Goal: Information Seeking & Learning: Learn about a topic

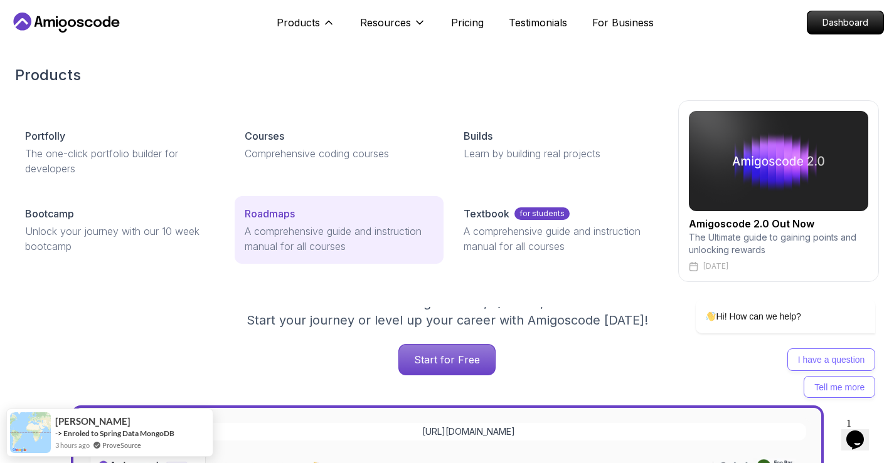
click at [277, 233] on p "A comprehensive guide and instruction manual for all courses" at bounding box center [339, 239] width 189 height 30
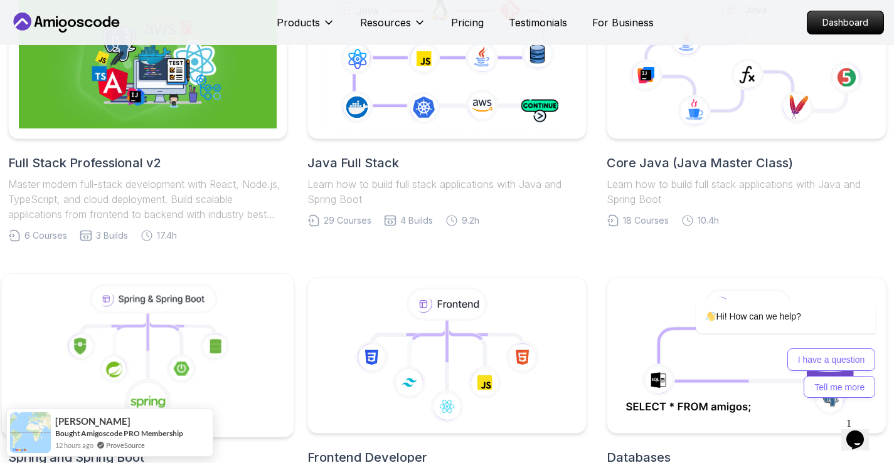
scroll to position [439, 0]
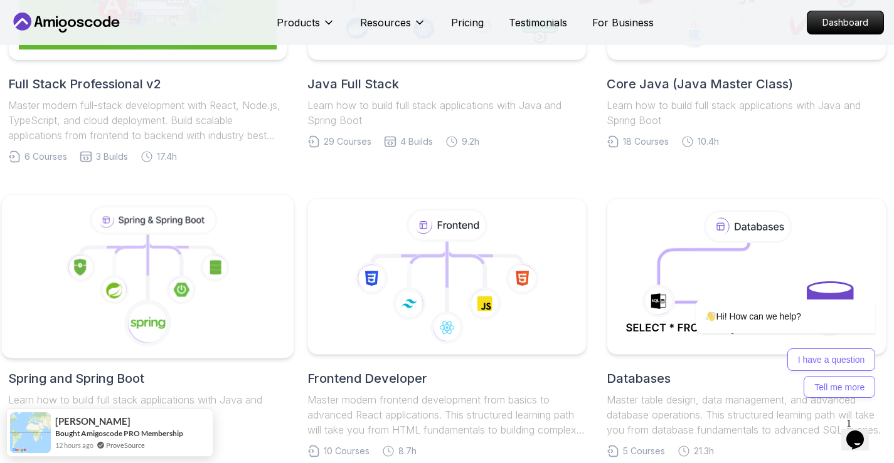
click at [179, 236] on icon at bounding box center [147, 277] width 271 height 142
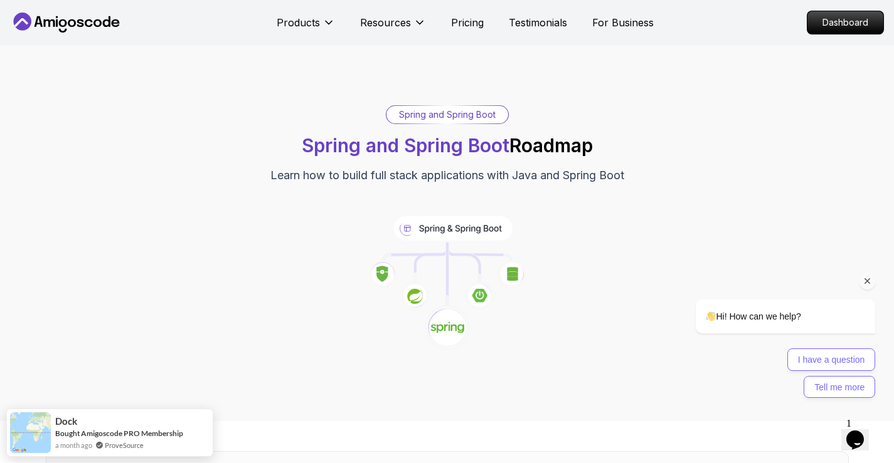
click at [865, 283] on icon "Chat attention grabber" at bounding box center [867, 281] width 11 height 11
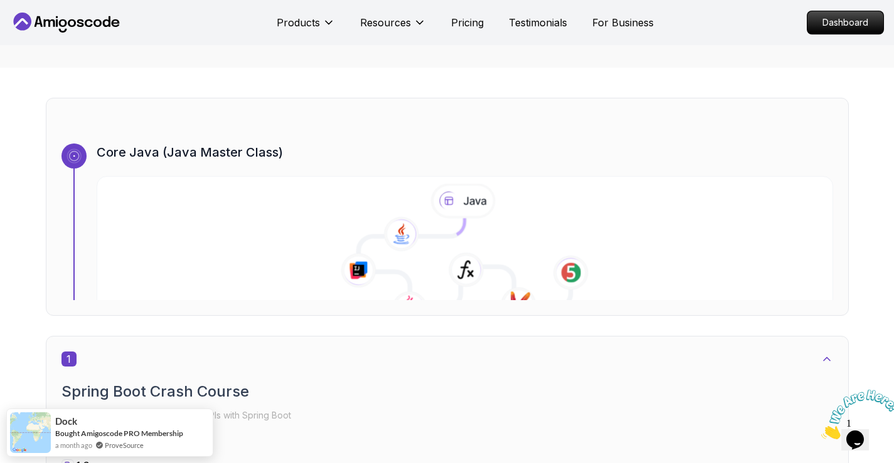
scroll to position [439, 0]
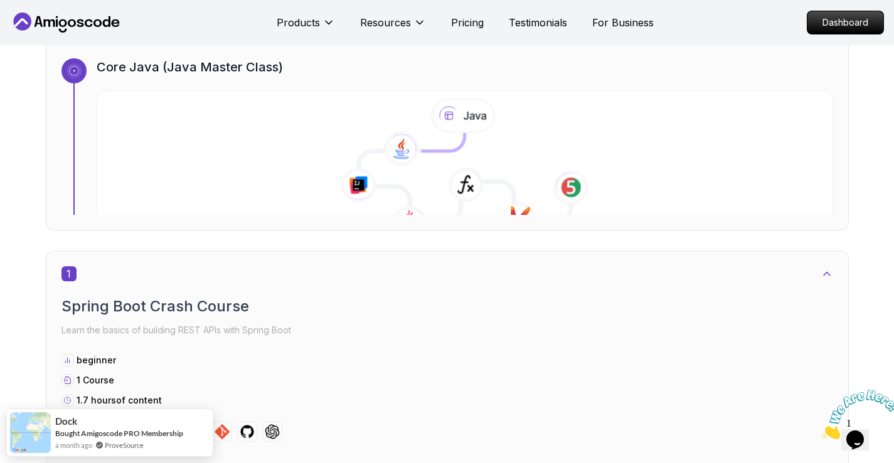
click at [465, 201] on icon at bounding box center [466, 184] width 36 height 35
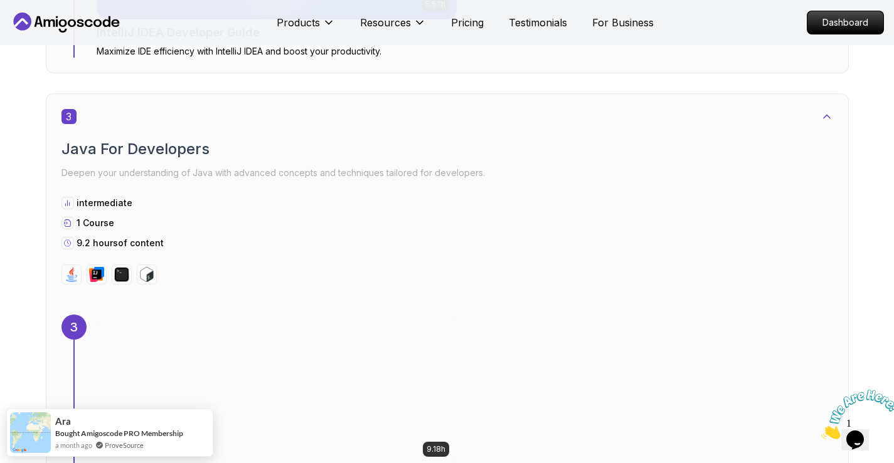
scroll to position [1505, 0]
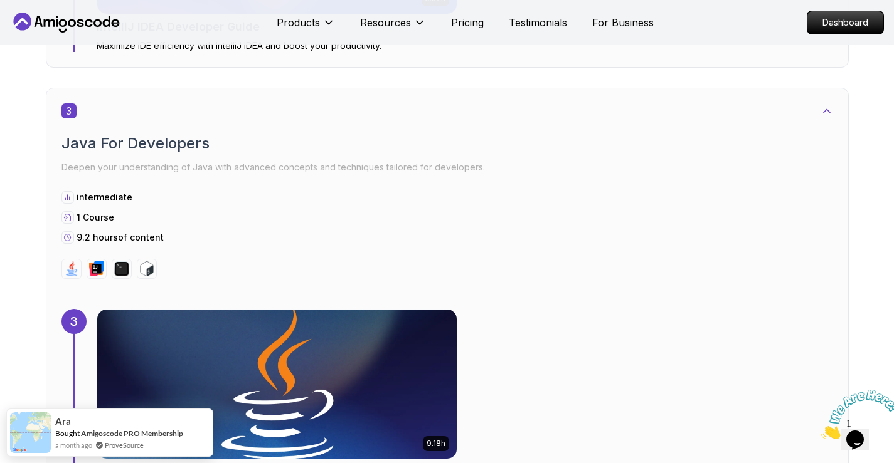
click at [312, 342] on img at bounding box center [277, 384] width 378 height 157
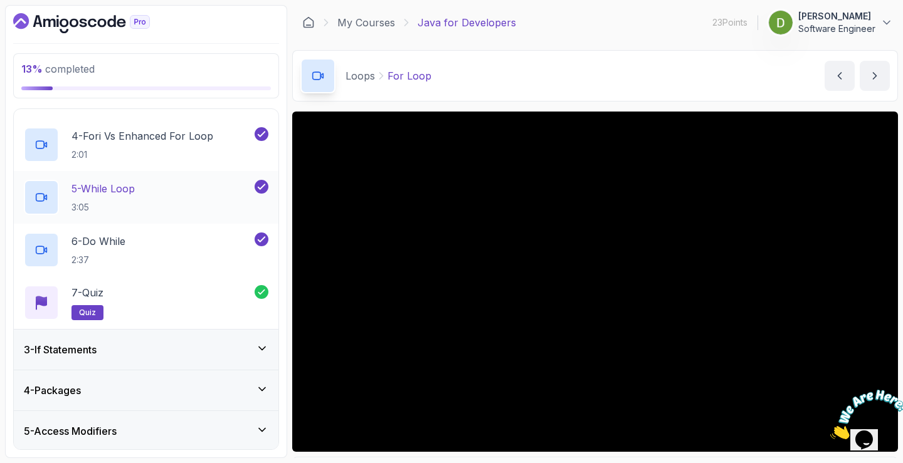
scroll to position [251, 0]
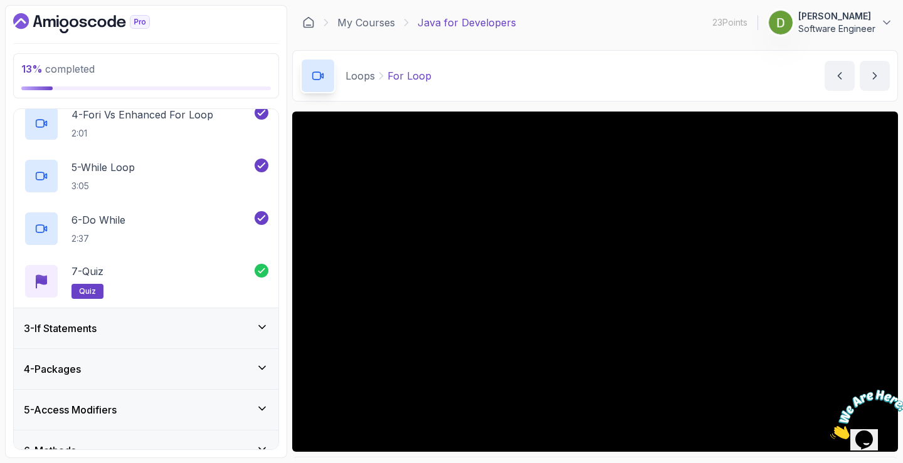
click at [183, 323] on div "3 - If Statements" at bounding box center [146, 328] width 245 height 15
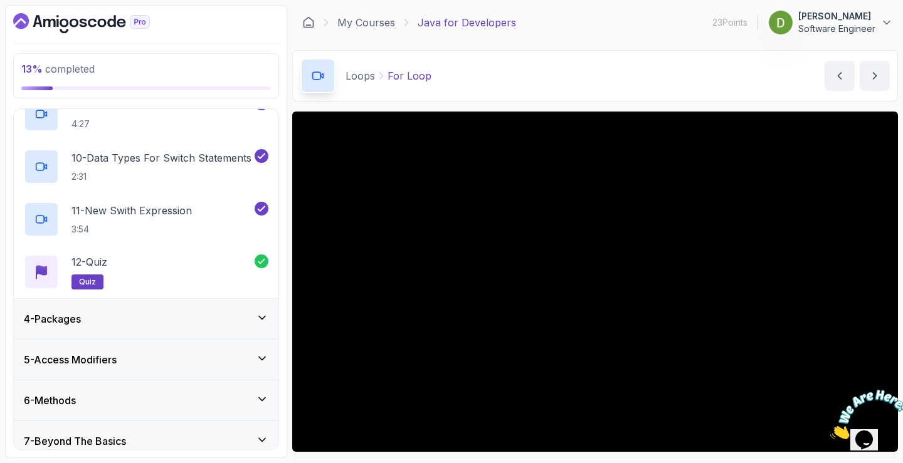
click at [171, 313] on div "4 - Packages" at bounding box center [146, 319] width 245 height 15
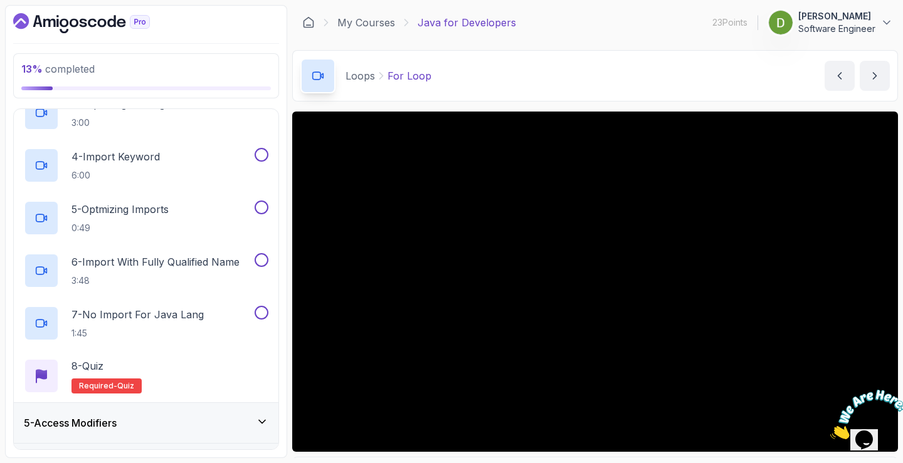
scroll to position [102, 0]
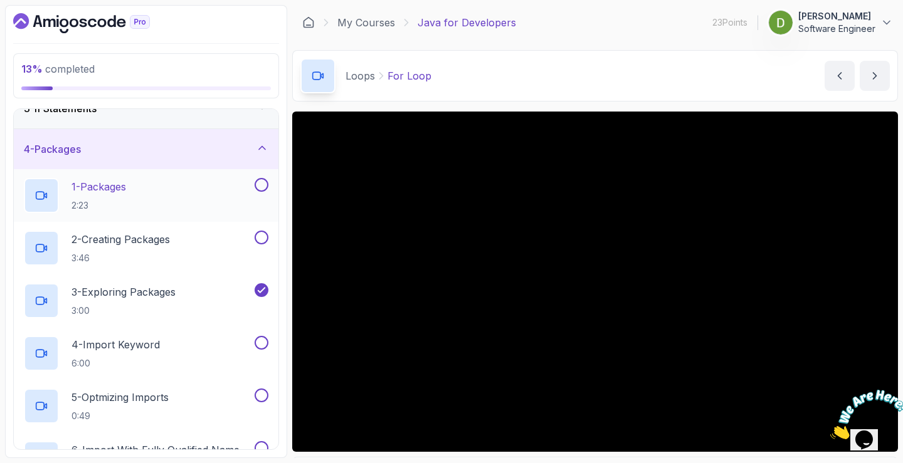
click at [261, 189] on button at bounding box center [262, 185] width 14 height 14
click at [263, 231] on button at bounding box center [262, 238] width 14 height 14
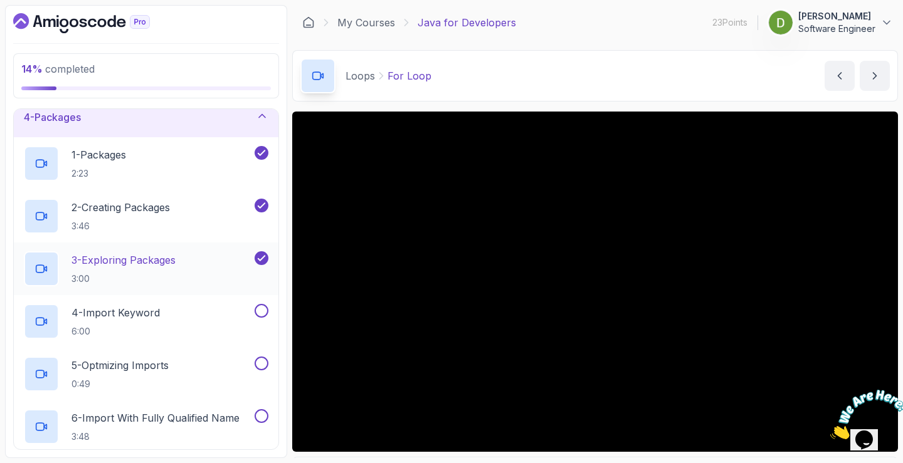
scroll to position [165, 0]
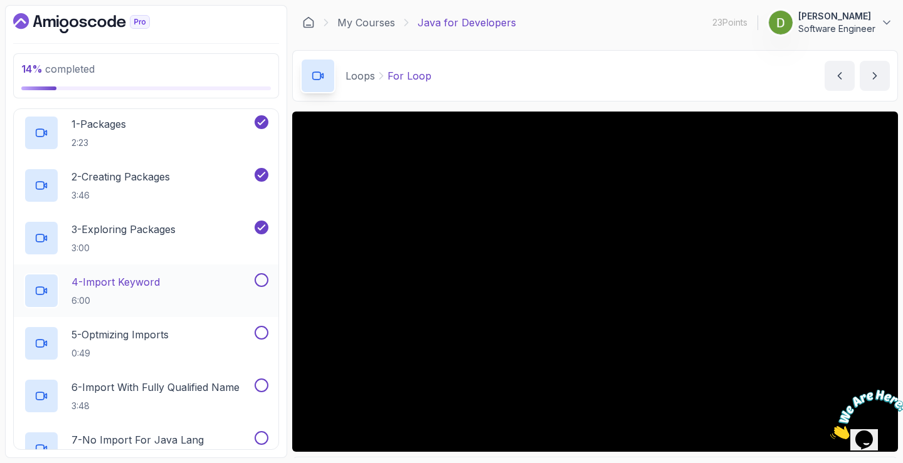
click at [261, 283] on button at bounding box center [262, 280] width 14 height 14
click at [221, 343] on div "5 - Optmizing Imports 0:49" at bounding box center [138, 343] width 228 height 35
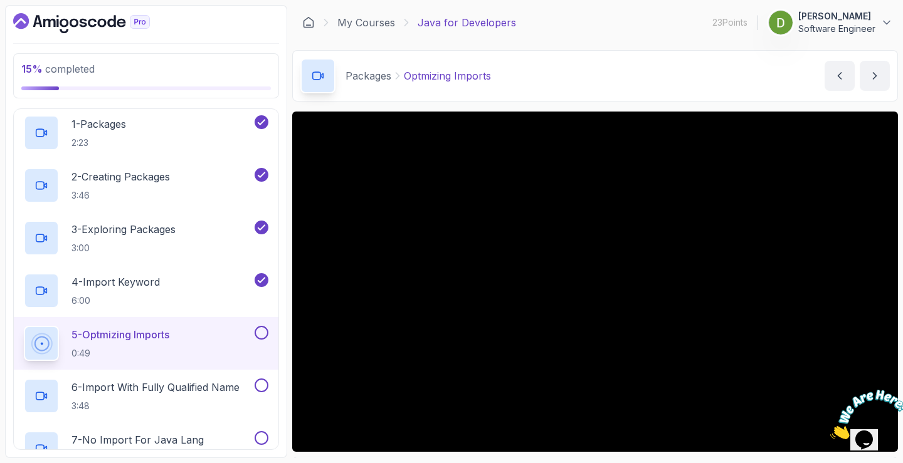
click at [858, 421] on img at bounding box center [869, 415] width 78 height 50
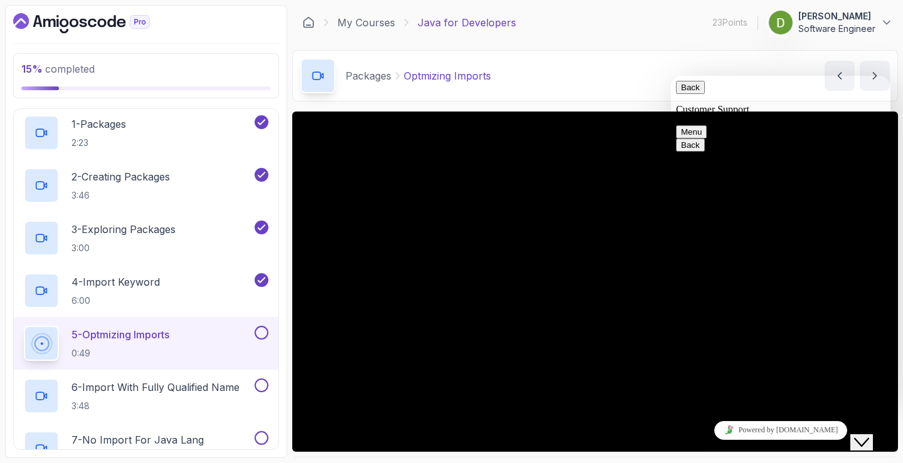
click at [865, 438] on icon "$i18n('chat', 'chat_widget')" at bounding box center [861, 442] width 15 height 9
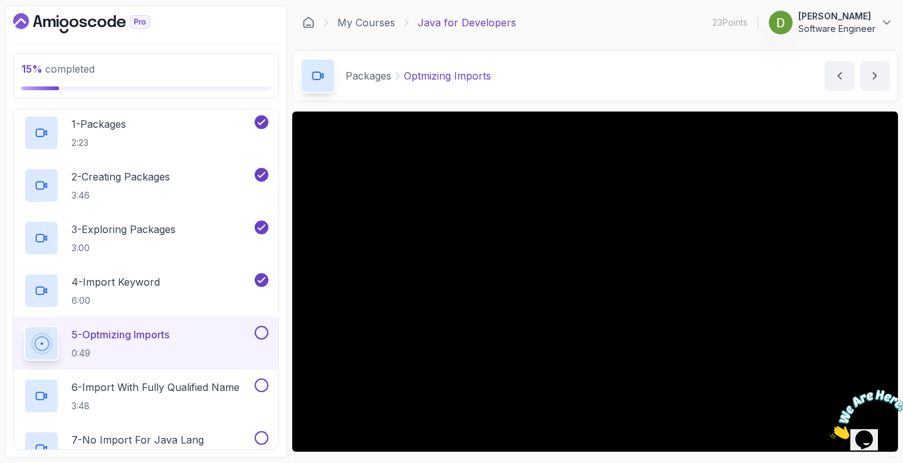
click at [264, 335] on button at bounding box center [262, 333] width 14 height 14
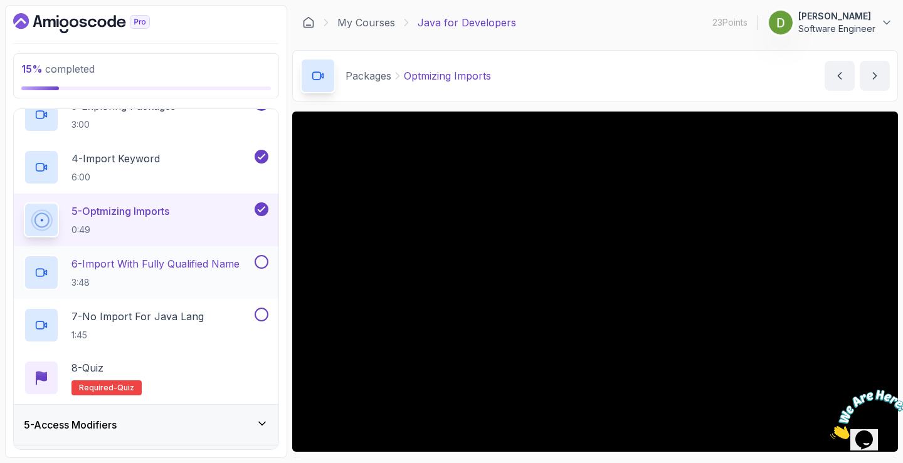
scroll to position [290, 0]
click at [196, 268] on p "6 - Import With Fully Qualified Name" at bounding box center [155, 262] width 168 height 15
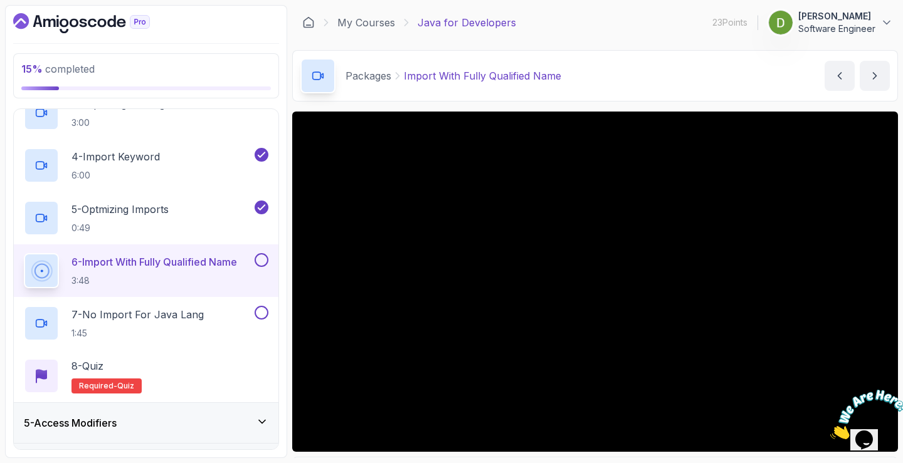
click at [265, 262] on button at bounding box center [262, 260] width 14 height 14
click at [222, 318] on div "7 - No Import For Java Lang 1:45" at bounding box center [138, 323] width 228 height 35
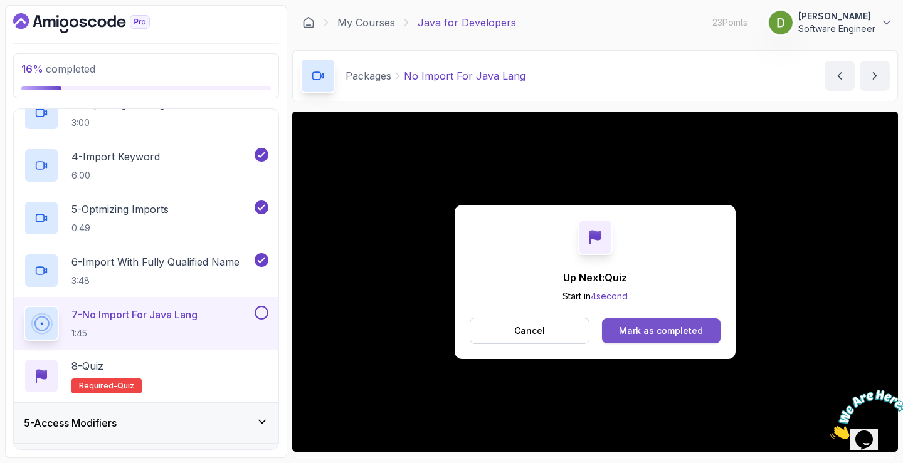
click at [649, 331] on div "Mark as completed" at bounding box center [661, 331] width 84 height 13
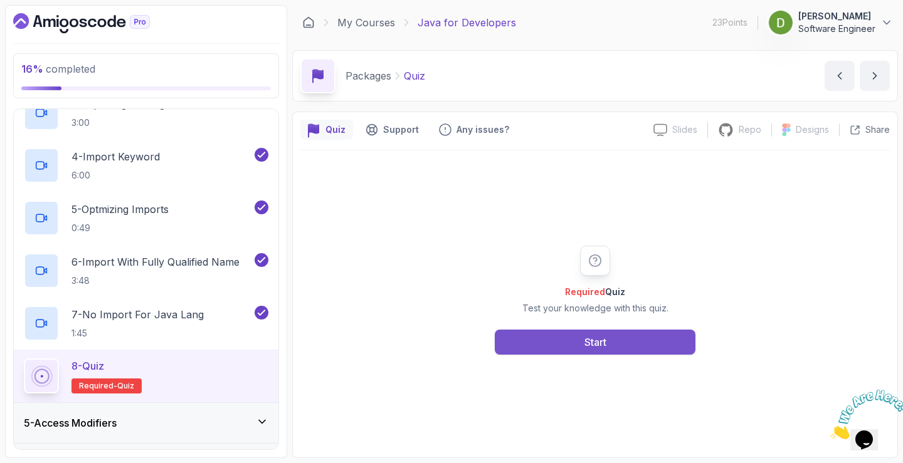
click at [570, 336] on button "Start" at bounding box center [595, 342] width 201 height 25
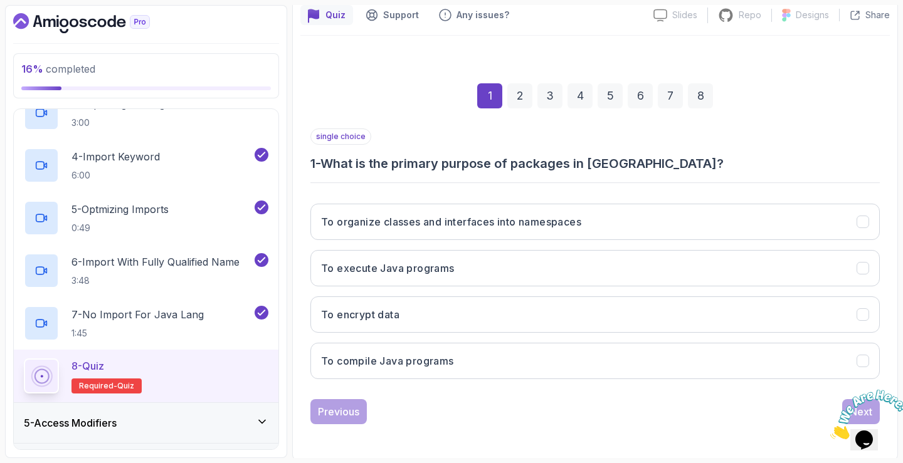
scroll to position [117, 0]
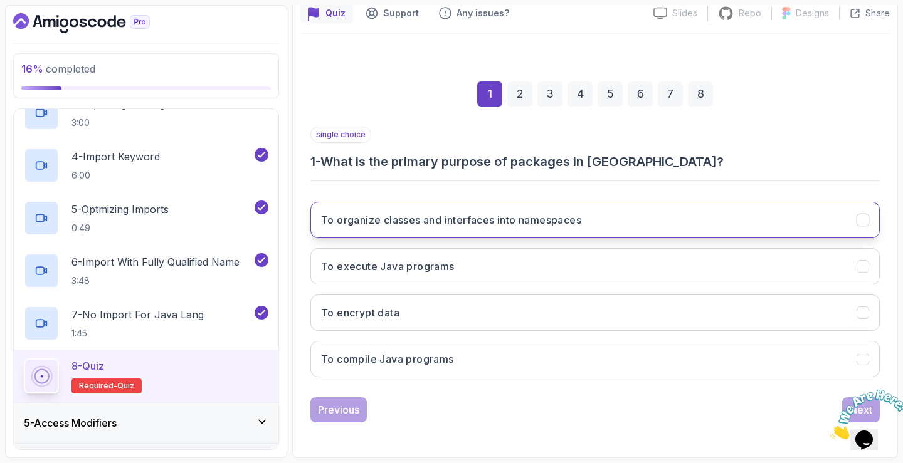
click at [458, 225] on h3 "To organize classes and interfaces into namespaces" at bounding box center [451, 220] width 260 height 15
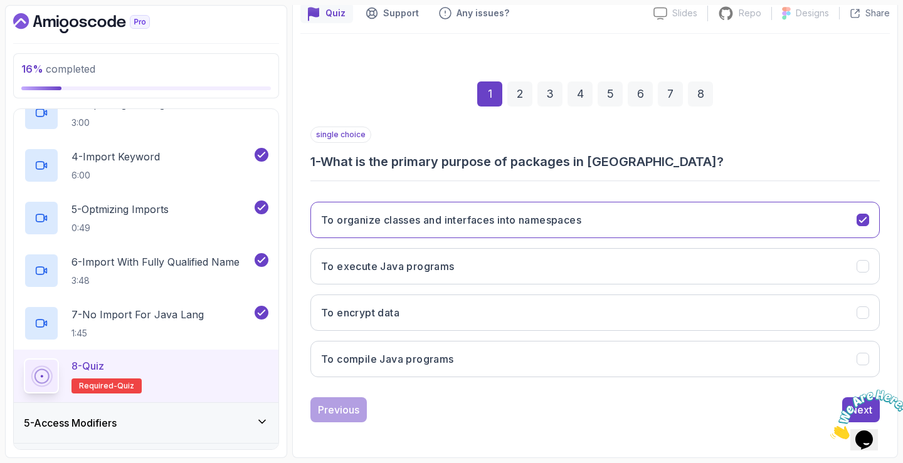
click at [830, 431] on icon "Close" at bounding box center [830, 436] width 0 height 11
click at [869, 401] on button "Next" at bounding box center [861, 410] width 38 height 25
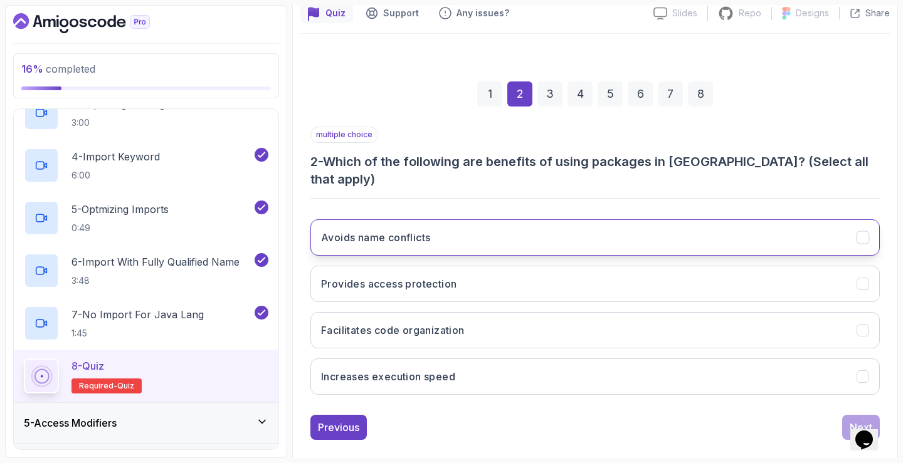
click at [512, 219] on button "Avoids name conflicts" at bounding box center [594, 237] width 569 height 36
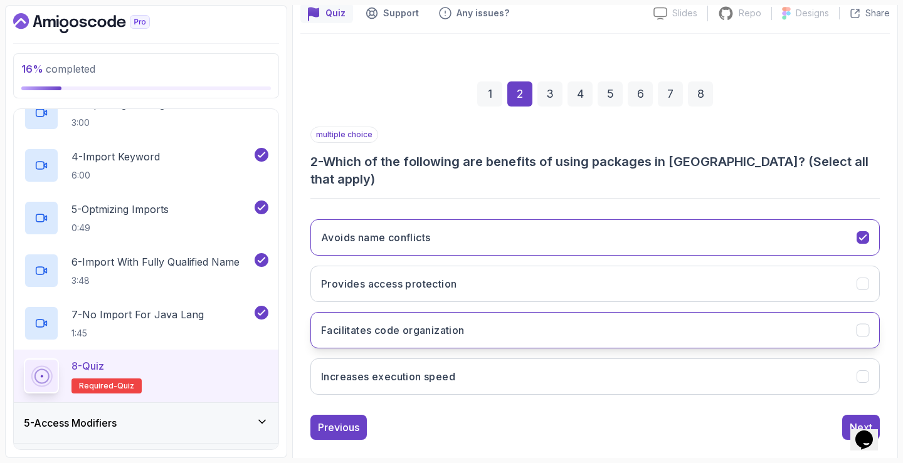
click at [495, 313] on button "Facilitates code organization" at bounding box center [594, 330] width 569 height 36
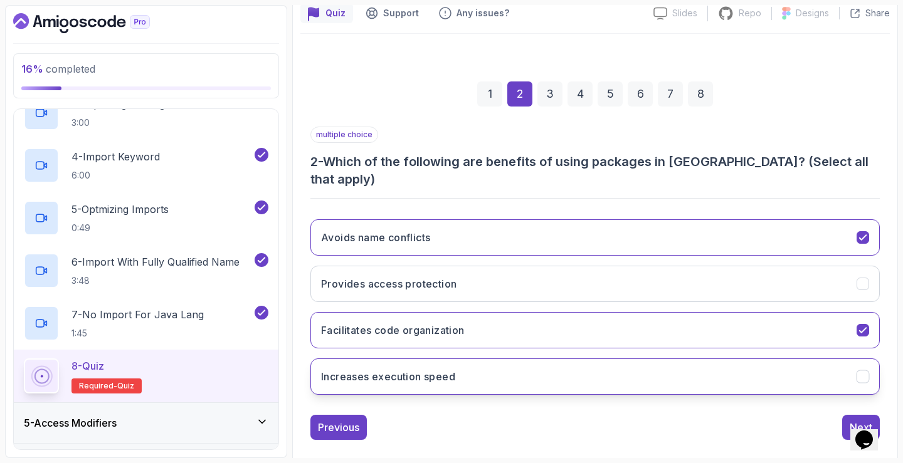
click at [783, 362] on button "Increases execution speed" at bounding box center [594, 377] width 569 height 36
click at [850, 420] on div "Next" at bounding box center [861, 427] width 23 height 15
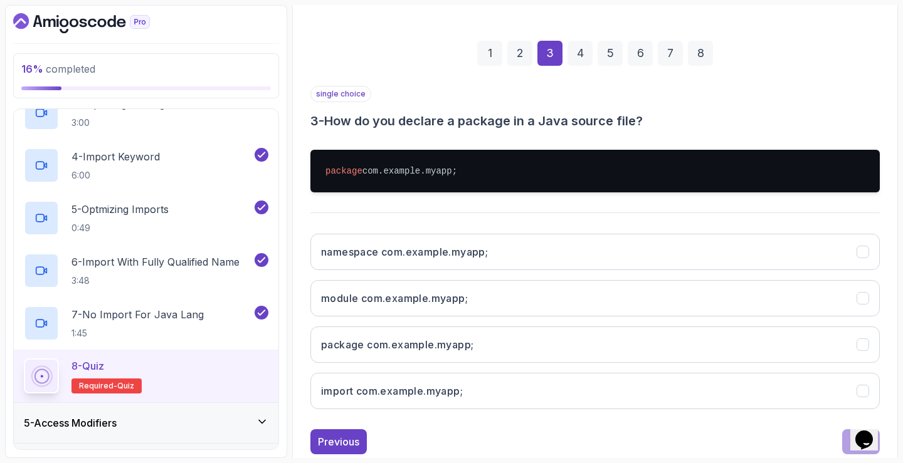
scroll to position [179, 0]
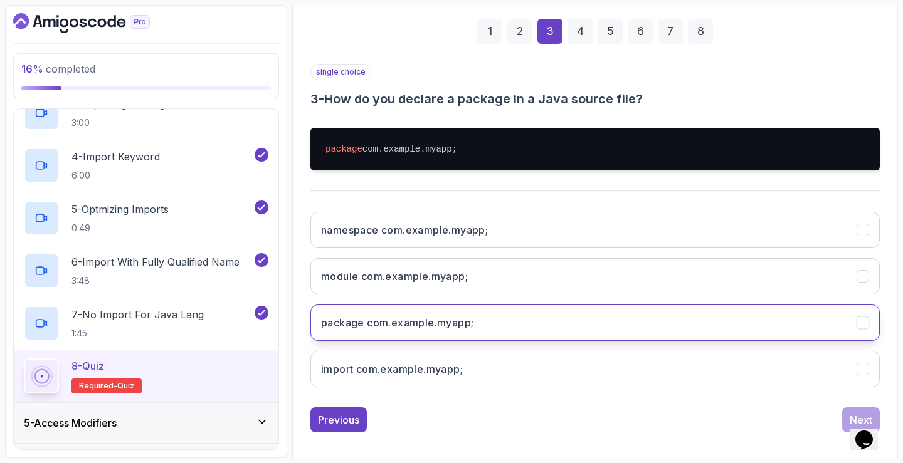
click at [457, 325] on h3 "package com.example.myapp;" at bounding box center [397, 322] width 152 height 15
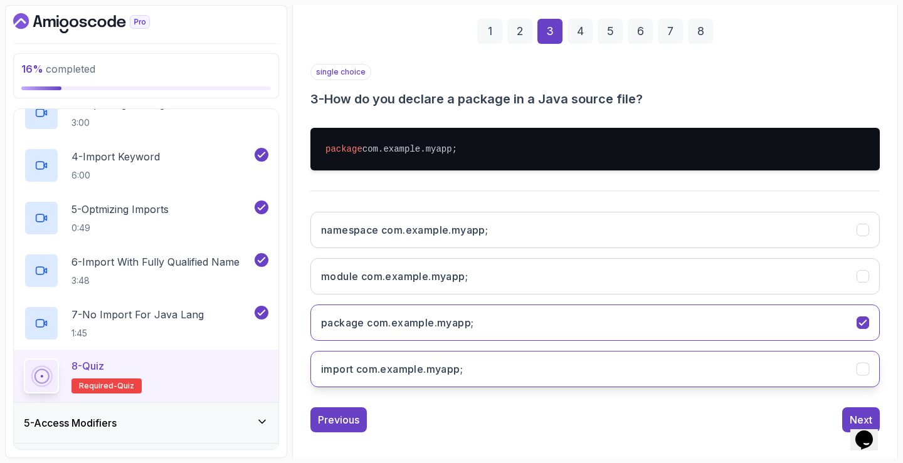
scroll to position [189, 0]
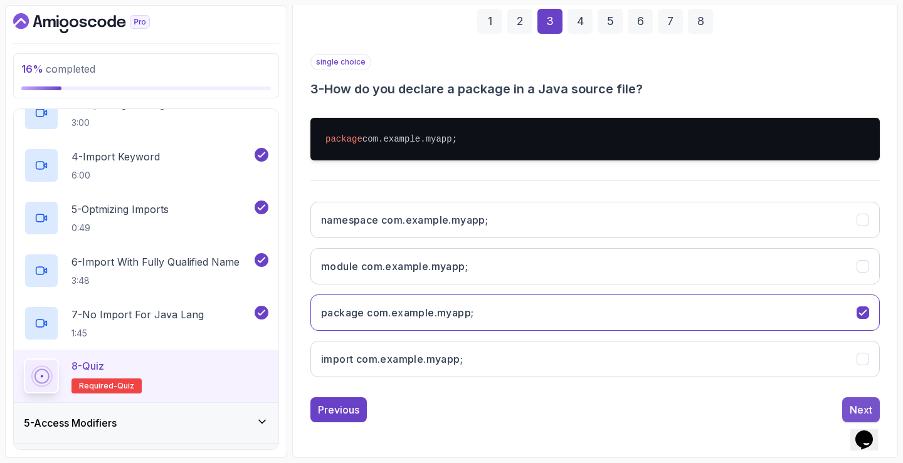
click at [852, 401] on button "Next" at bounding box center [861, 410] width 38 height 25
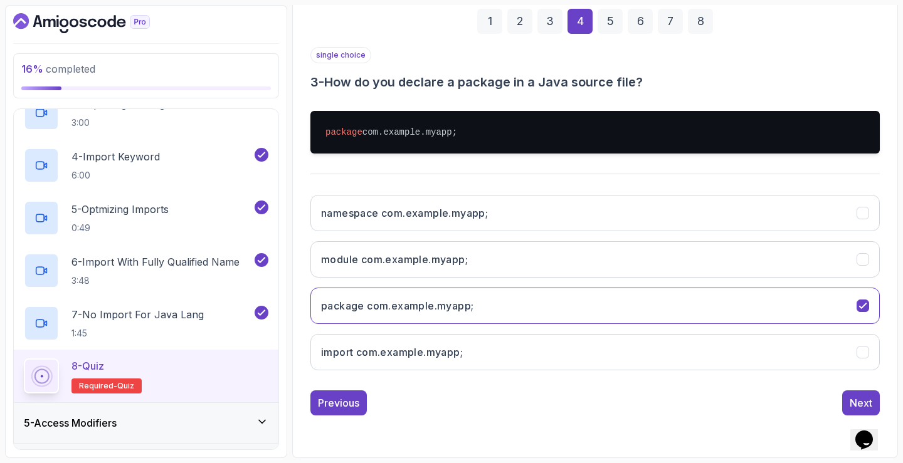
scroll to position [117, 0]
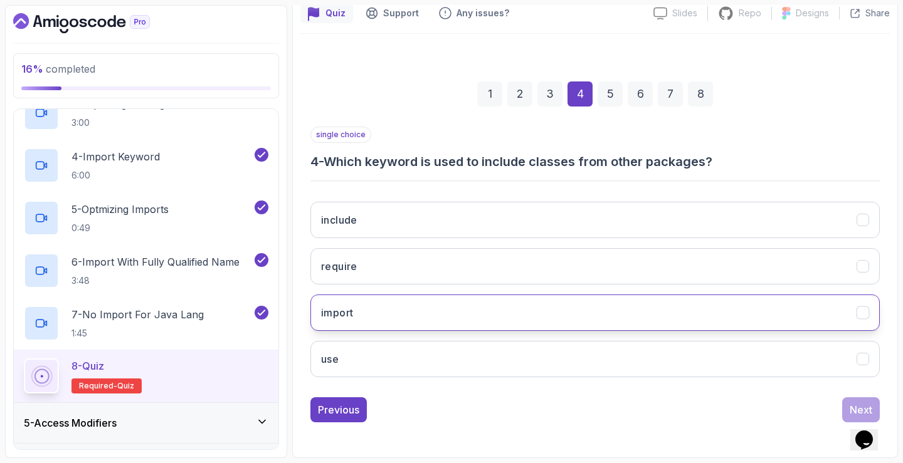
click at [405, 315] on button "import" at bounding box center [594, 313] width 569 height 36
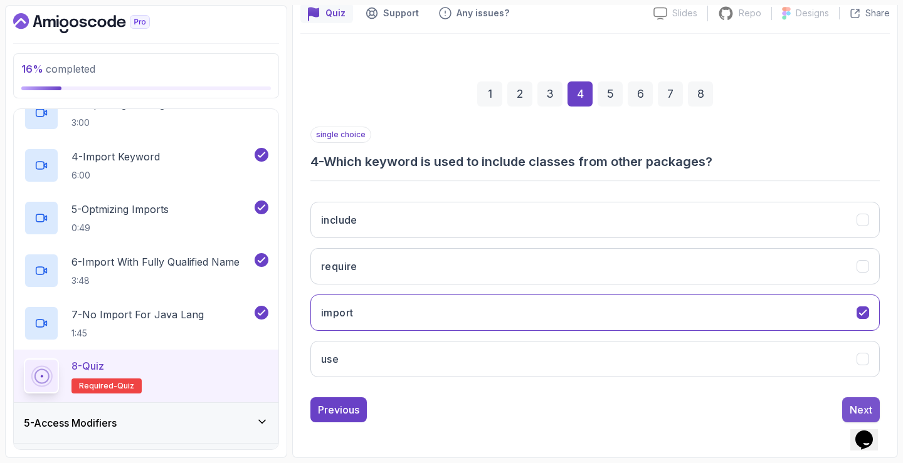
click at [855, 409] on div "Next" at bounding box center [861, 410] width 23 height 15
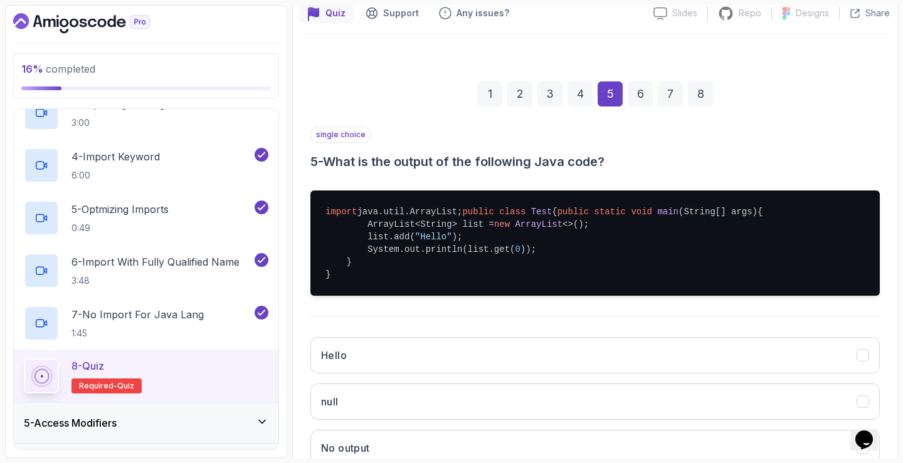
scroll to position [179, 0]
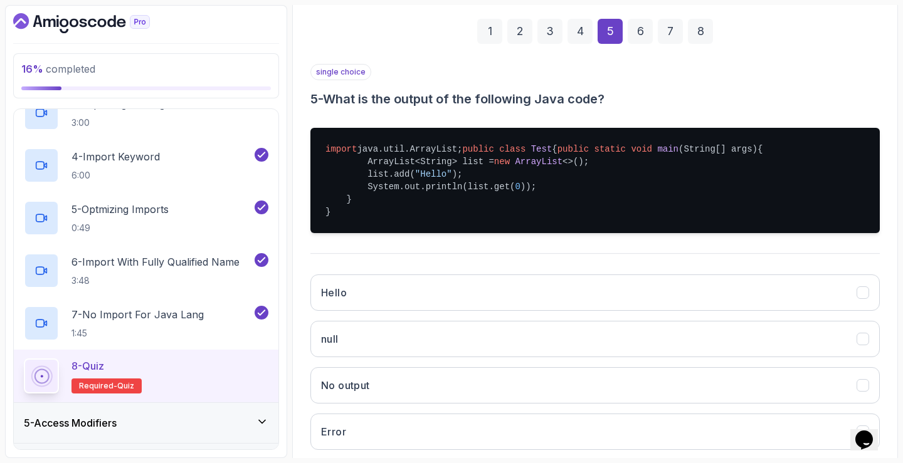
click at [530, 287] on div "single choice 5 - What is the output of the following Java code? import java.ut…" at bounding box center [594, 262] width 569 height 396
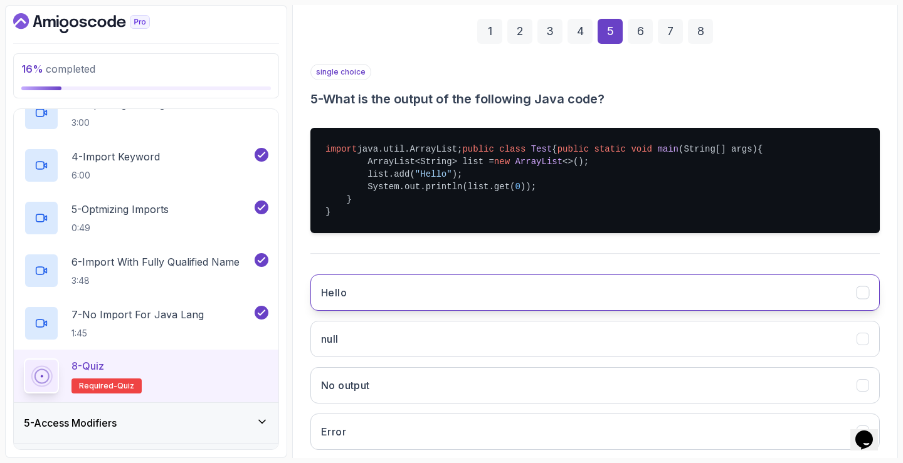
click at [528, 311] on button "Hello" at bounding box center [594, 293] width 569 height 36
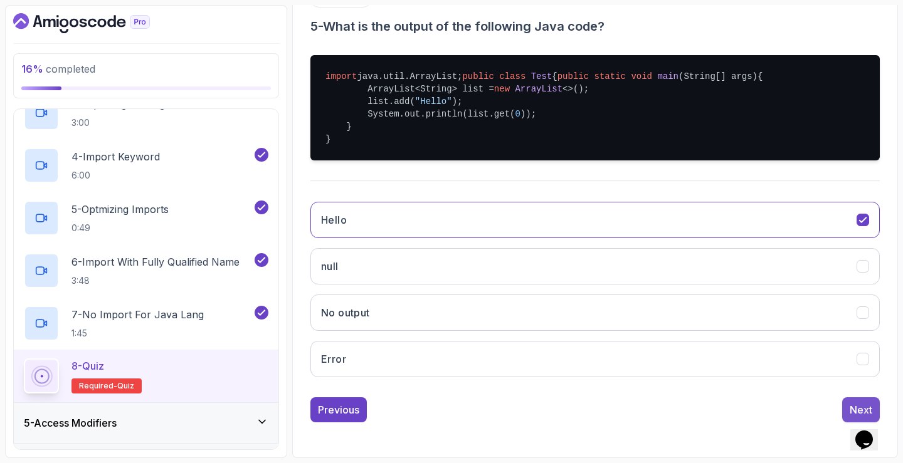
click at [857, 404] on div "Next" at bounding box center [861, 410] width 23 height 15
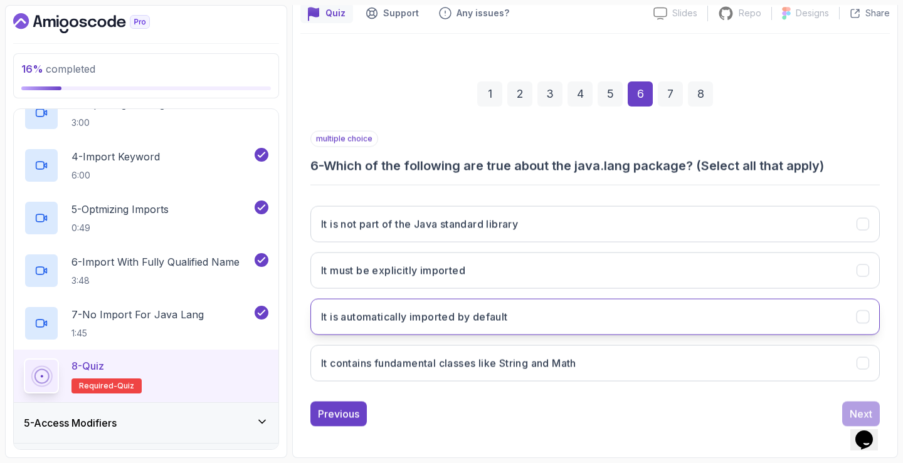
scroll to position [117, 0]
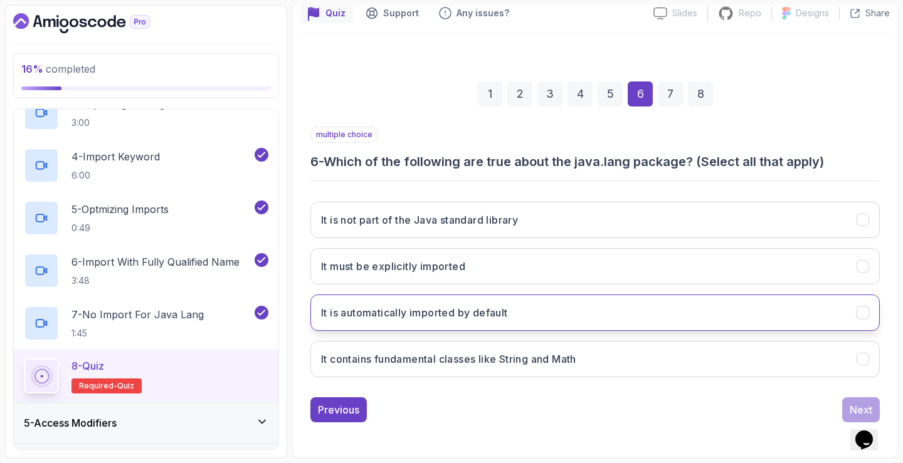
click at [547, 312] on button "It is automatically imported by default" at bounding box center [594, 313] width 569 height 36
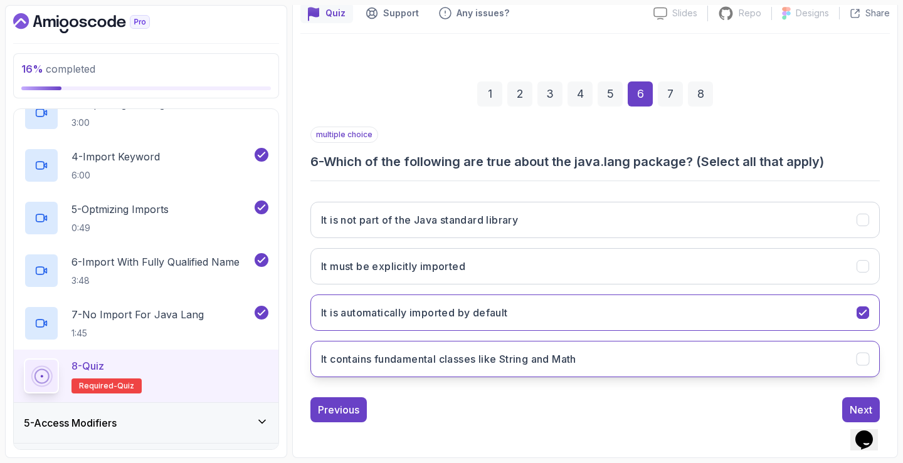
click at [543, 355] on h3 "It contains fundamental classes like String and Math" at bounding box center [448, 359] width 255 height 15
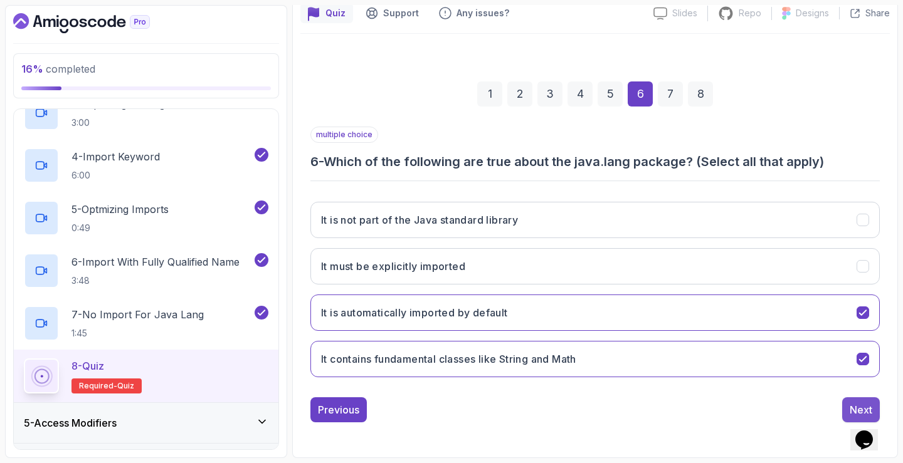
click at [857, 401] on button "Next" at bounding box center [861, 410] width 38 height 25
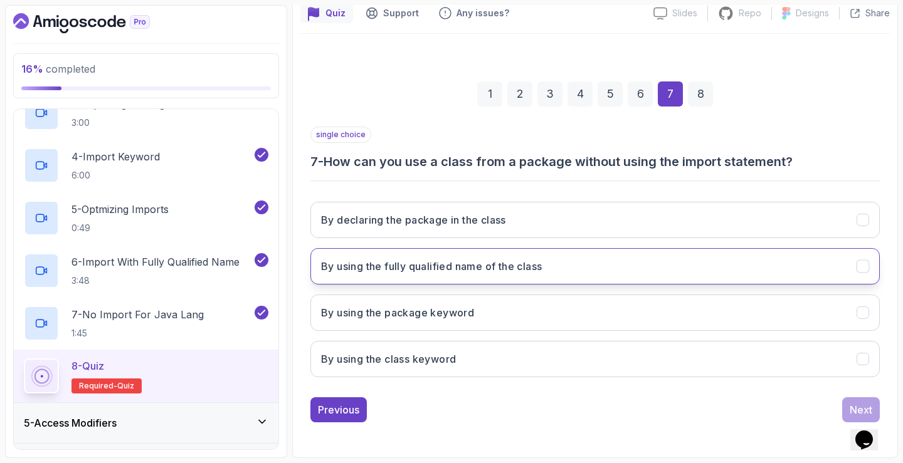
click at [453, 268] on h3 "By using the fully qualified name of the class" at bounding box center [431, 266] width 221 height 15
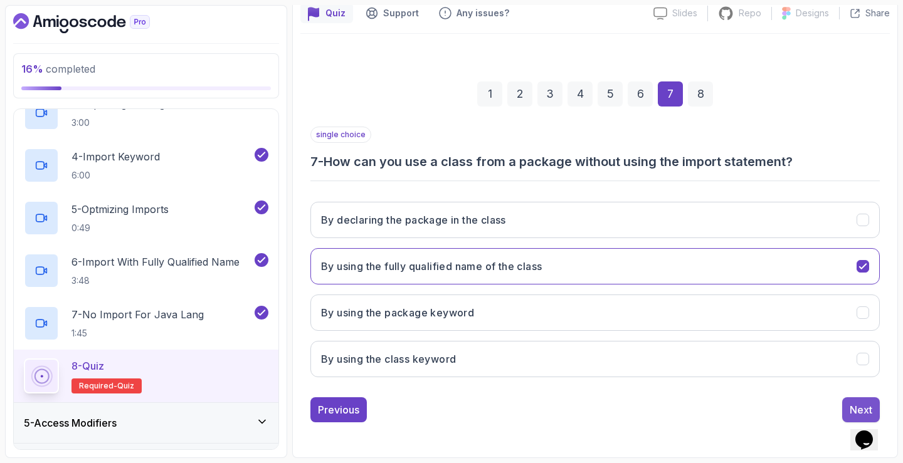
click at [857, 404] on div "Next" at bounding box center [861, 410] width 23 height 15
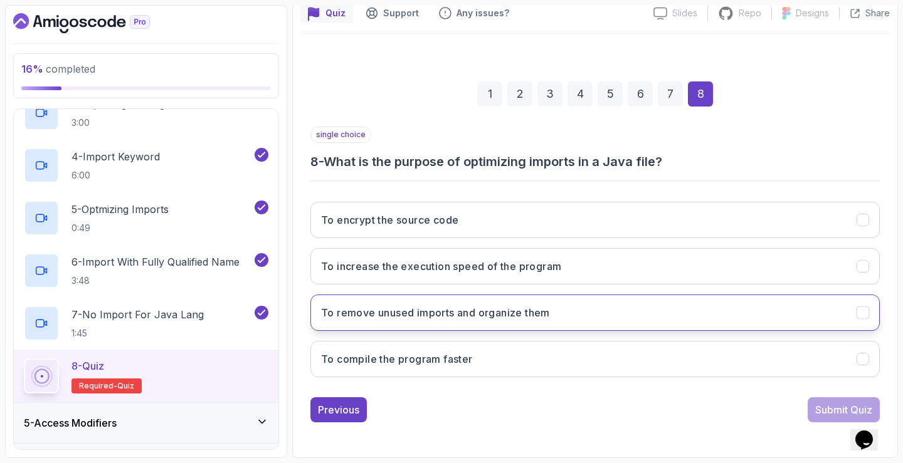
click at [656, 300] on button "To remove unused imports and organize them" at bounding box center [594, 313] width 569 height 36
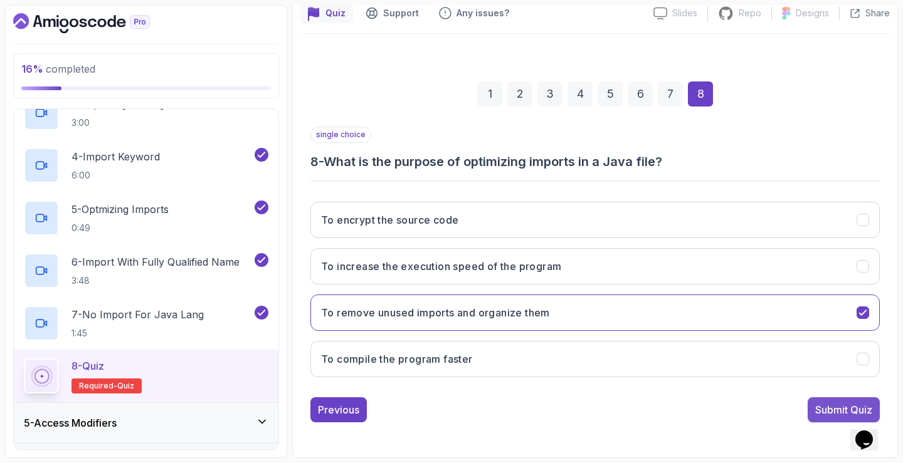
click at [828, 411] on div "Submit Quiz" at bounding box center [843, 410] width 57 height 15
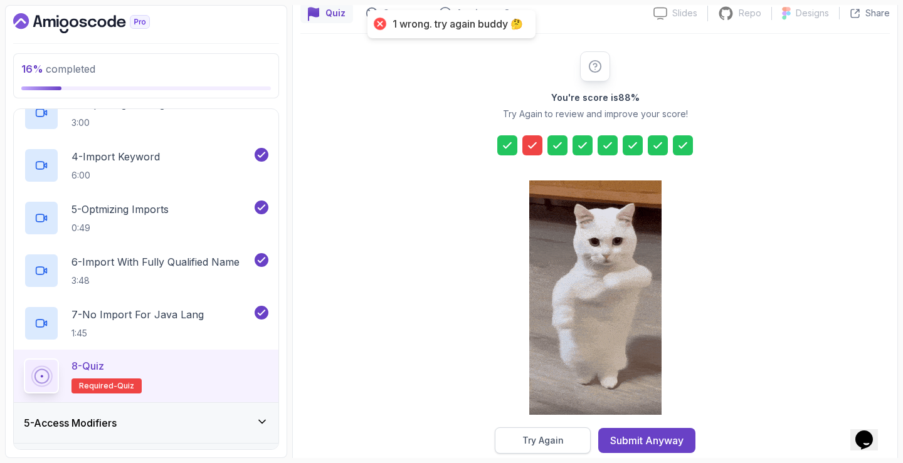
click at [568, 437] on button "Try Again" at bounding box center [543, 441] width 96 height 26
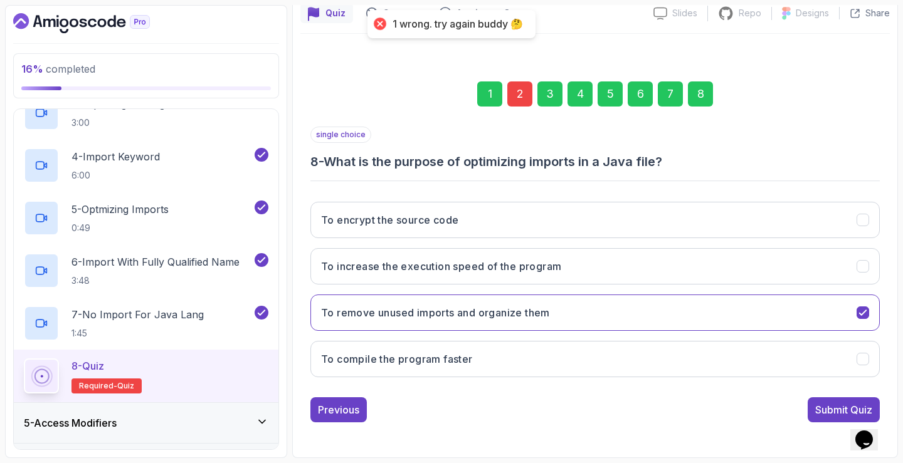
click at [525, 98] on div "2" at bounding box center [519, 94] width 25 height 25
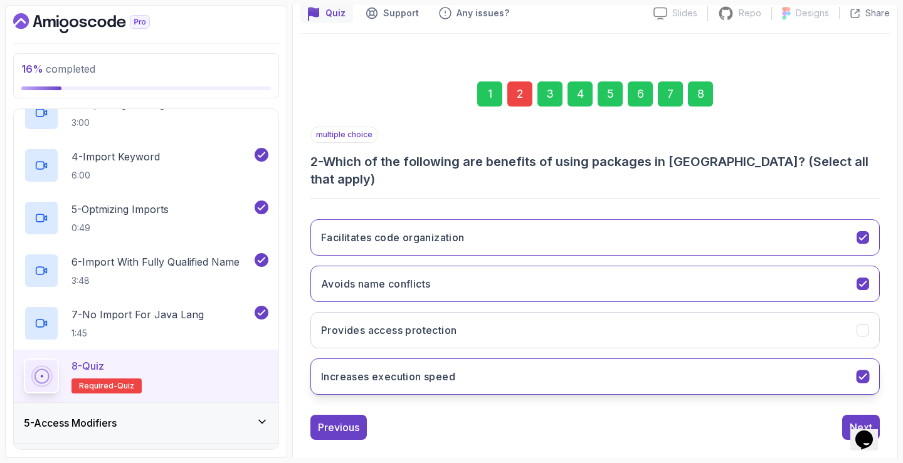
click at [547, 365] on button "Increases execution speed" at bounding box center [594, 377] width 569 height 36
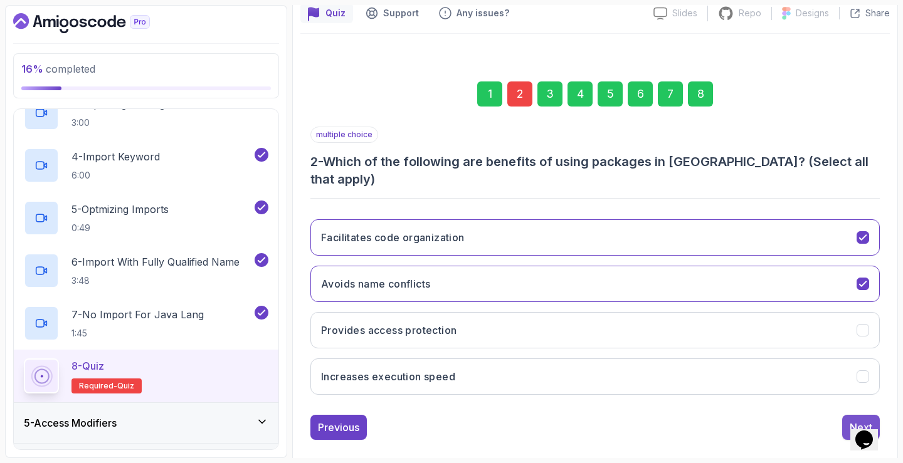
click at [843, 415] on button "Next" at bounding box center [861, 427] width 38 height 25
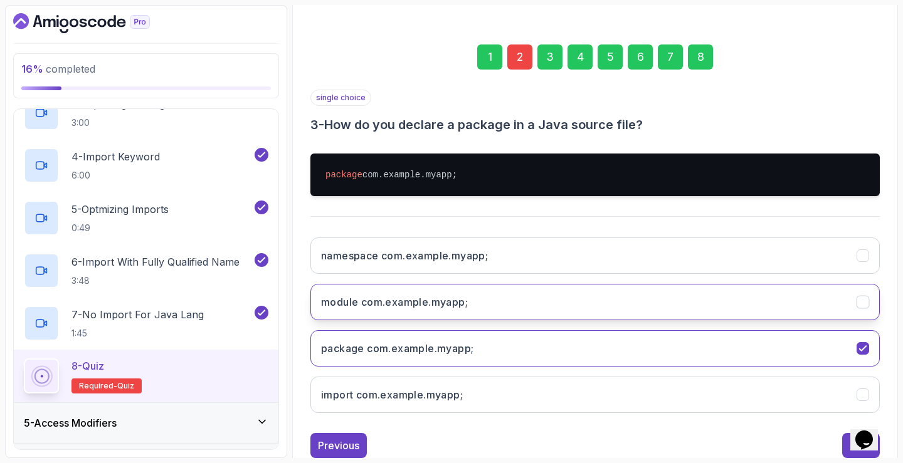
scroll to position [189, 0]
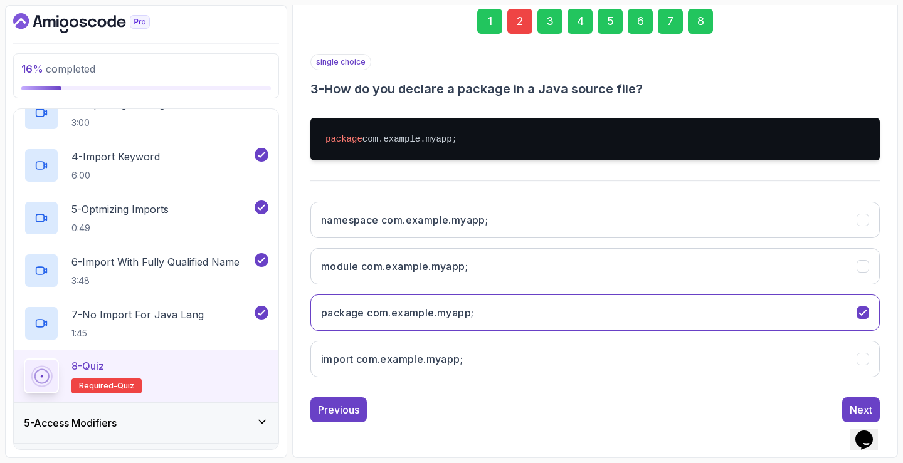
click at [694, 21] on div "8" at bounding box center [700, 21] width 25 height 25
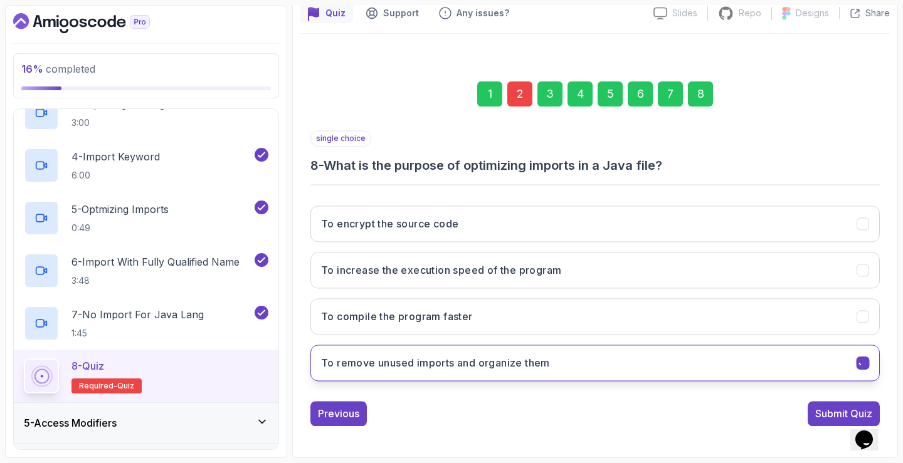
scroll to position [117, 0]
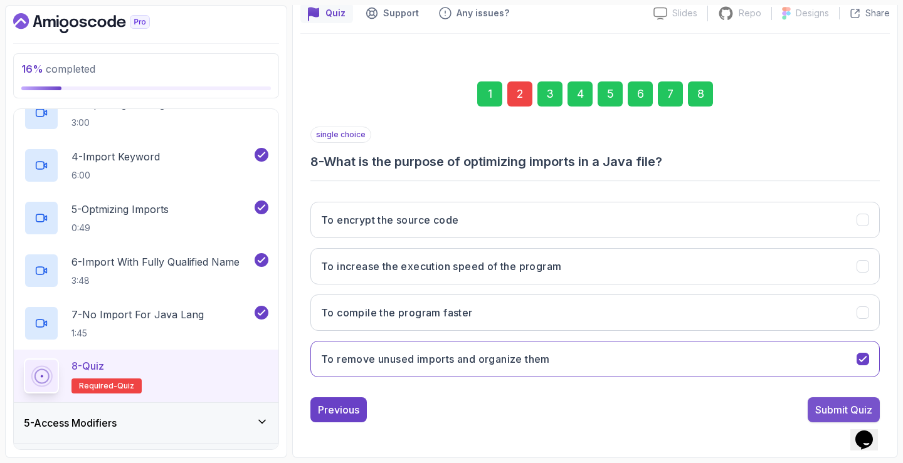
click at [842, 401] on button "Submit Quiz" at bounding box center [844, 410] width 72 height 25
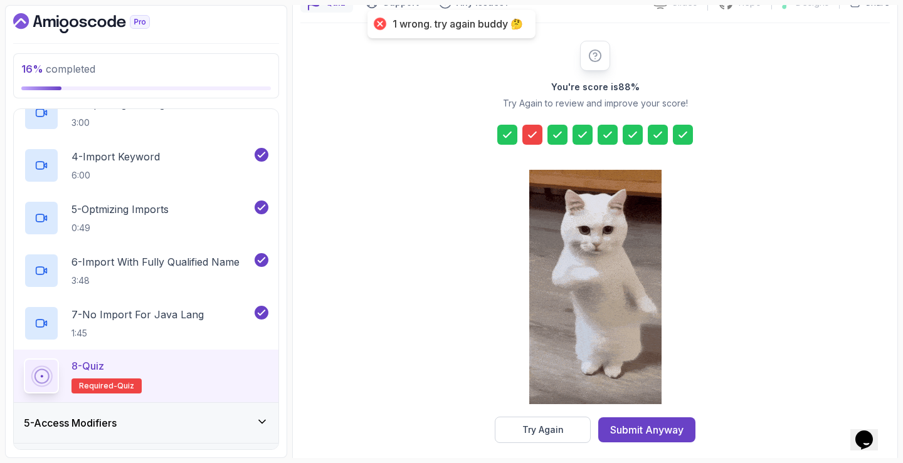
scroll to position [138, 0]
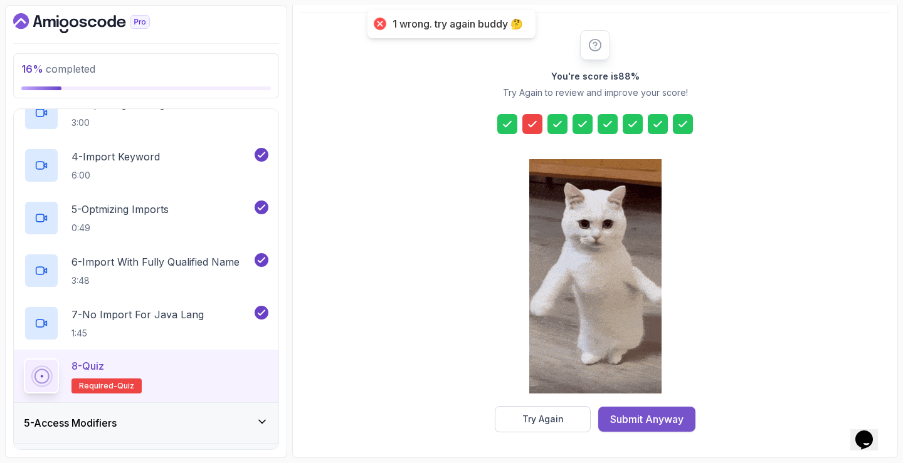
click at [658, 424] on div "Submit Anyway" at bounding box center [646, 419] width 73 height 15
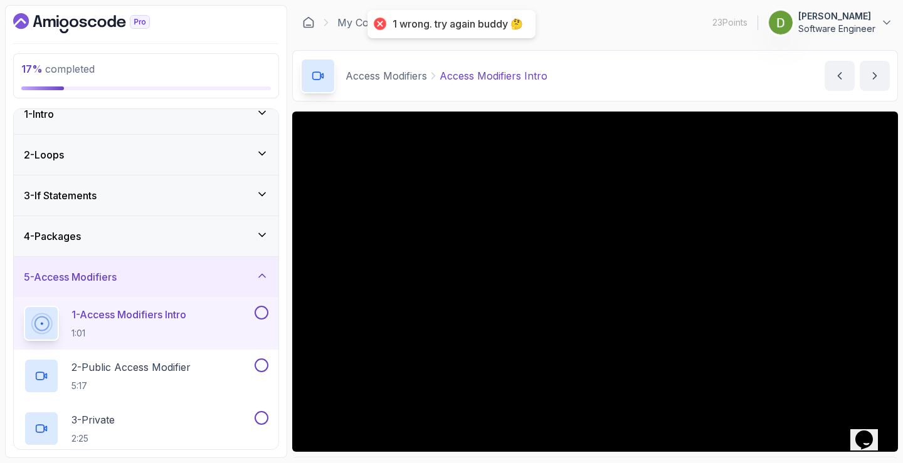
scroll to position [14, 0]
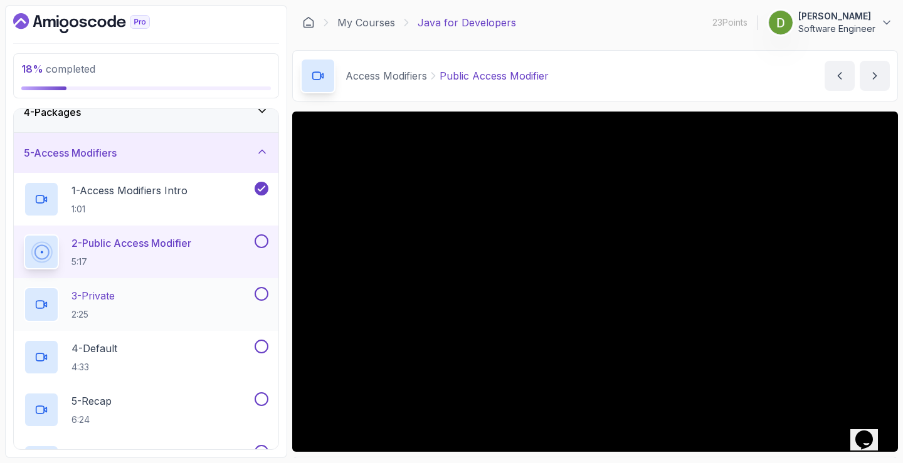
scroll to position [140, 0]
click at [265, 244] on button at bounding box center [262, 241] width 14 height 14
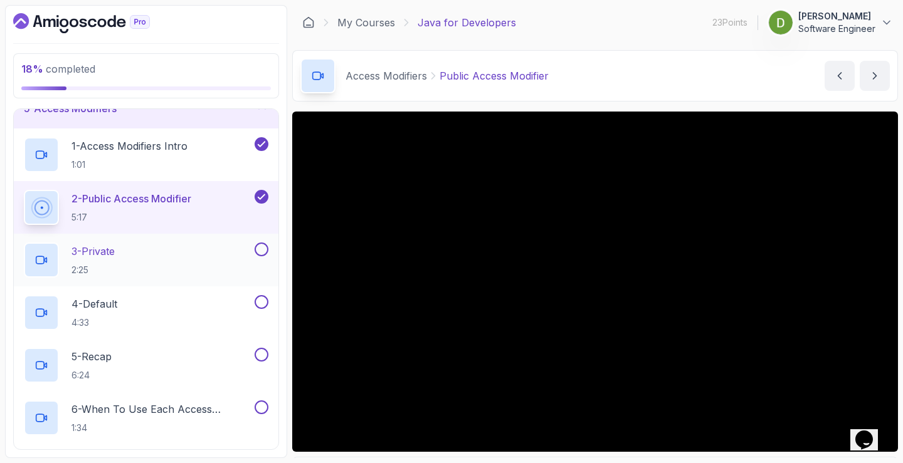
scroll to position [203, 0]
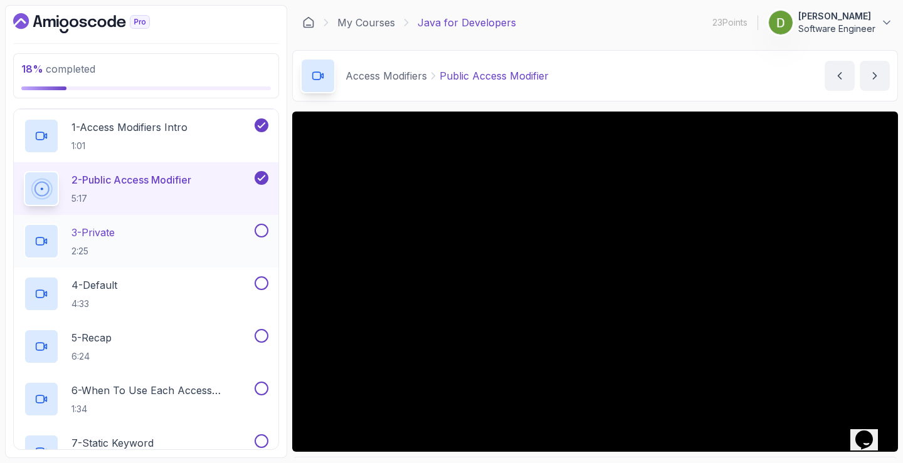
click at [261, 230] on button at bounding box center [262, 231] width 14 height 14
click at [198, 279] on div "4 - Default 4:33" at bounding box center [138, 294] width 228 height 35
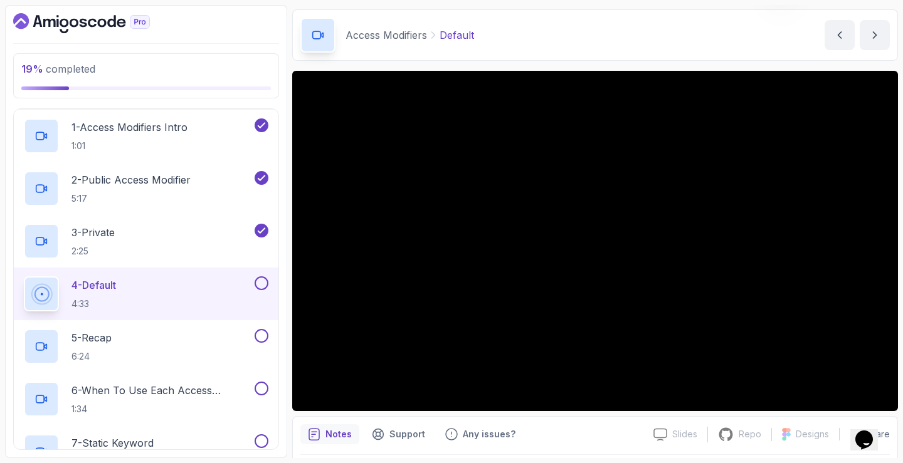
scroll to position [63, 0]
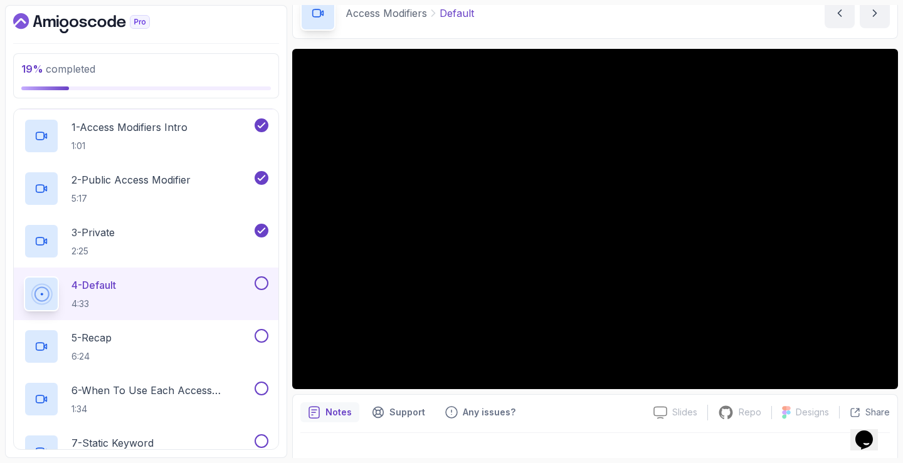
click at [265, 282] on button at bounding box center [262, 284] width 14 height 14
click at [206, 345] on div "5 - Recap 6:24" at bounding box center [138, 346] width 228 height 35
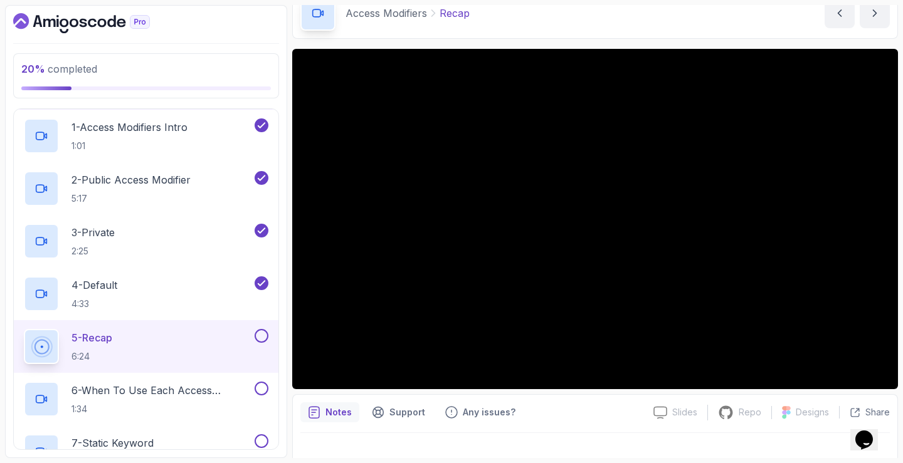
click at [261, 342] on button at bounding box center [262, 336] width 14 height 14
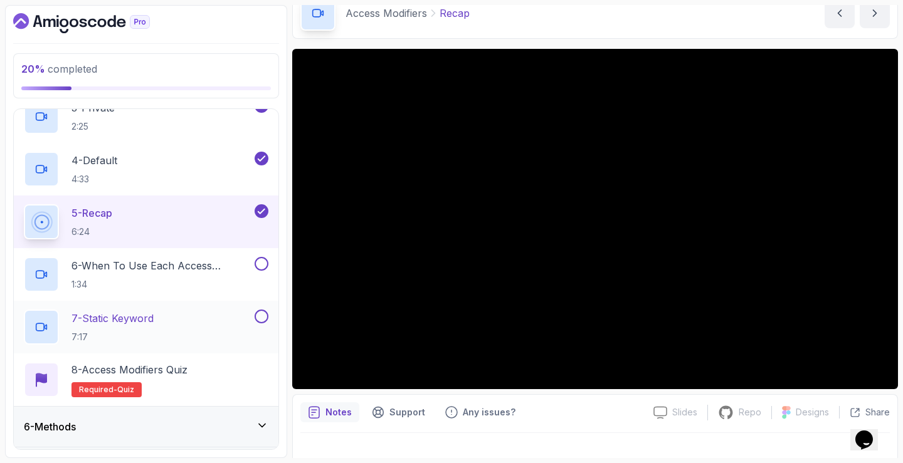
scroll to position [328, 0]
click at [169, 275] on h2 "6 - When To Use Each Access Modifier 1:34" at bounding box center [161, 274] width 181 height 33
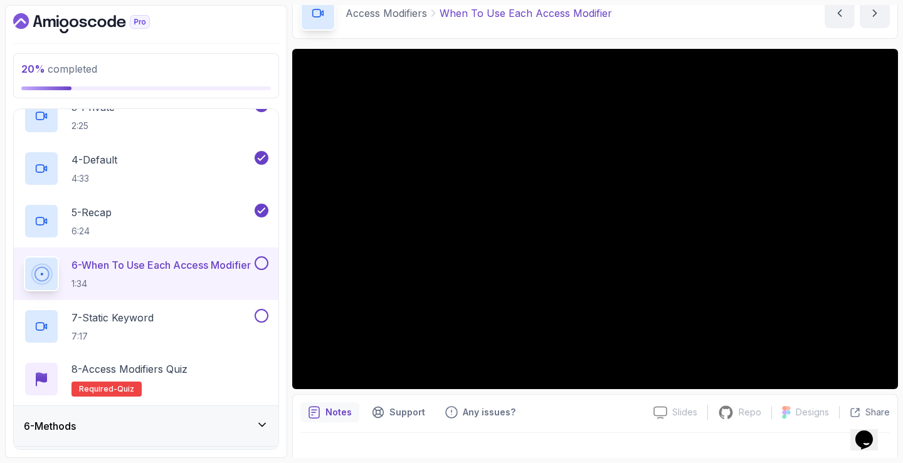
click at [258, 268] on button at bounding box center [262, 263] width 14 height 14
click at [181, 334] on div "7 - Static Keyword 7:17" at bounding box center [138, 326] width 228 height 35
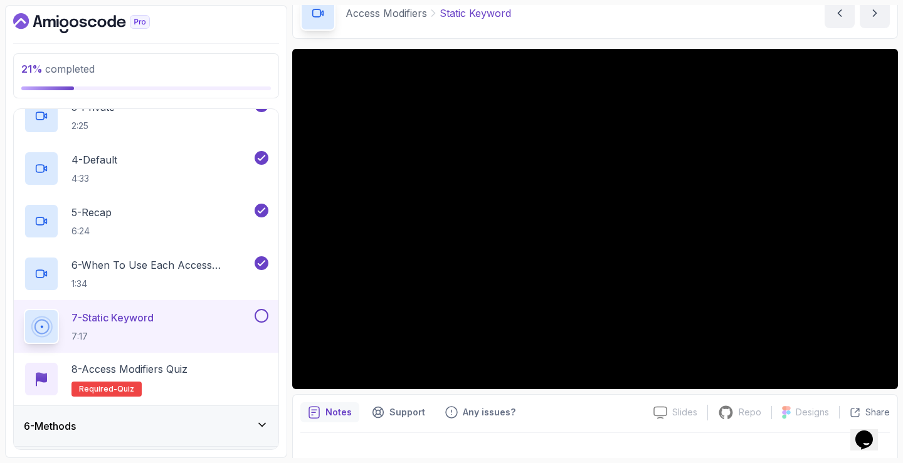
click at [255, 320] on button at bounding box center [262, 316] width 14 height 14
click at [206, 382] on div "8 - Access Modifiers Quiz Required- quiz" at bounding box center [146, 379] width 245 height 35
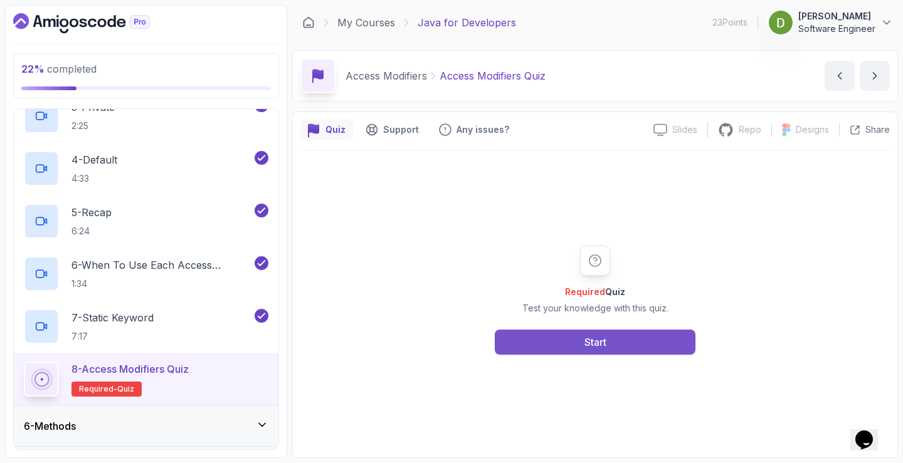
click at [542, 346] on button "Start" at bounding box center [595, 342] width 201 height 25
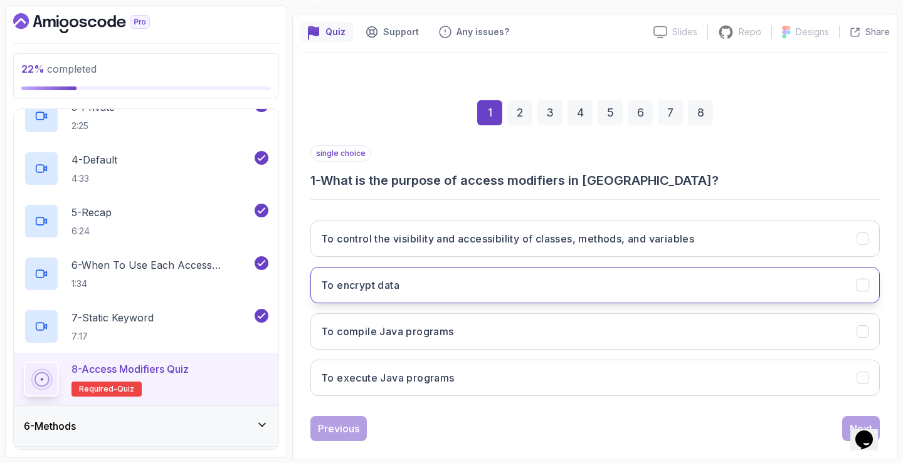
scroll to position [117, 0]
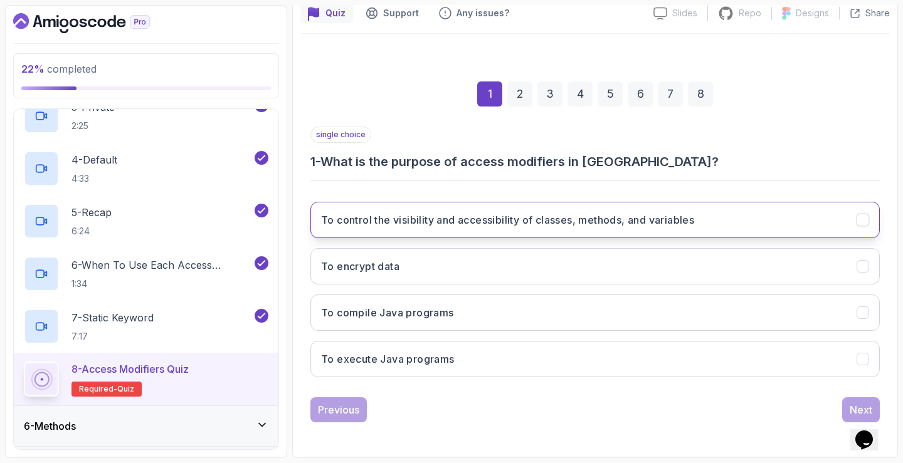
click at [860, 219] on icon "To control the visibility and accessibility of classes, methods, and variables" at bounding box center [863, 220] width 12 height 12
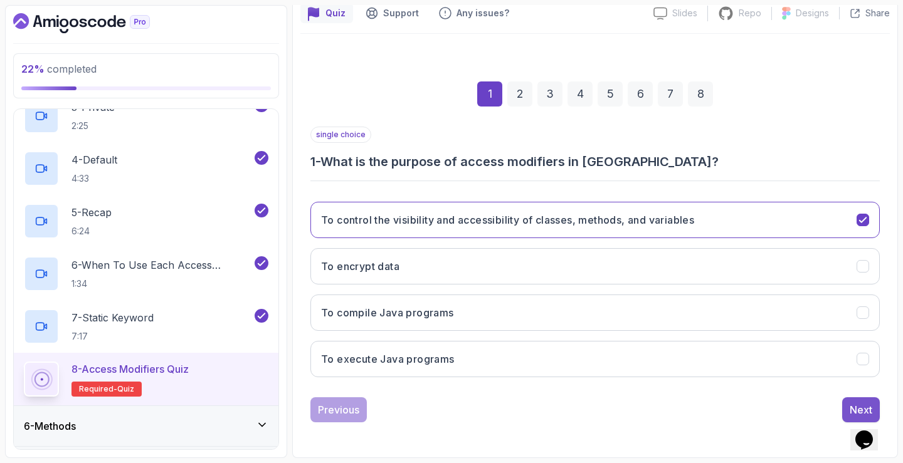
click at [849, 402] on button "Next" at bounding box center [861, 410] width 38 height 25
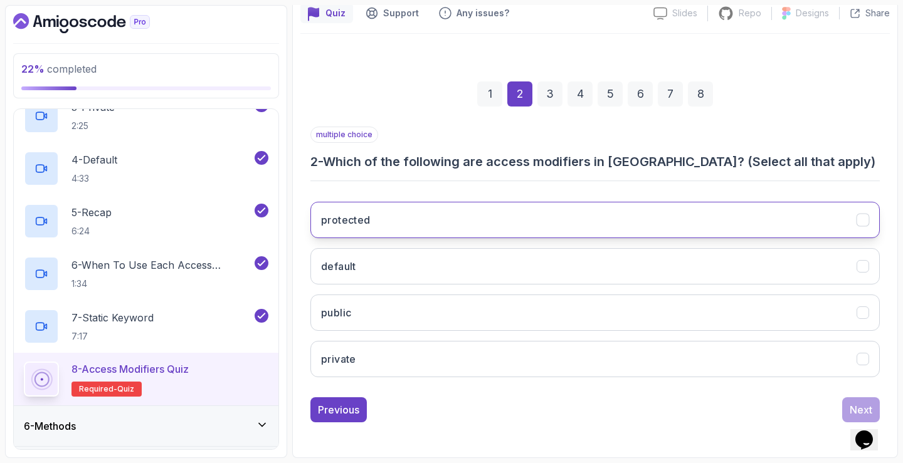
click at [867, 222] on icon "protected" at bounding box center [863, 220] width 12 height 12
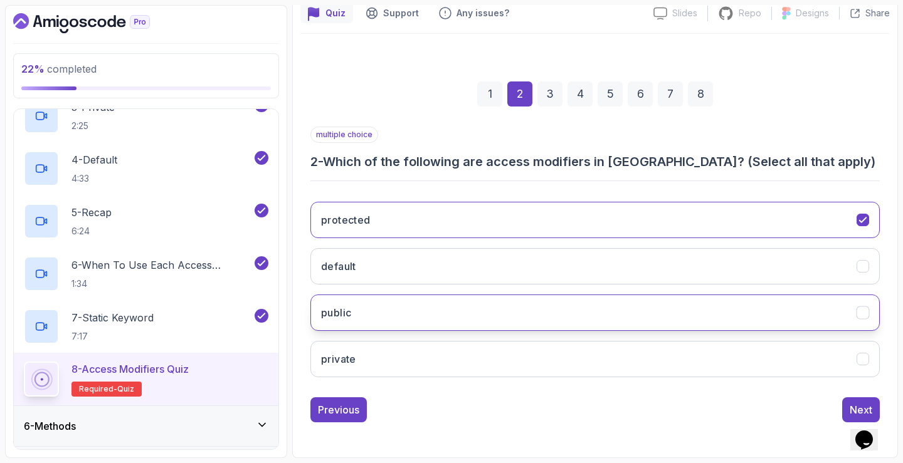
click at [865, 317] on icon "public" at bounding box center [863, 313] width 12 height 12
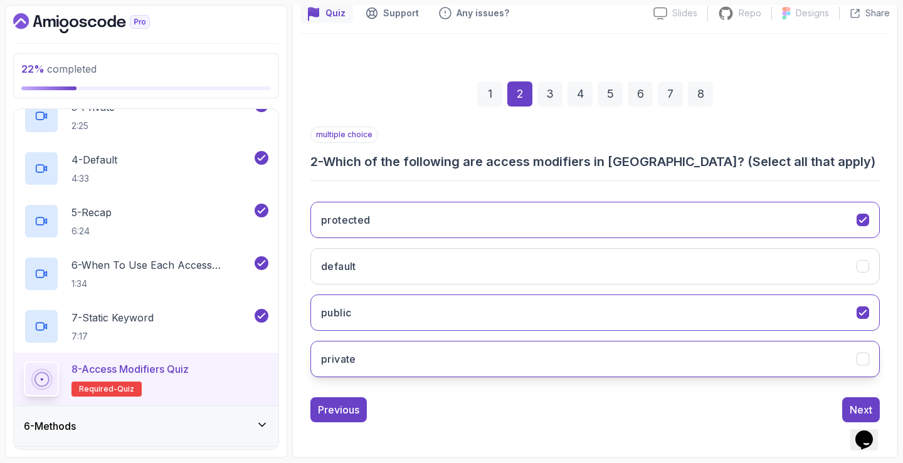
click at [863, 356] on icon "private" at bounding box center [863, 360] width 12 height 12
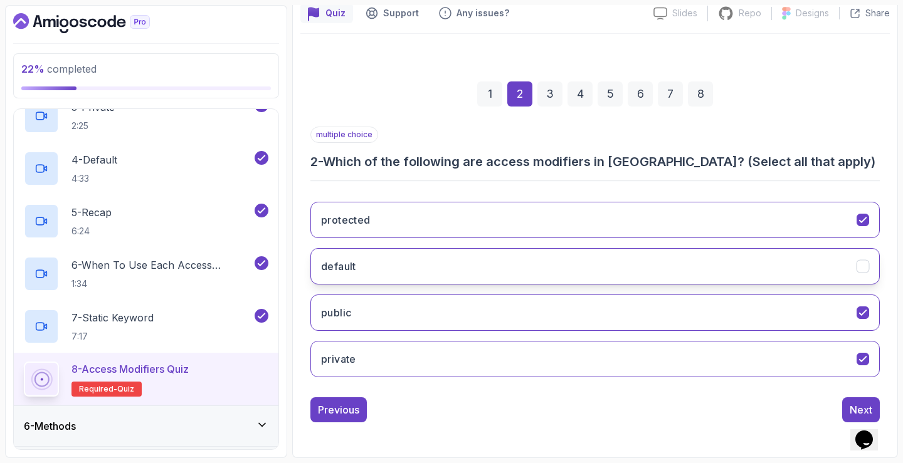
click at [866, 272] on icon "default" at bounding box center [863, 267] width 12 height 12
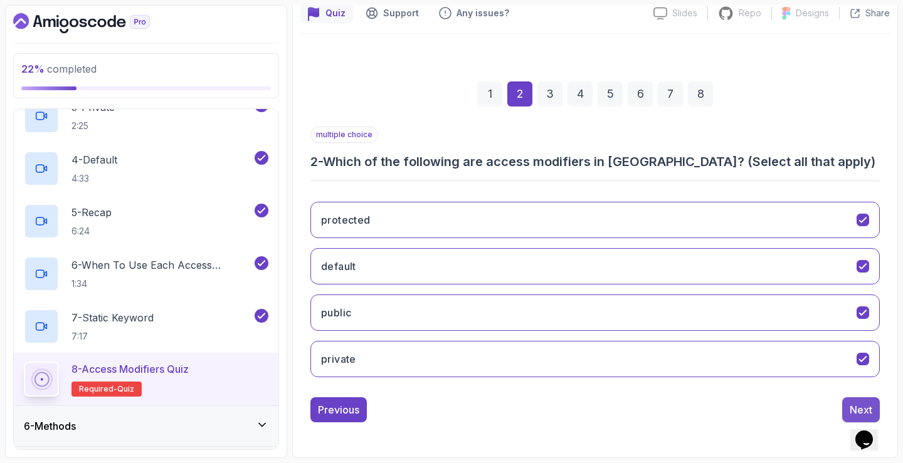
click at [850, 401] on button "Next" at bounding box center [861, 410] width 38 height 25
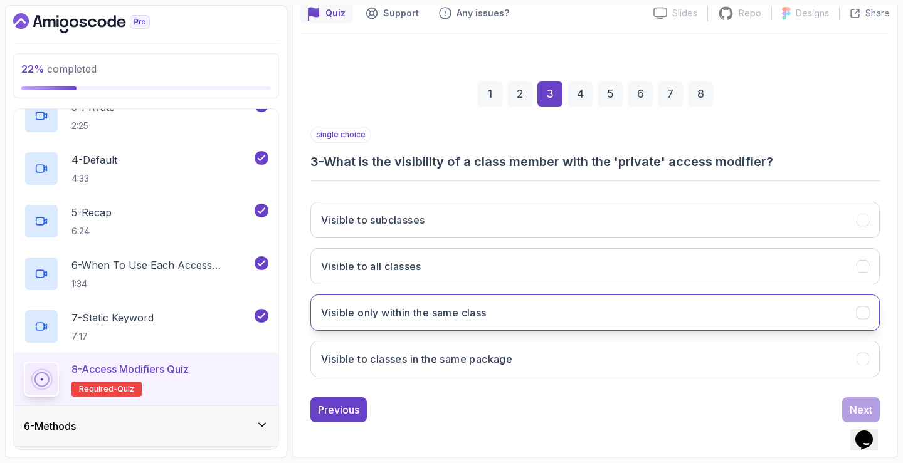
click at [658, 322] on button "Visible only within the same class" at bounding box center [594, 313] width 569 height 36
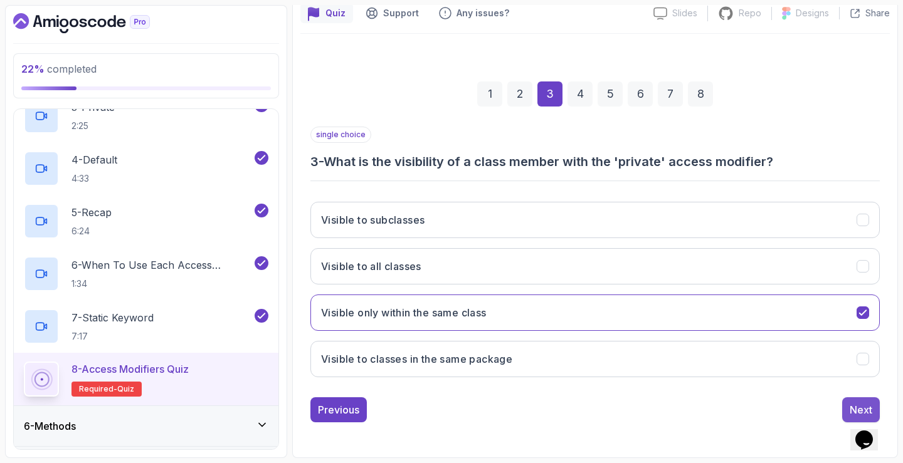
click at [853, 403] on div "Next" at bounding box center [861, 410] width 23 height 15
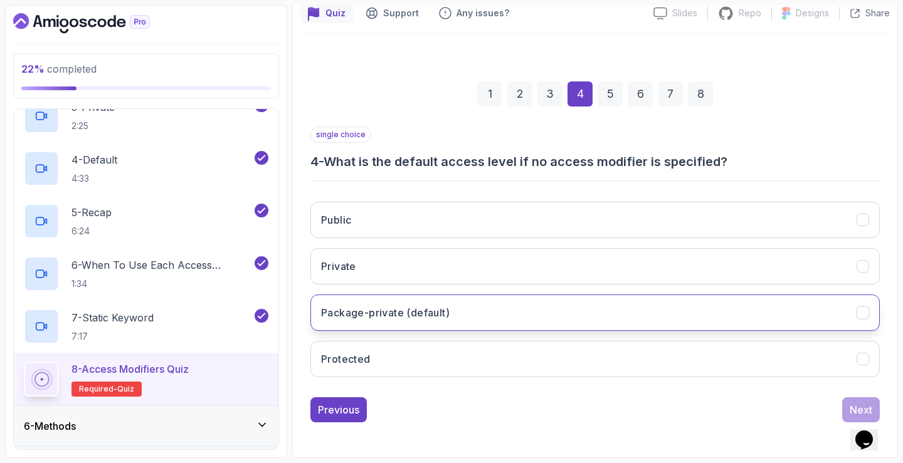
click at [692, 324] on button "Package-private (default)" at bounding box center [594, 313] width 569 height 36
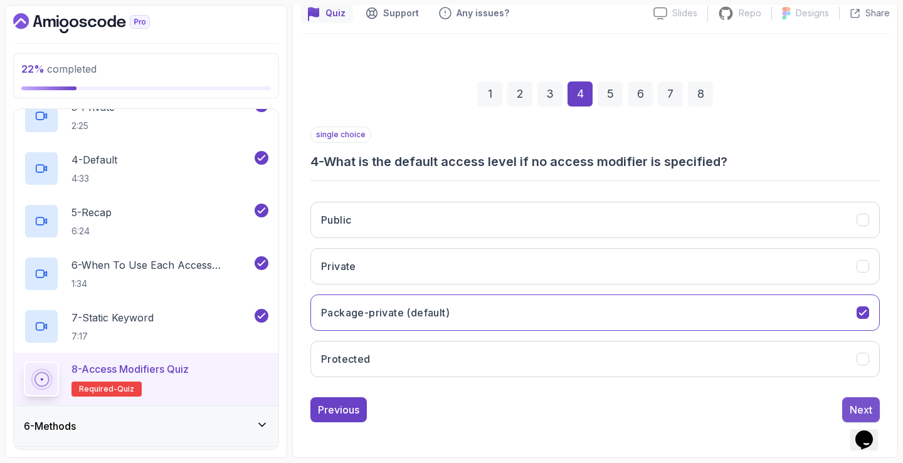
click at [848, 403] on button "Next" at bounding box center [861, 410] width 38 height 25
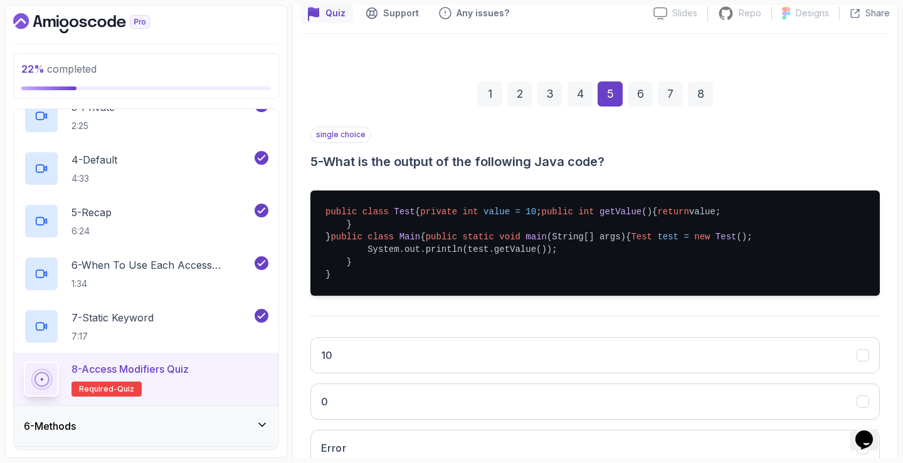
scroll to position [179, 0]
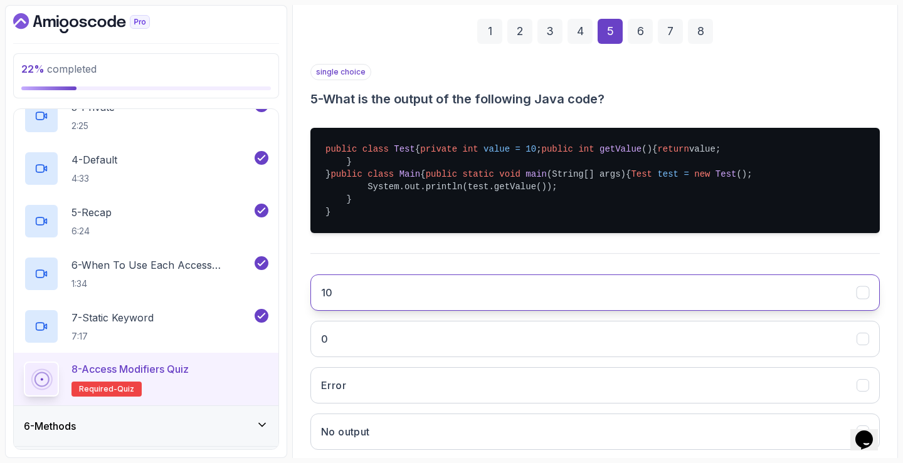
click at [554, 311] on button "10" at bounding box center [594, 293] width 569 height 36
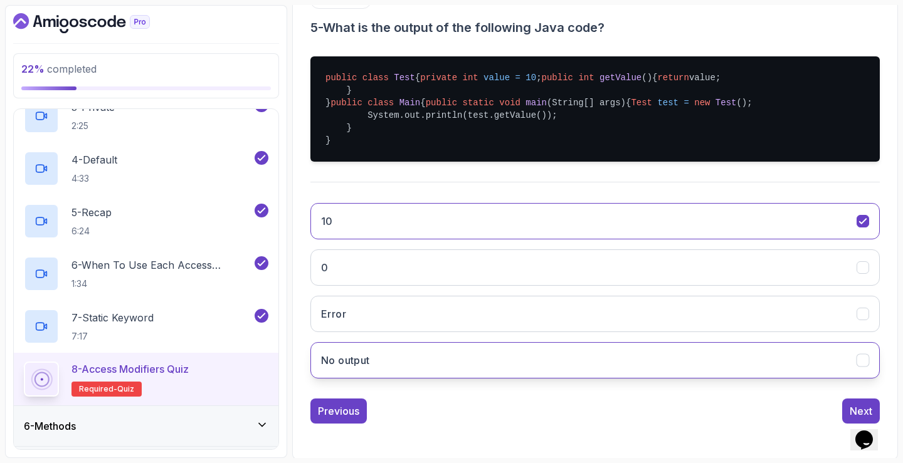
scroll to position [327, 0]
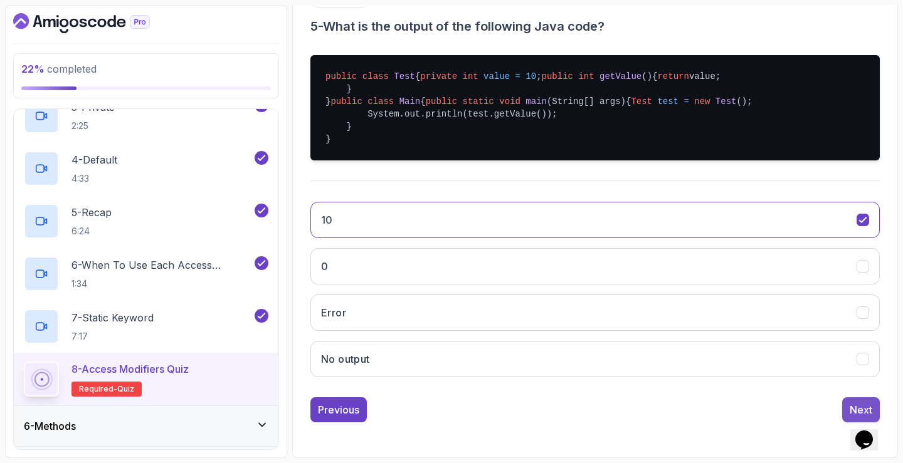
click at [843, 401] on button "Next" at bounding box center [861, 410] width 38 height 25
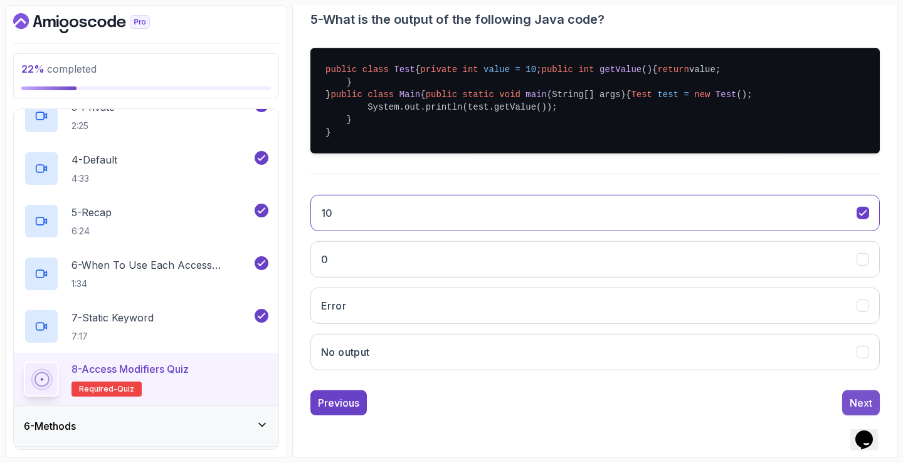
scroll to position [117, 0]
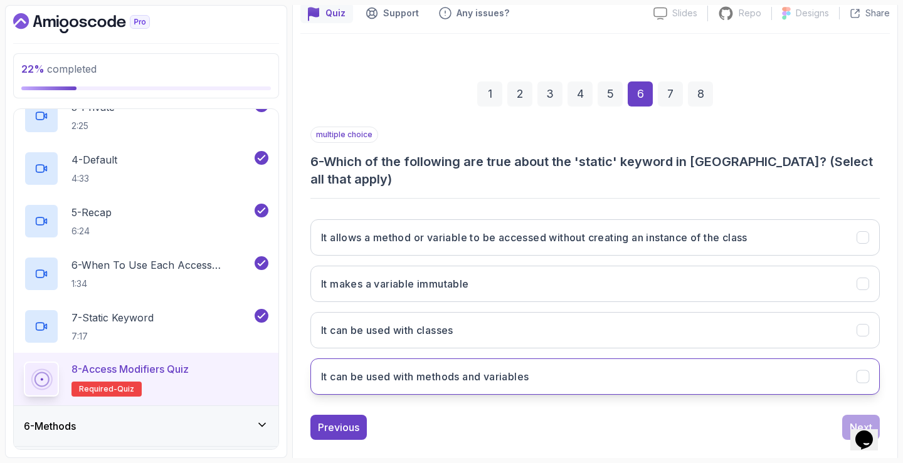
click at [599, 359] on button "It can be used with methods and variables" at bounding box center [594, 377] width 569 height 36
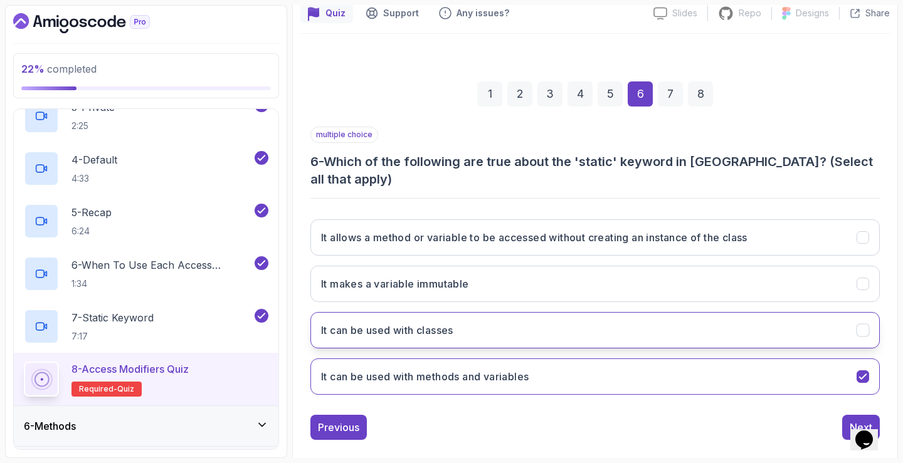
click at [597, 312] on button "It can be used with classes" at bounding box center [594, 330] width 569 height 36
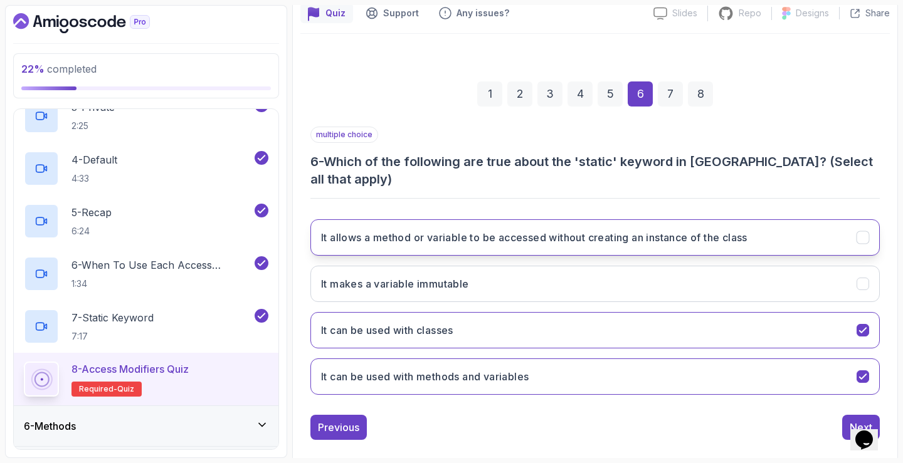
click at [603, 230] on button "It allows a method or variable to be accessed without creating an instance of t…" at bounding box center [594, 237] width 569 height 36
click at [850, 420] on div "Next" at bounding box center [861, 427] width 23 height 15
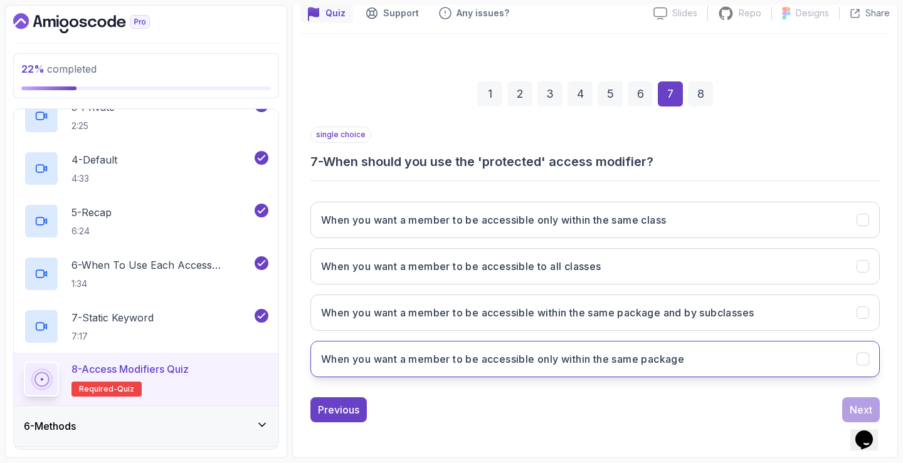
click at [680, 357] on h3 "When you want a member to be accessible only within the same package" at bounding box center [502, 359] width 363 height 15
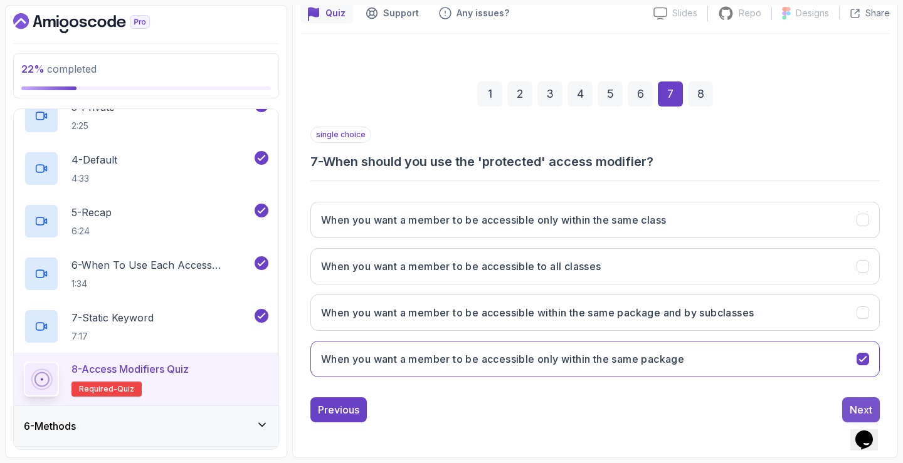
click at [847, 408] on button "Next" at bounding box center [861, 410] width 38 height 25
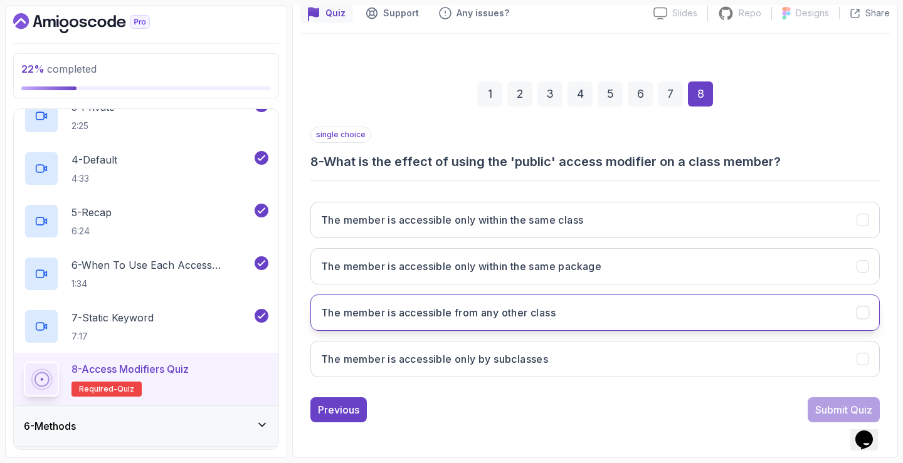
click at [566, 305] on button "The member is accessible from any other class" at bounding box center [594, 313] width 569 height 36
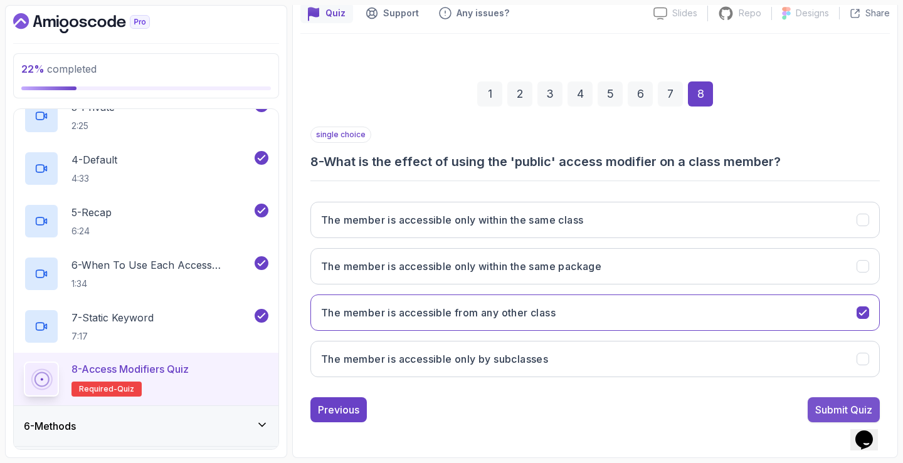
click at [827, 401] on button "Submit Quiz" at bounding box center [844, 410] width 72 height 25
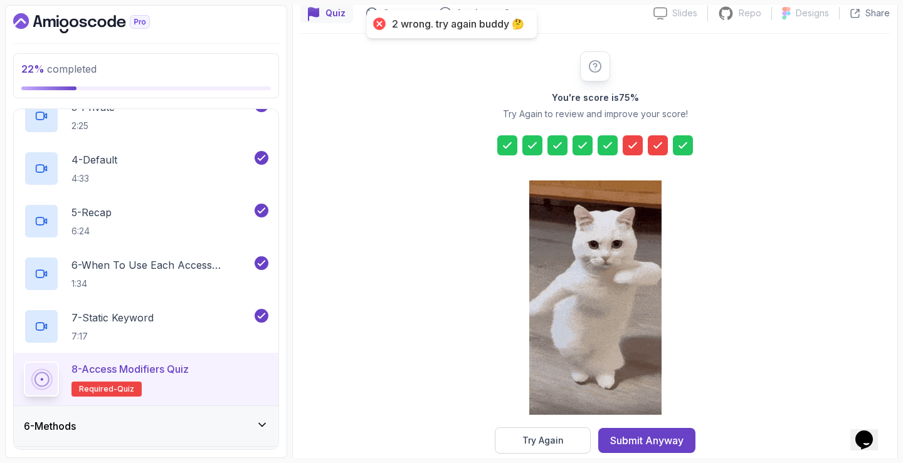
click at [634, 154] on div at bounding box center [633, 145] width 20 height 20
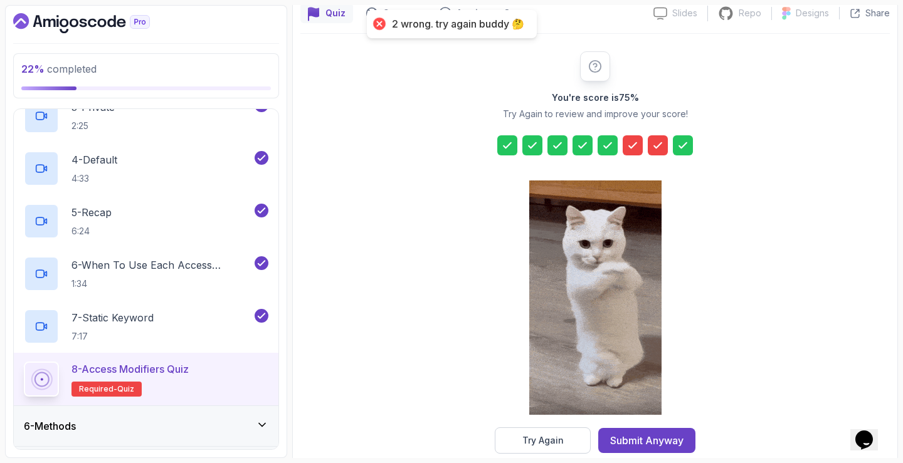
click at [633, 149] on icon at bounding box center [632, 145] width 13 height 13
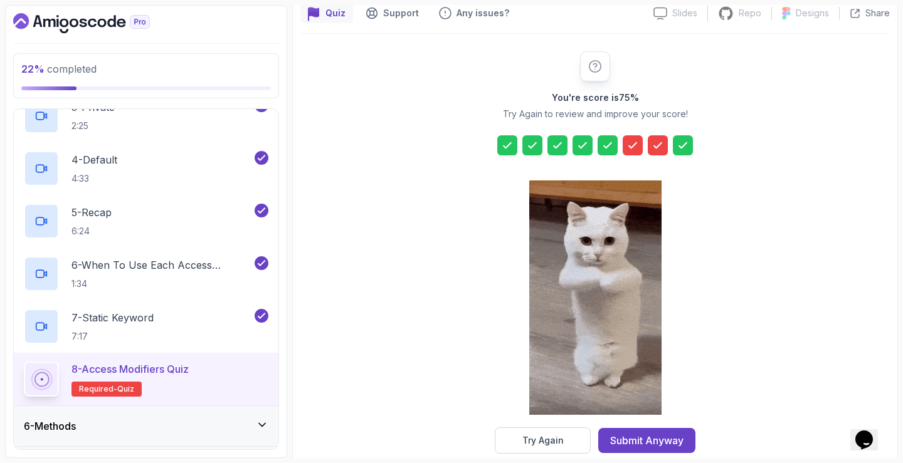
click at [555, 439] on div "Try Again" at bounding box center [542, 441] width 41 height 13
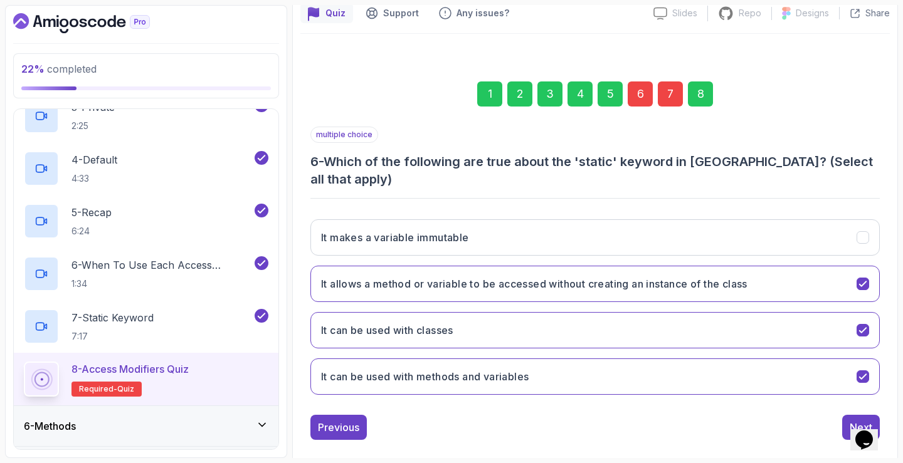
click at [648, 98] on div "6" at bounding box center [640, 94] width 25 height 25
click at [570, 362] on button "It can be used with methods and variables" at bounding box center [594, 377] width 569 height 36
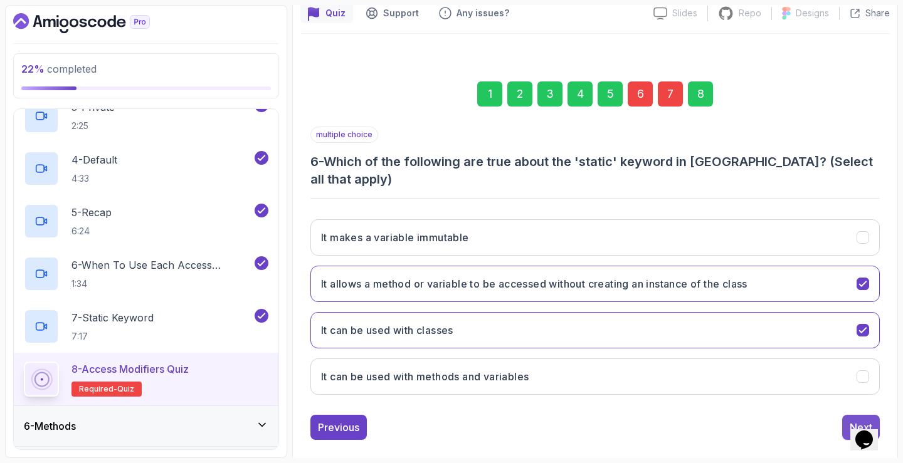
click at [854, 420] on div "Next" at bounding box center [861, 427] width 23 height 15
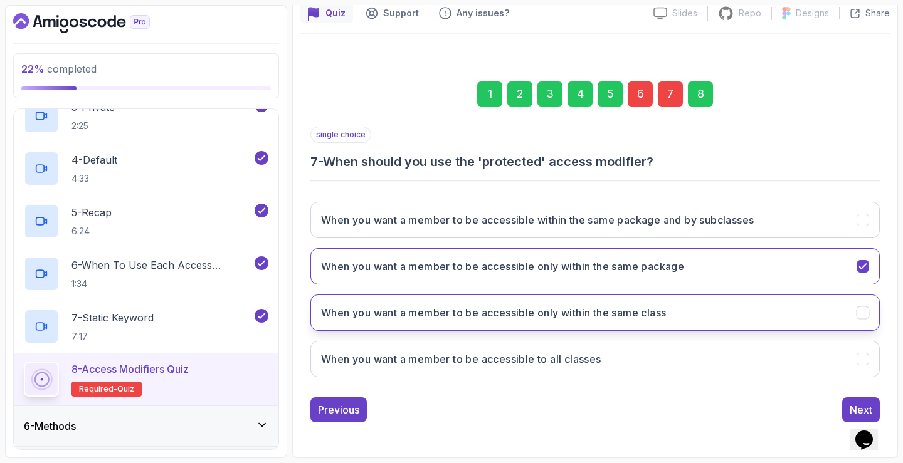
click at [690, 305] on button "When you want a member to be accessible only within the same class" at bounding box center [594, 313] width 569 height 36
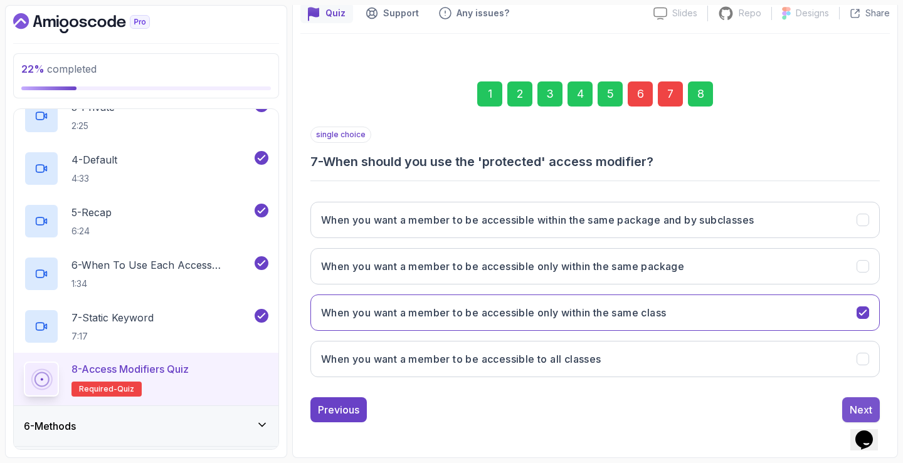
click at [845, 404] on button "Next" at bounding box center [861, 410] width 38 height 25
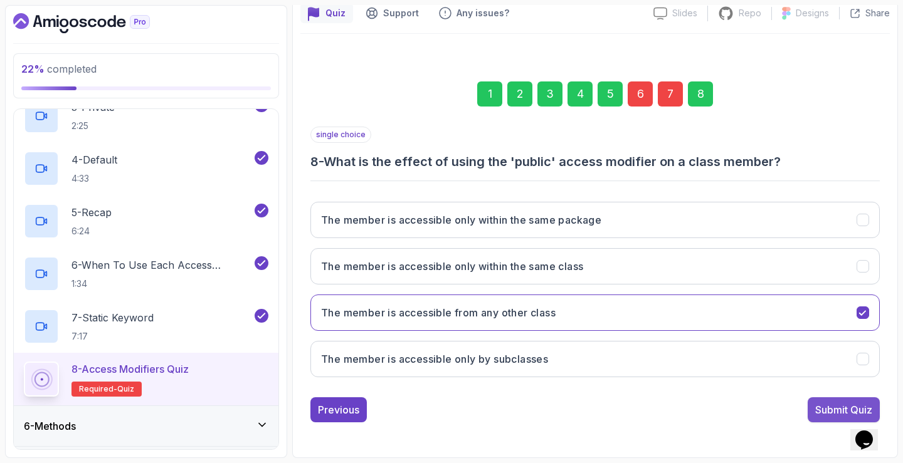
click at [849, 403] on div "Submit Quiz" at bounding box center [843, 410] width 57 height 15
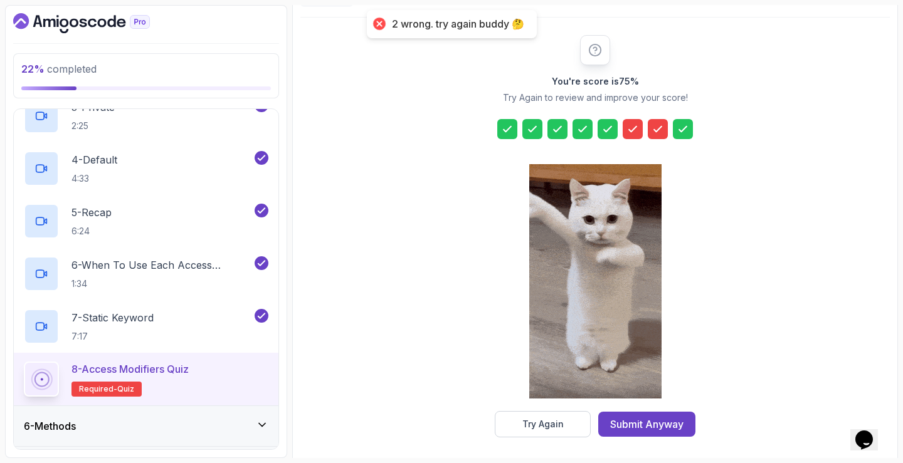
scroll to position [138, 0]
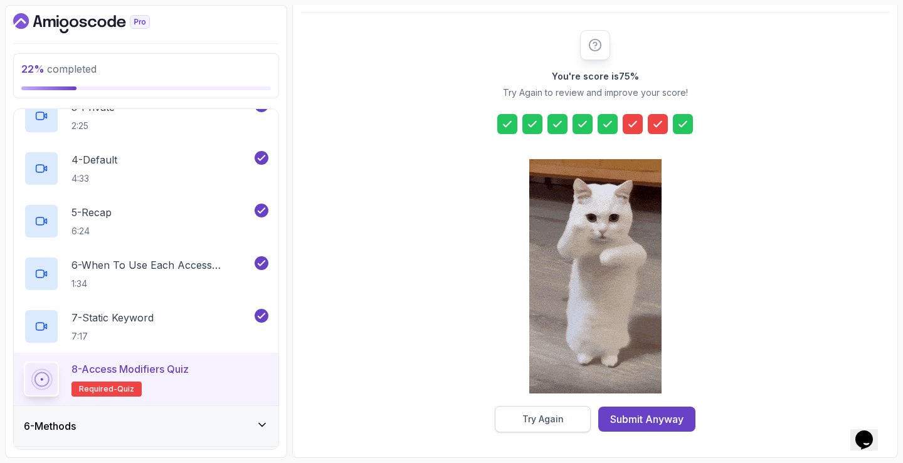
click at [565, 423] on button "Try Again" at bounding box center [543, 419] width 96 height 26
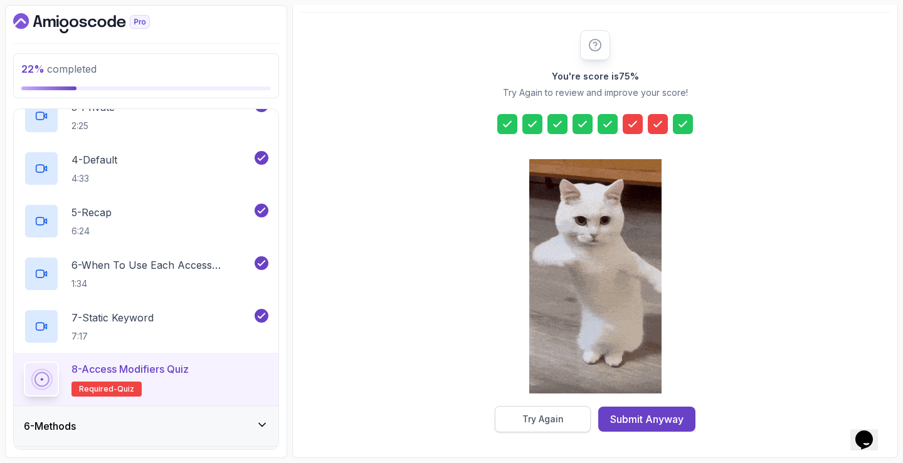
scroll to position [117, 0]
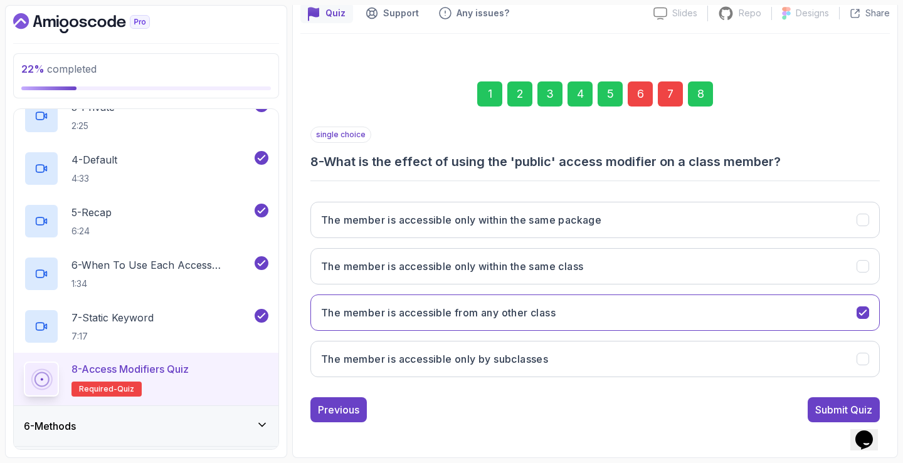
click at [650, 97] on div "6" at bounding box center [640, 94] width 25 height 25
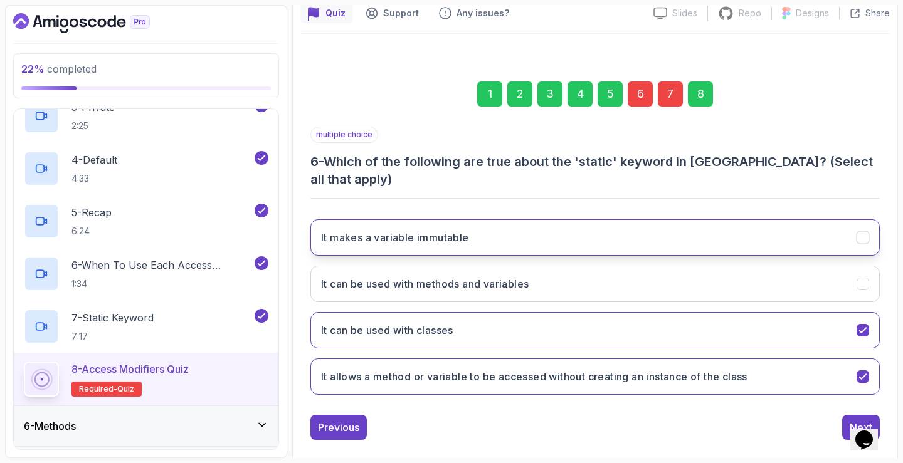
click at [594, 219] on button "It makes a variable immutable" at bounding box center [594, 237] width 569 height 36
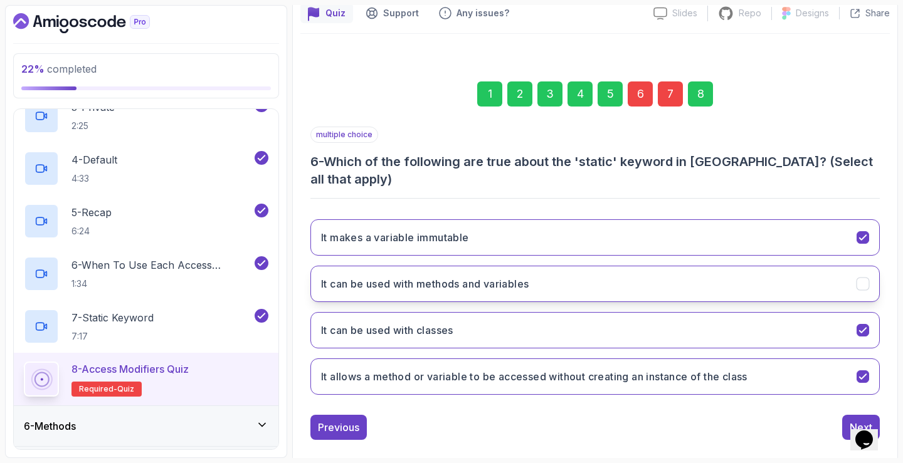
click at [596, 266] on button "It can be used with methods and variables" at bounding box center [594, 284] width 569 height 36
click at [677, 97] on div "7" at bounding box center [670, 94] width 25 height 25
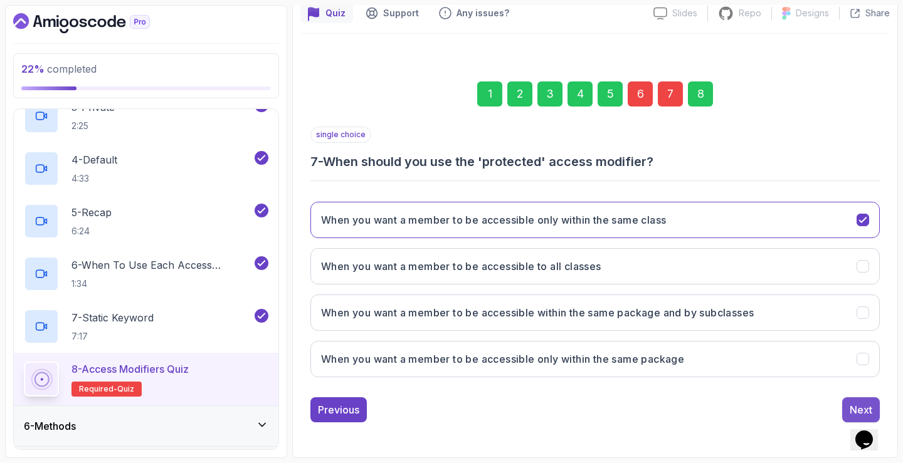
click at [846, 406] on button "Next" at bounding box center [861, 410] width 38 height 25
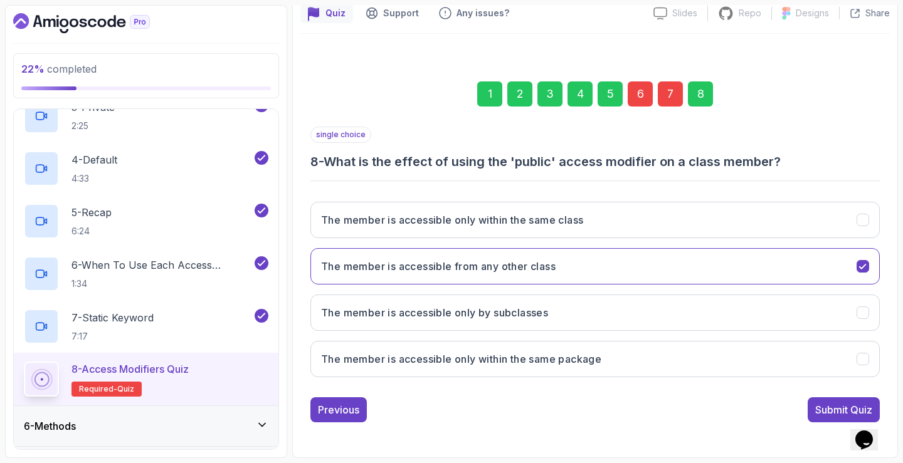
click at [846, 406] on div "Submit Quiz" at bounding box center [843, 410] width 57 height 15
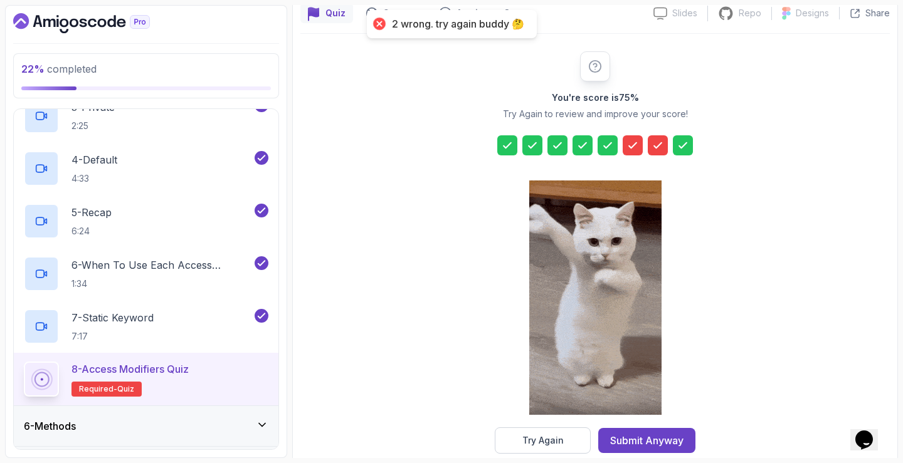
click at [639, 146] on div at bounding box center [633, 145] width 20 height 20
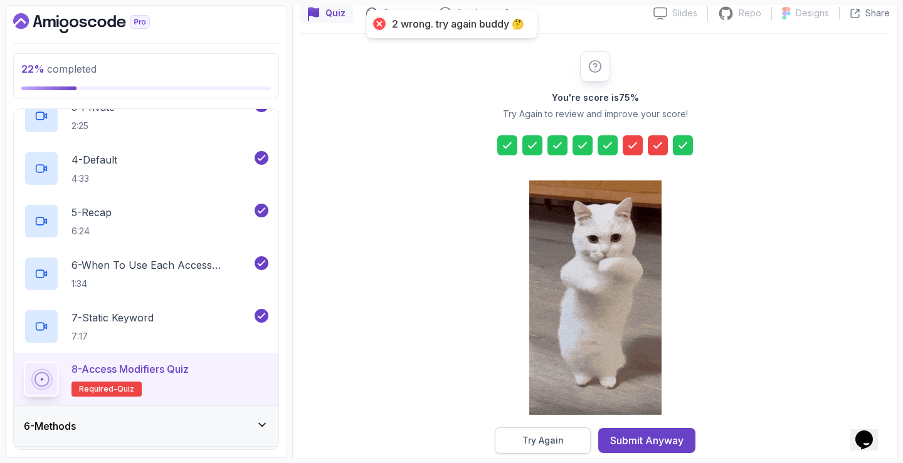
click at [559, 435] on div "Try Again" at bounding box center [542, 441] width 41 height 13
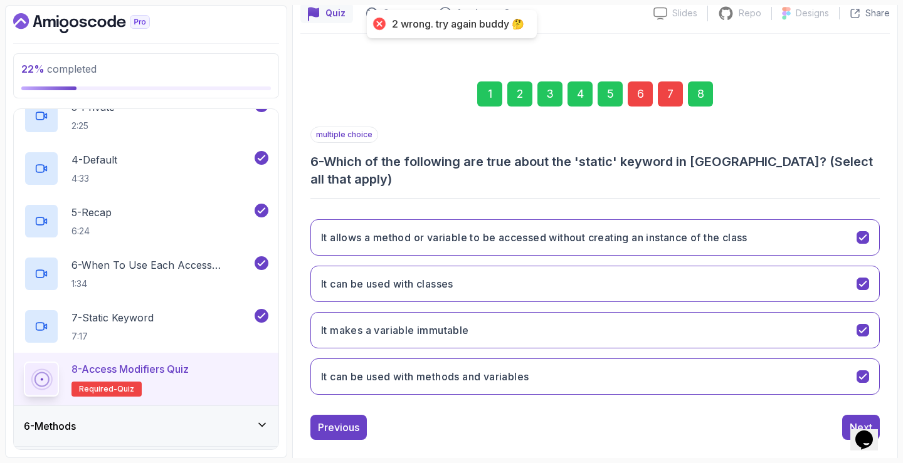
click at [633, 101] on div "6" at bounding box center [640, 94] width 25 height 25
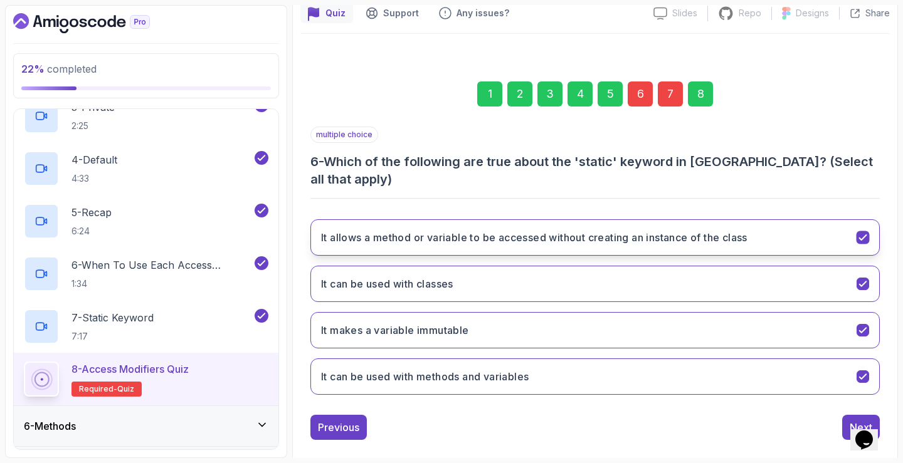
click at [766, 220] on button "It allows a method or variable to be accessed without creating an instance of t…" at bounding box center [594, 237] width 569 height 36
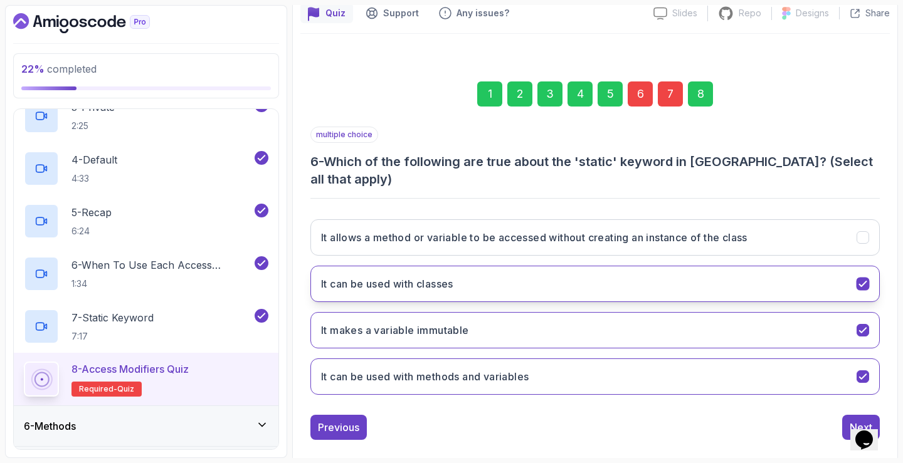
click at [756, 266] on button "It can be used with classes" at bounding box center [594, 284] width 569 height 36
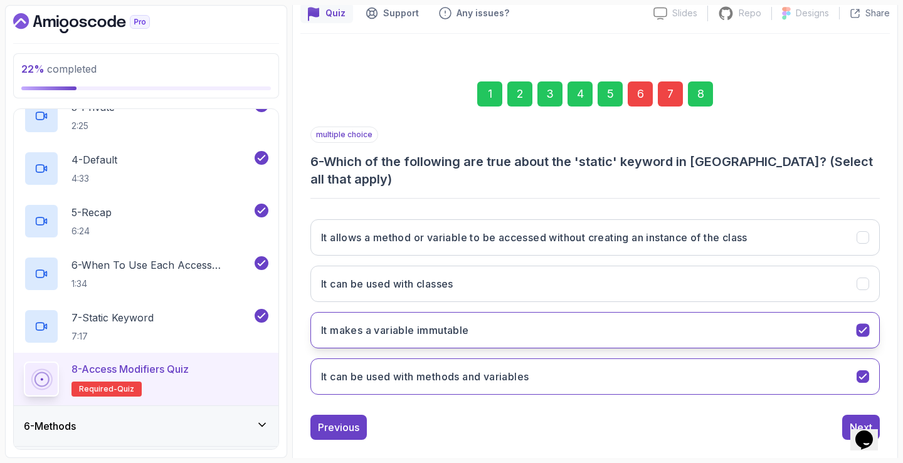
click at [503, 315] on button "It makes a variable immutable" at bounding box center [594, 330] width 569 height 36
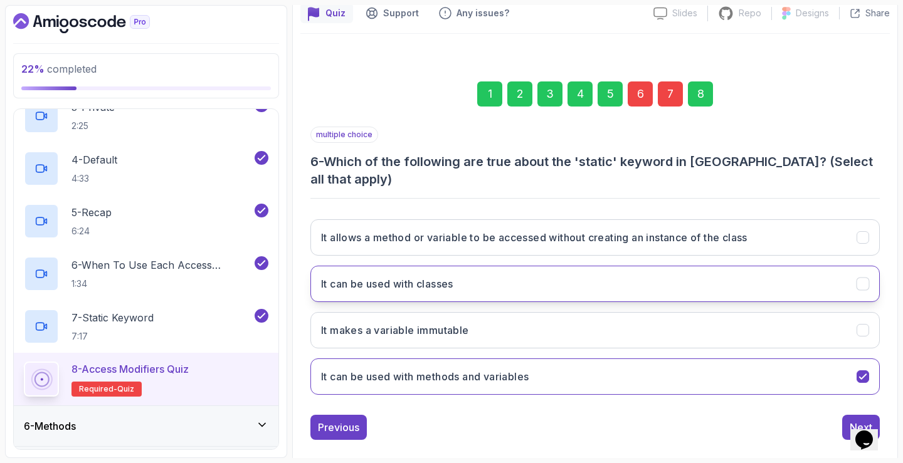
click at [497, 266] on button "It can be used with classes" at bounding box center [594, 284] width 569 height 36
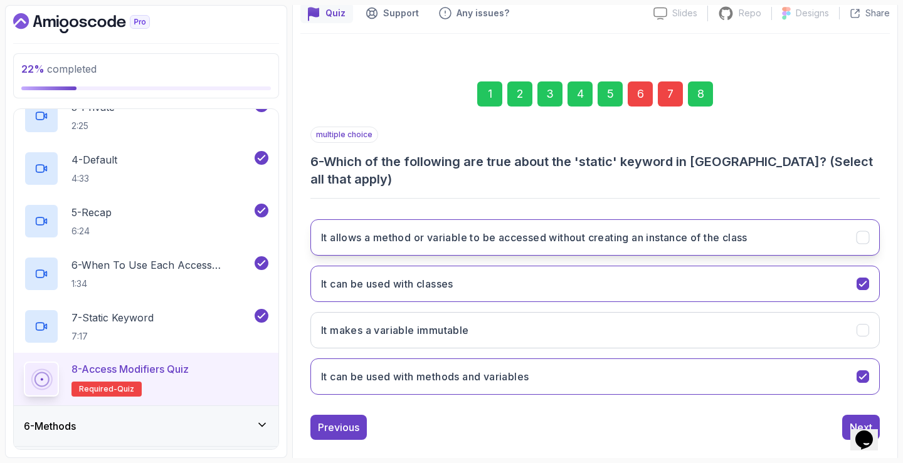
click at [501, 230] on h3 "It allows a method or variable to be accessed without creating an instance of t…" at bounding box center [534, 237] width 426 height 15
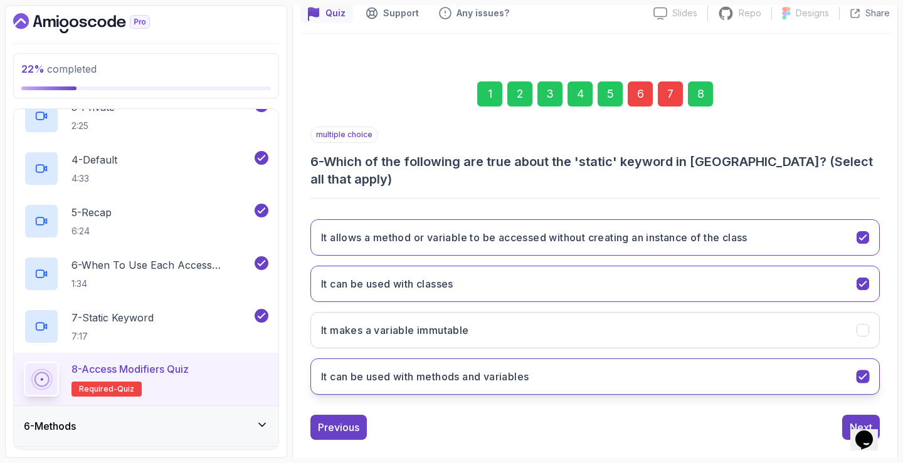
click at [506, 369] on h3 "It can be used with methods and variables" at bounding box center [425, 376] width 208 height 15
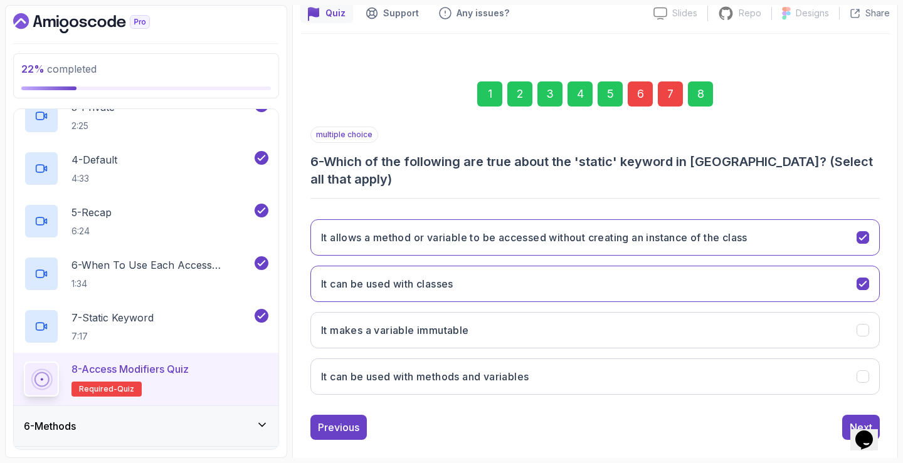
click at [695, 86] on div "8" at bounding box center [700, 94] width 25 height 25
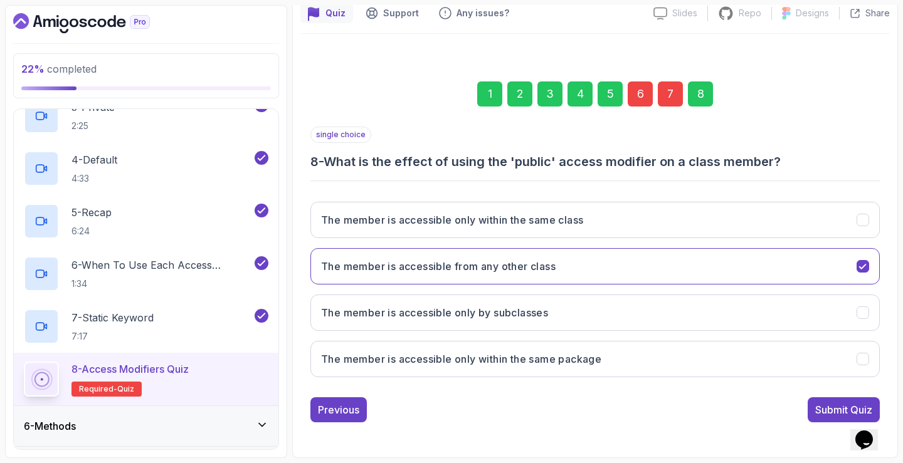
click at [825, 401] on button "Submit Quiz" at bounding box center [844, 410] width 72 height 25
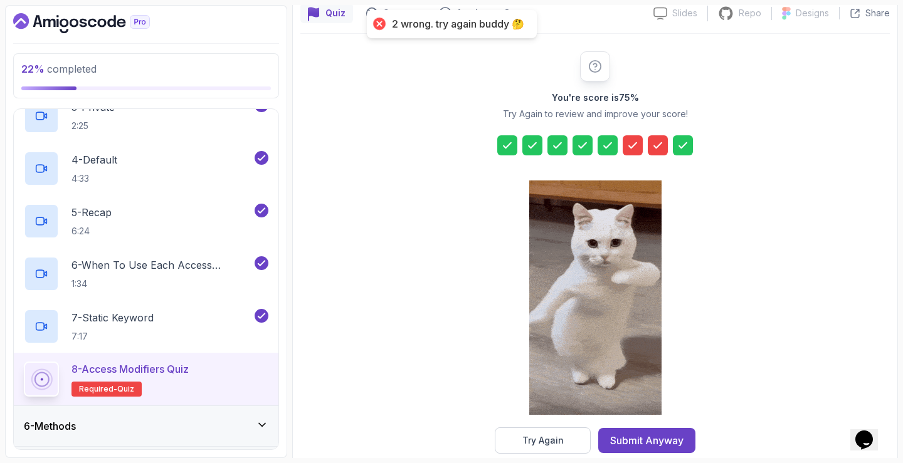
click at [634, 147] on icon at bounding box center [632, 145] width 13 height 13
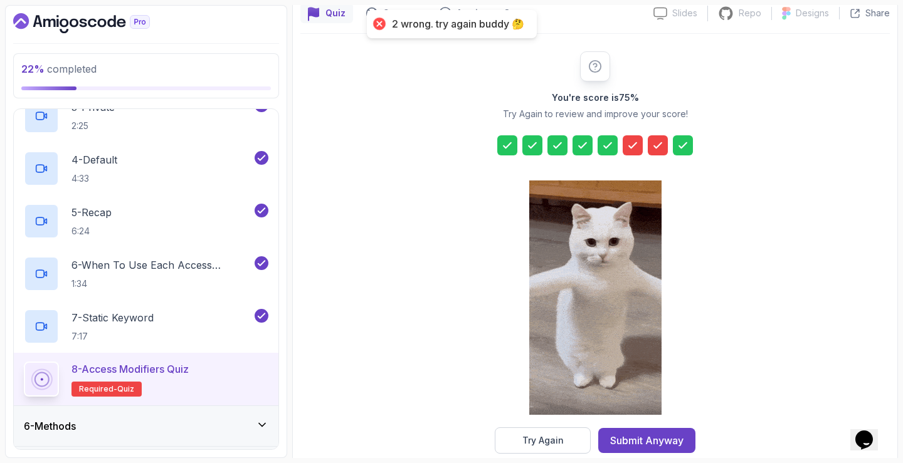
click at [565, 438] on button "Try Again" at bounding box center [543, 441] width 96 height 26
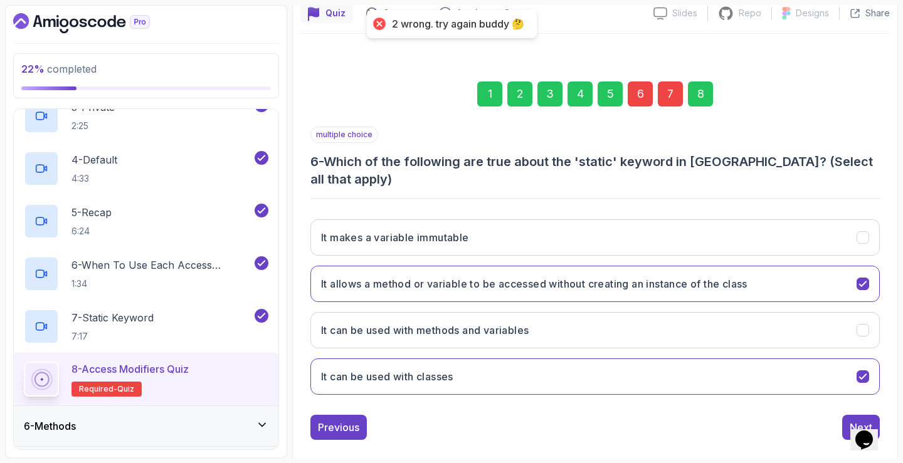
click at [635, 107] on div "1 2 3 4 5 6 7 8" at bounding box center [594, 93] width 569 height 65
click at [641, 88] on div "6" at bounding box center [640, 94] width 25 height 25
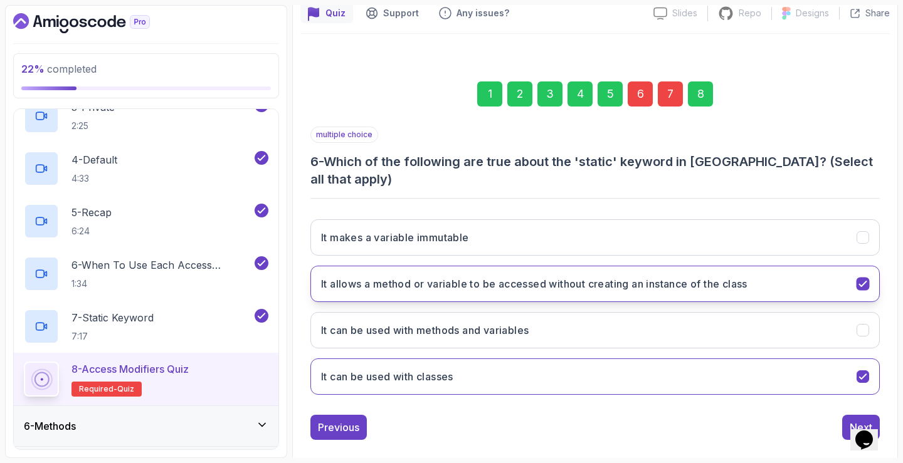
click at [595, 266] on button "It allows a method or variable to be accessed without creating an instance of t…" at bounding box center [594, 284] width 569 height 36
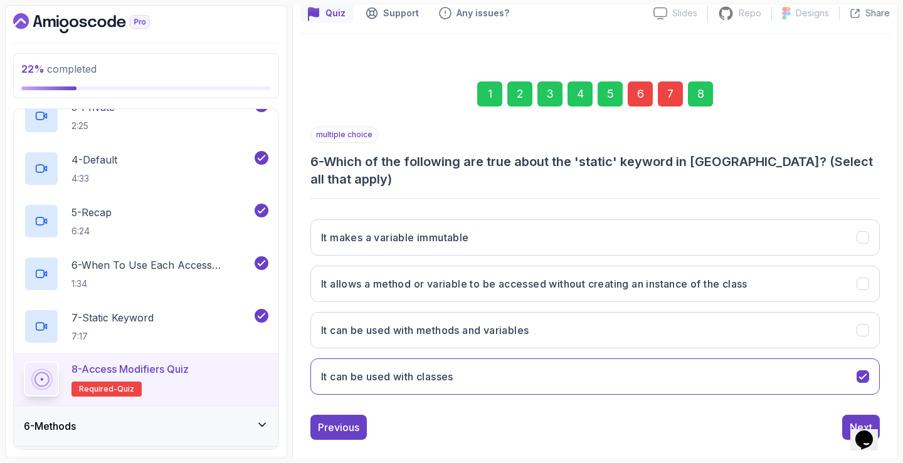
click at [698, 85] on div "8" at bounding box center [700, 94] width 25 height 25
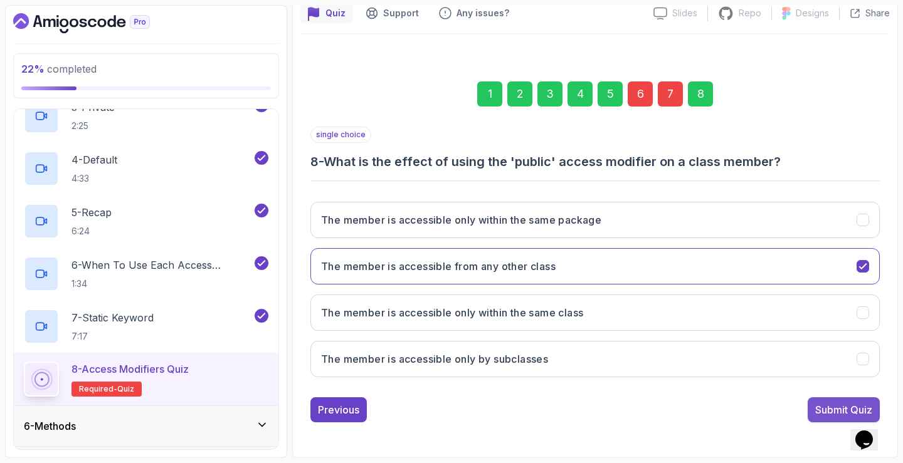
click at [825, 403] on div "Submit Quiz" at bounding box center [843, 410] width 57 height 15
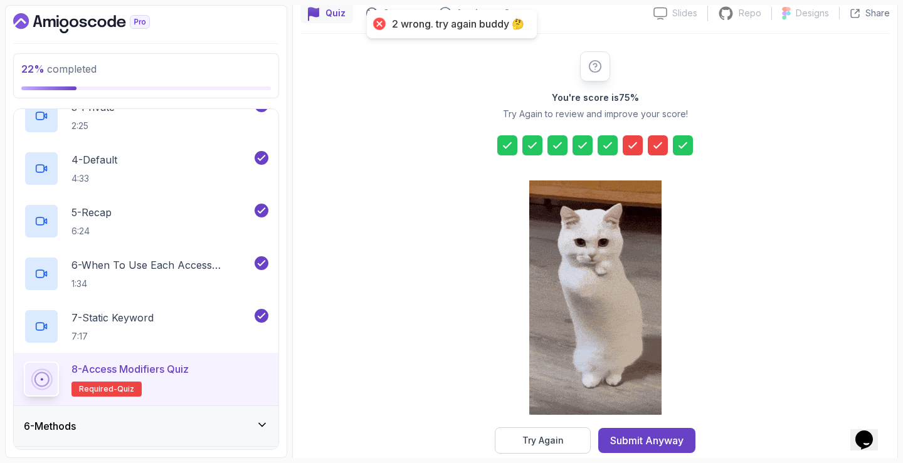
click at [640, 151] on div at bounding box center [633, 145] width 20 height 20
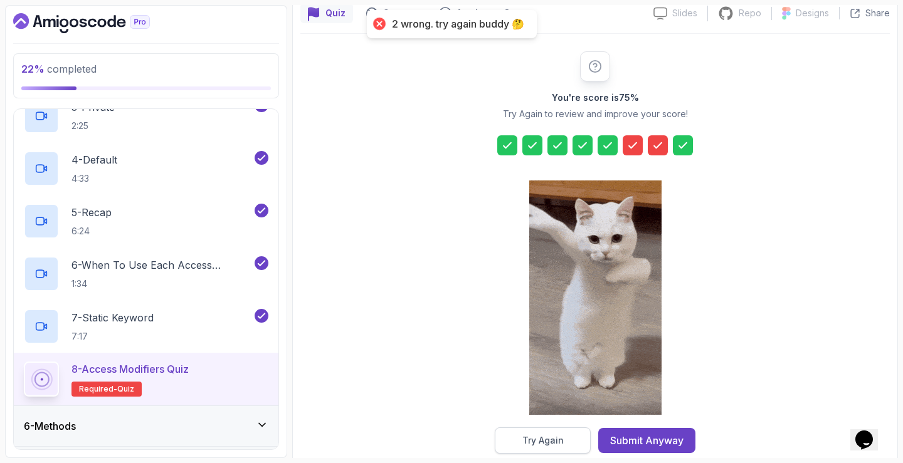
click at [562, 429] on button "Try Again" at bounding box center [543, 441] width 96 height 26
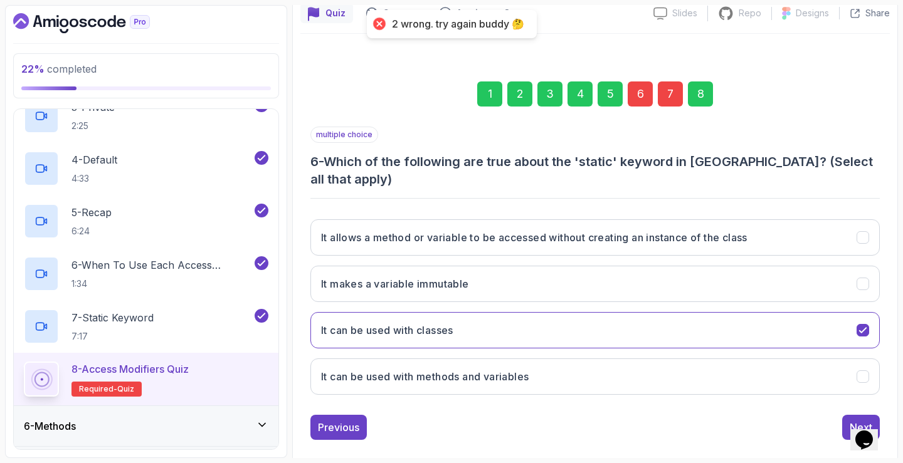
click at [643, 89] on div "6" at bounding box center [640, 94] width 25 height 25
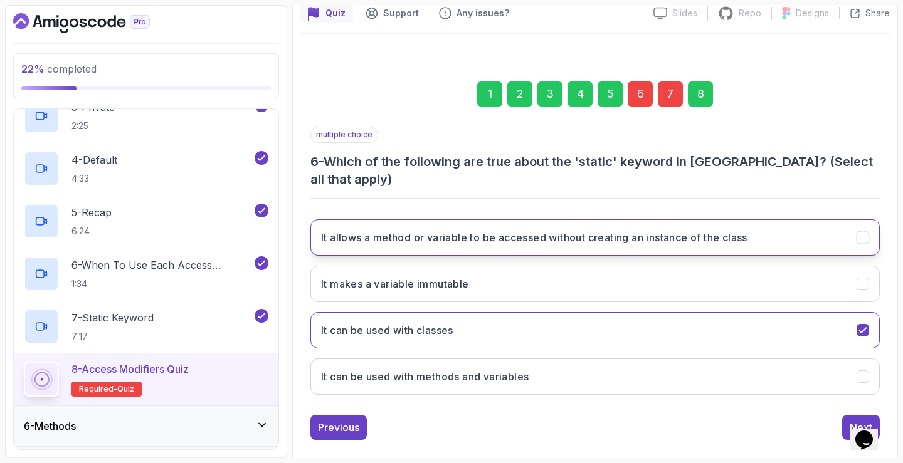
click at [485, 230] on h3 "It allows a method or variable to be accessed without creating an instance of t…" at bounding box center [534, 237] width 426 height 15
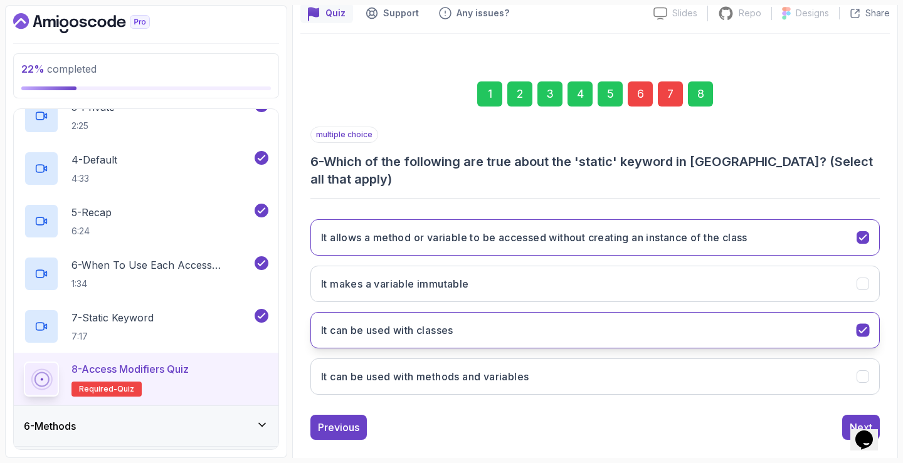
click at [463, 324] on button "It can be used with classes" at bounding box center [594, 330] width 569 height 36
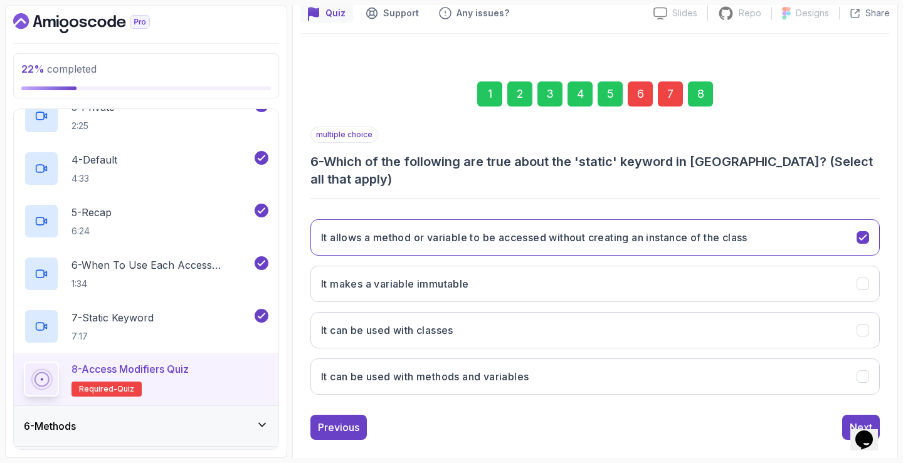
click at [700, 98] on div "8" at bounding box center [700, 94] width 25 height 25
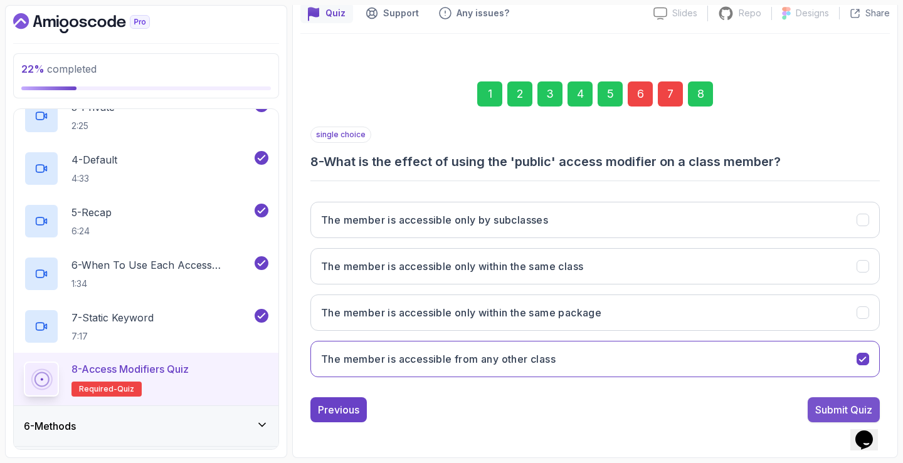
click at [847, 404] on div "Submit Quiz" at bounding box center [843, 410] width 57 height 15
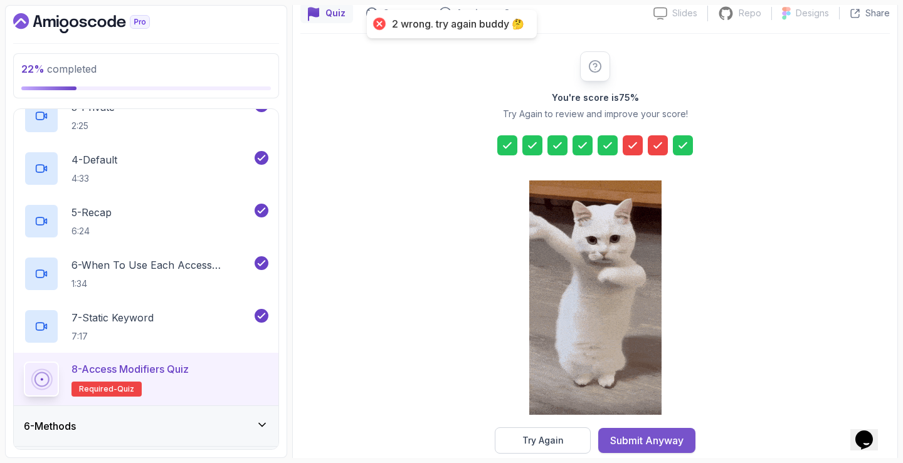
click at [645, 441] on div "Submit Anyway" at bounding box center [646, 440] width 73 height 15
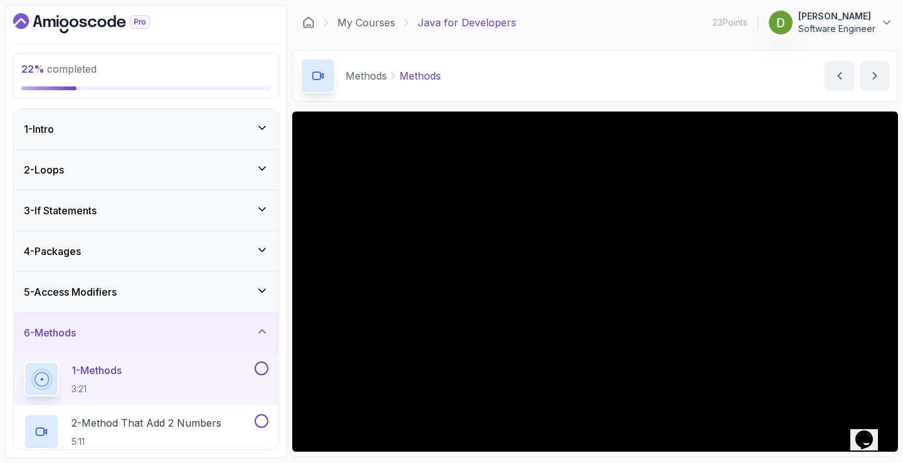
scroll to position [63, 0]
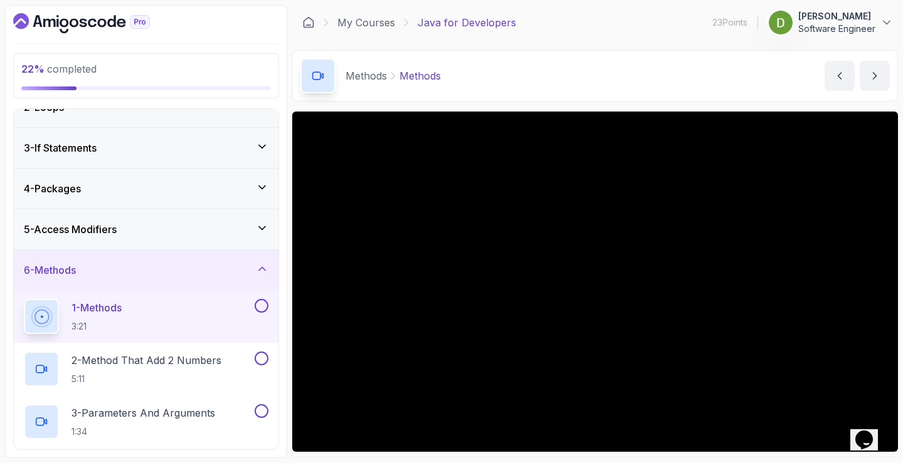
click at [248, 229] on div "5 - Access Modifiers" at bounding box center [146, 229] width 245 height 15
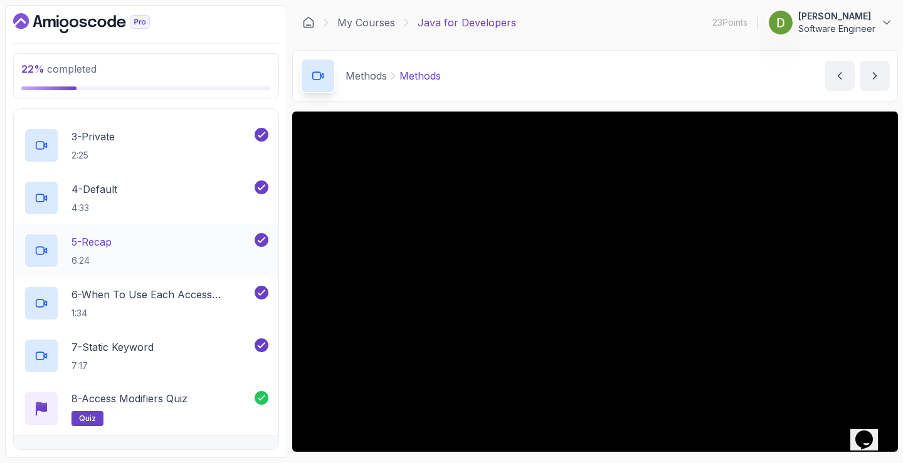
scroll to position [376, 0]
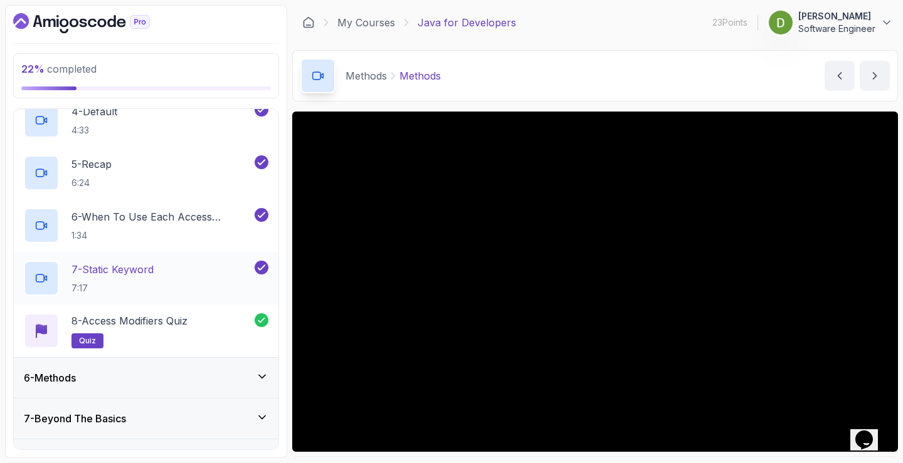
click at [144, 272] on p "7 - Static Keyword" at bounding box center [112, 269] width 82 height 15
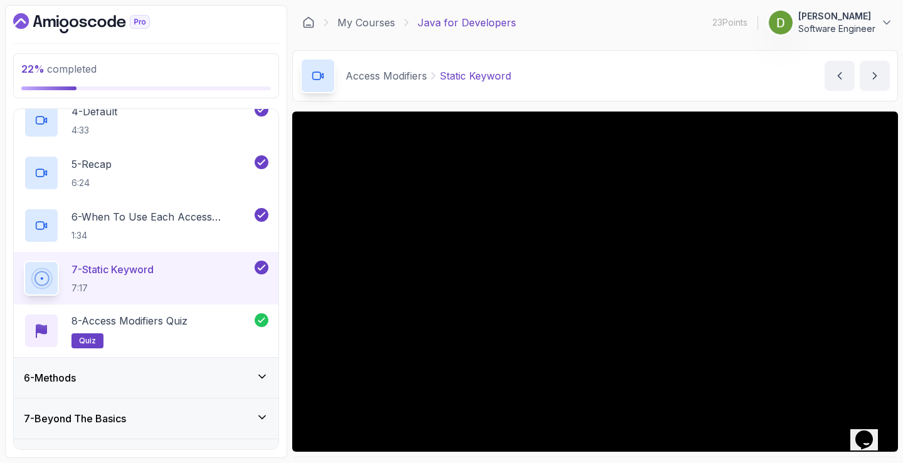
click at [575, 37] on div "My Courses Java for Developers 23 Points 1 [PERSON_NAME] Software Engineer" at bounding box center [595, 22] width 606 height 35
click at [185, 387] on div "6 - Methods" at bounding box center [146, 378] width 265 height 40
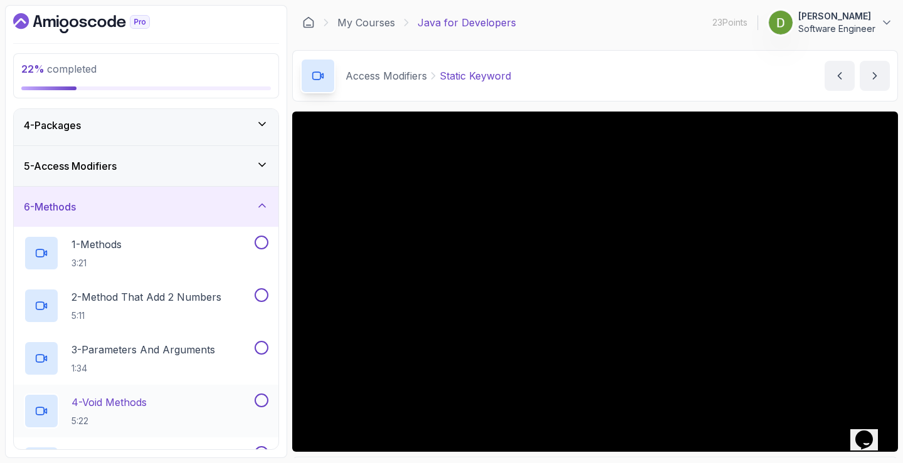
scroll to position [125, 0]
click at [178, 256] on div "1 - Methods 3:21" at bounding box center [138, 253] width 228 height 35
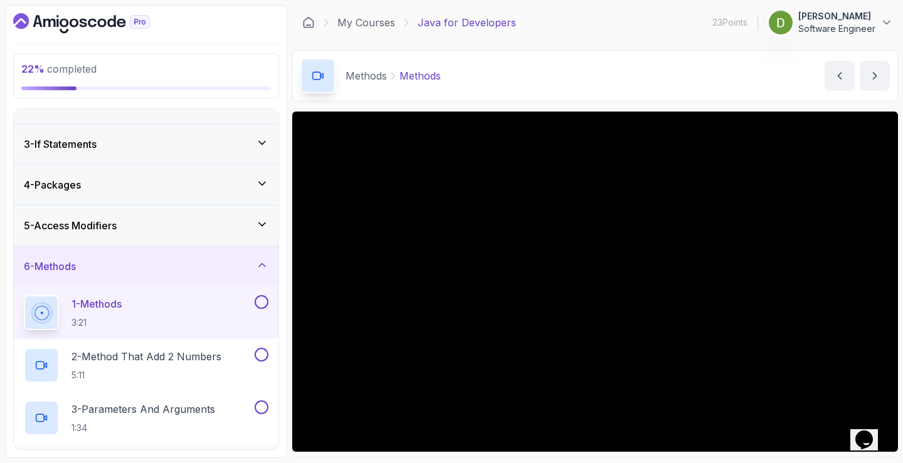
scroll to position [63, 0]
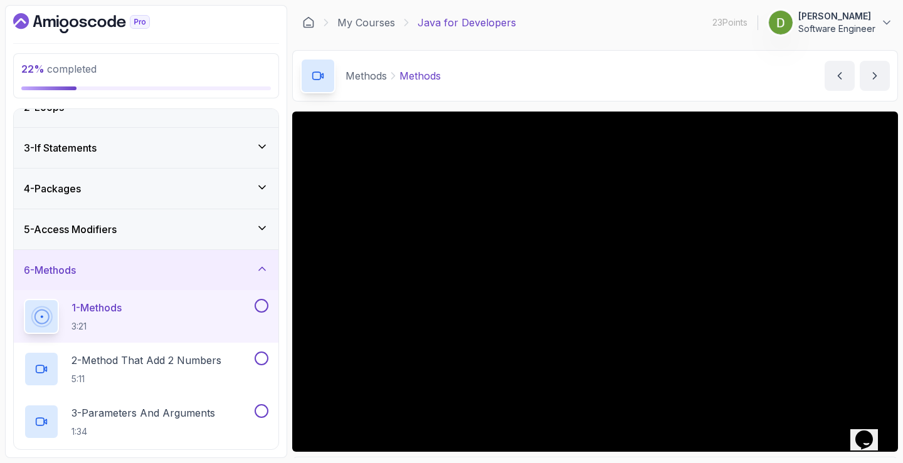
click at [257, 310] on button at bounding box center [262, 306] width 14 height 14
click at [210, 367] on p "2 - Method That Add 2 Numbers" at bounding box center [146, 360] width 150 height 15
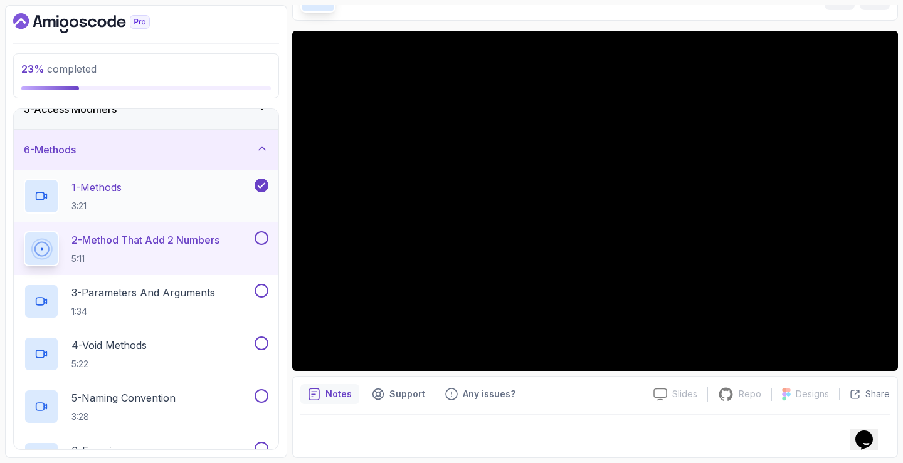
scroll to position [188, 0]
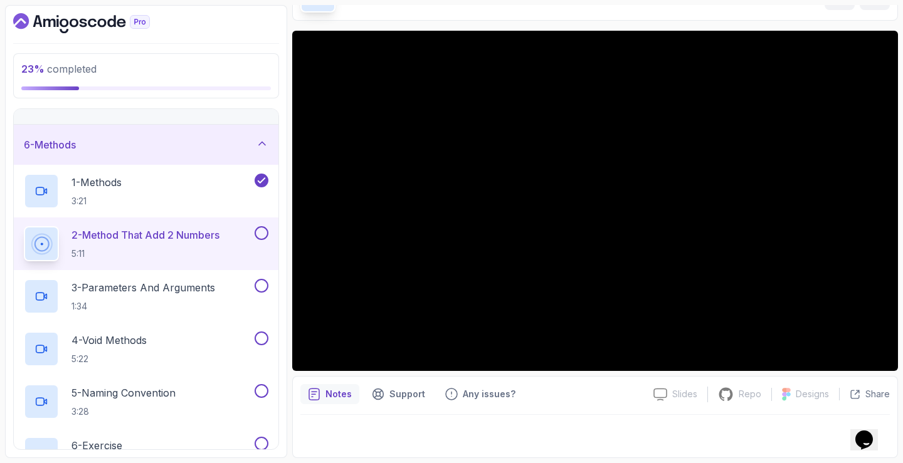
click at [261, 235] on button at bounding box center [262, 233] width 14 height 14
click at [204, 295] on p "3 - Parameters And Arguments" at bounding box center [143, 287] width 144 height 15
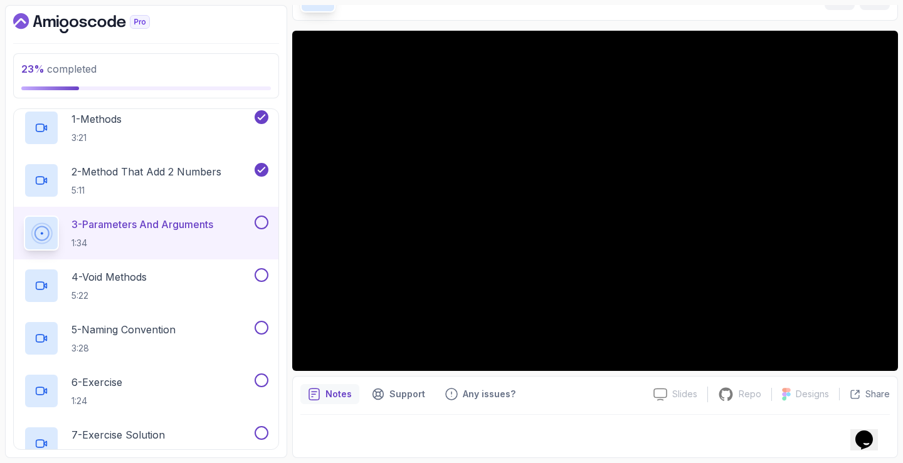
scroll to position [251, 0]
click at [258, 224] on button at bounding box center [262, 223] width 14 height 14
click at [260, 272] on button at bounding box center [262, 276] width 14 height 14
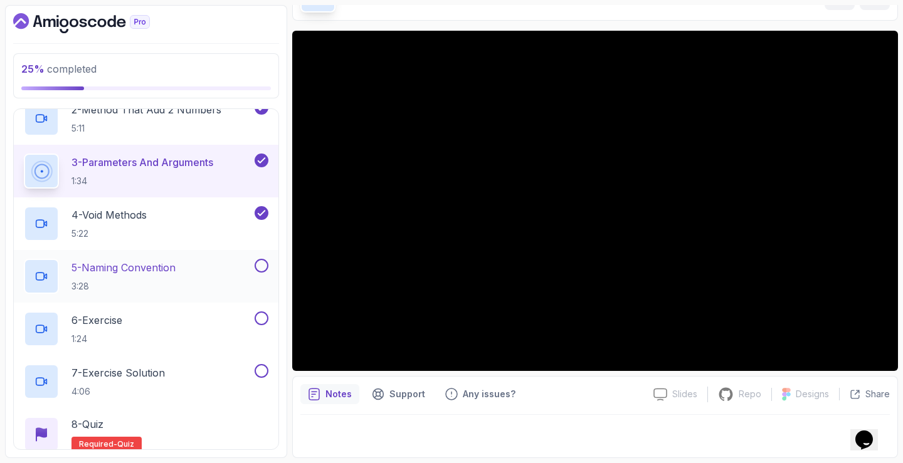
click at [240, 264] on div "5 - Naming Convention 3:28" at bounding box center [138, 276] width 228 height 35
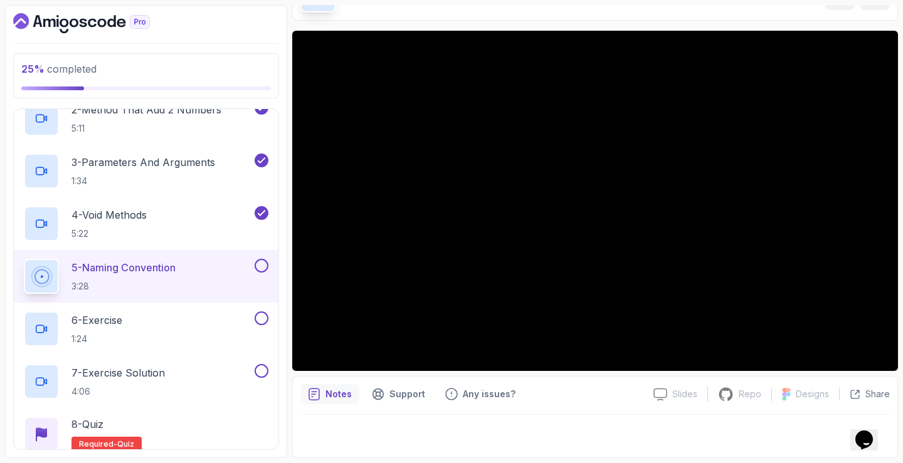
click at [261, 270] on button at bounding box center [262, 266] width 14 height 14
click at [172, 325] on div "6 - Exercise 1:24" at bounding box center [138, 329] width 228 height 35
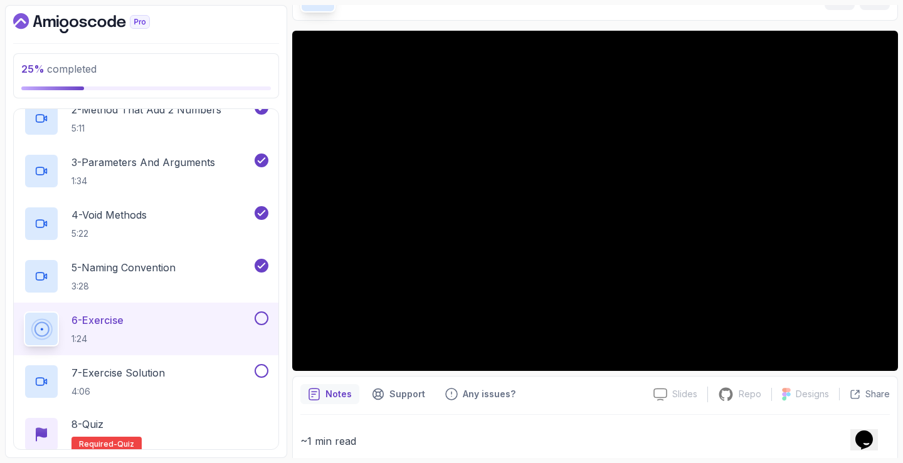
click at [259, 320] on button at bounding box center [262, 319] width 14 height 14
click at [214, 377] on div "7 - Exercise Solution 4:06" at bounding box center [138, 381] width 228 height 35
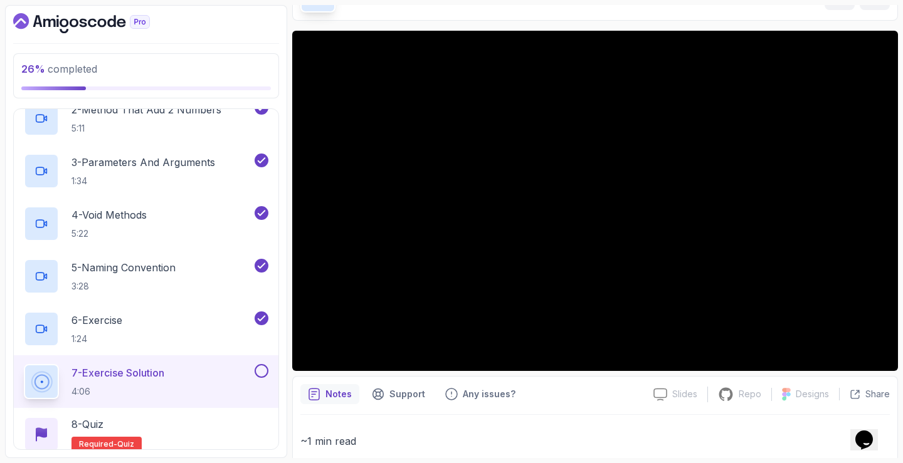
click at [257, 370] on button at bounding box center [262, 371] width 14 height 14
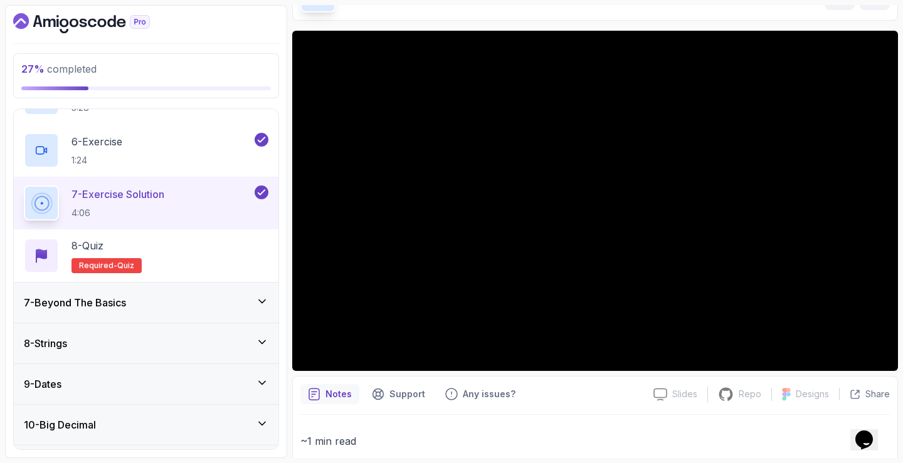
scroll to position [478, 0]
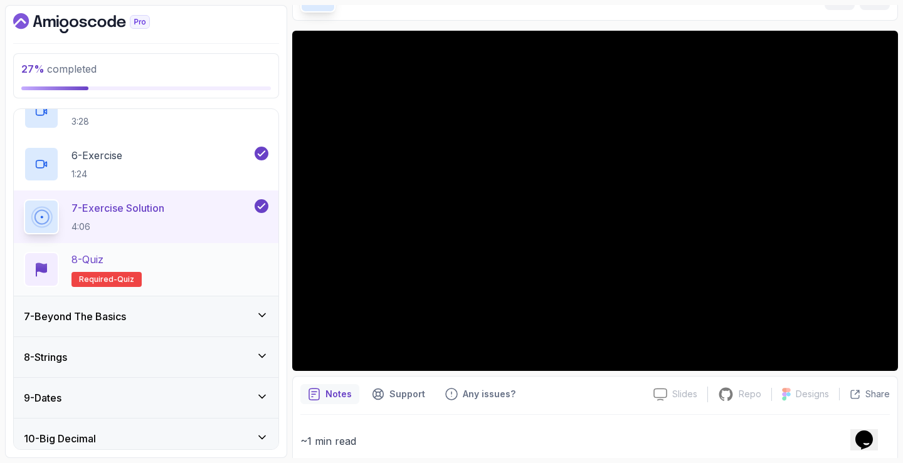
click at [193, 261] on div "8 - Quiz Required- quiz" at bounding box center [146, 269] width 245 height 35
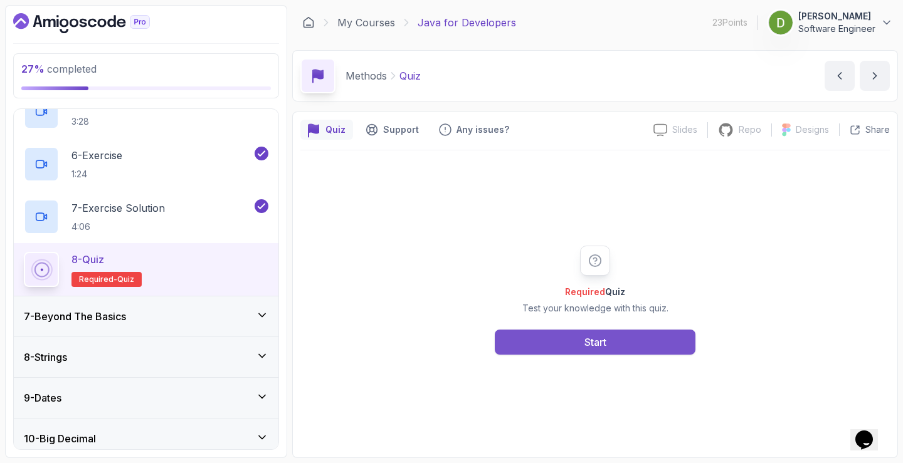
click at [630, 332] on button "Start" at bounding box center [595, 342] width 201 height 25
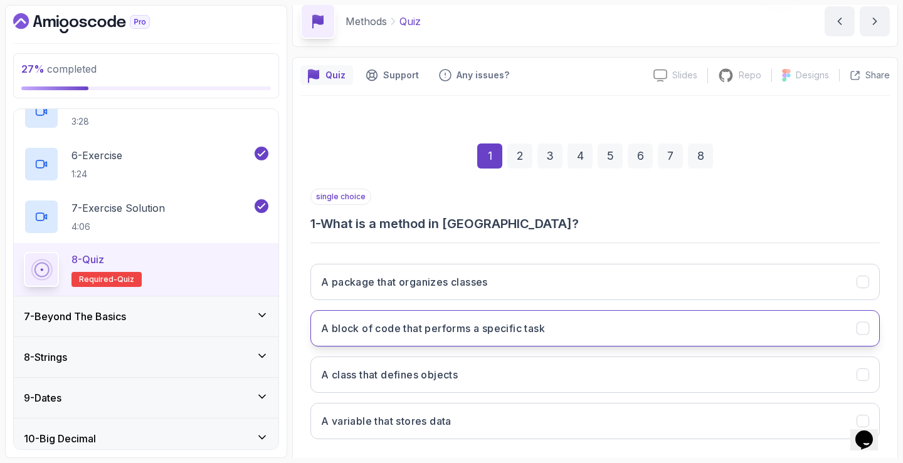
scroll to position [117, 0]
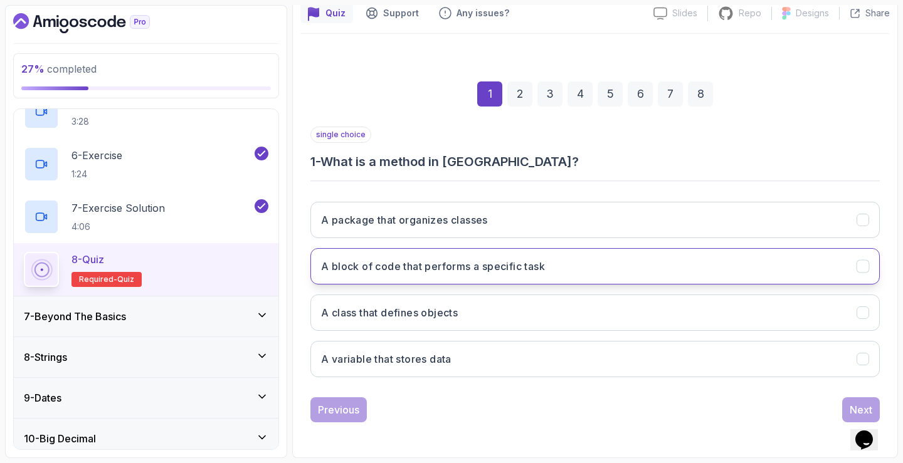
click at [578, 268] on button "A block of code that performs a specific task" at bounding box center [594, 266] width 569 height 36
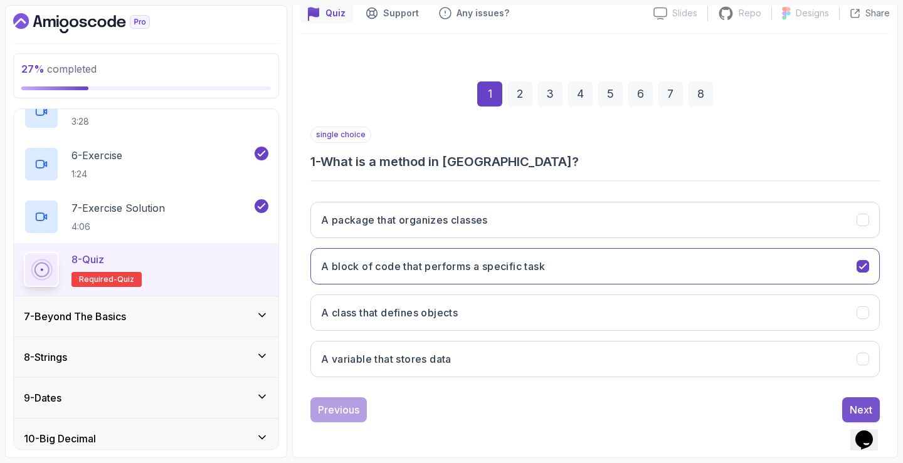
click at [848, 408] on button "Next" at bounding box center [861, 410] width 38 height 25
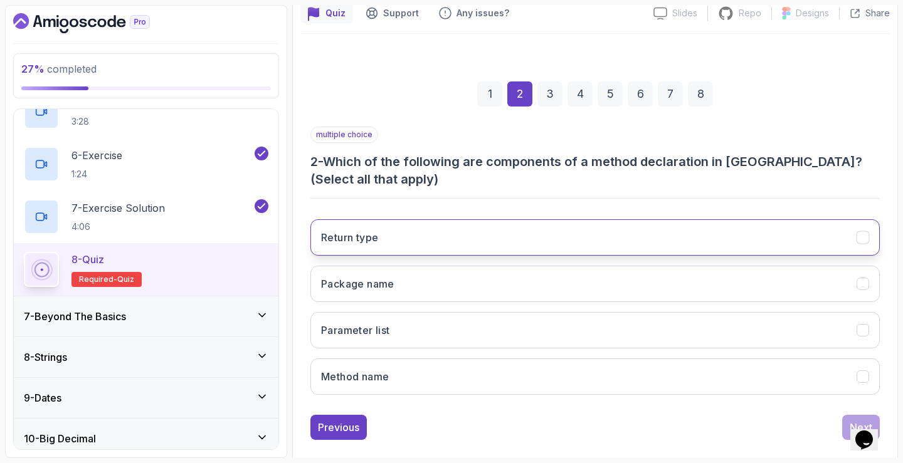
click at [774, 235] on button "Return type" at bounding box center [594, 237] width 569 height 36
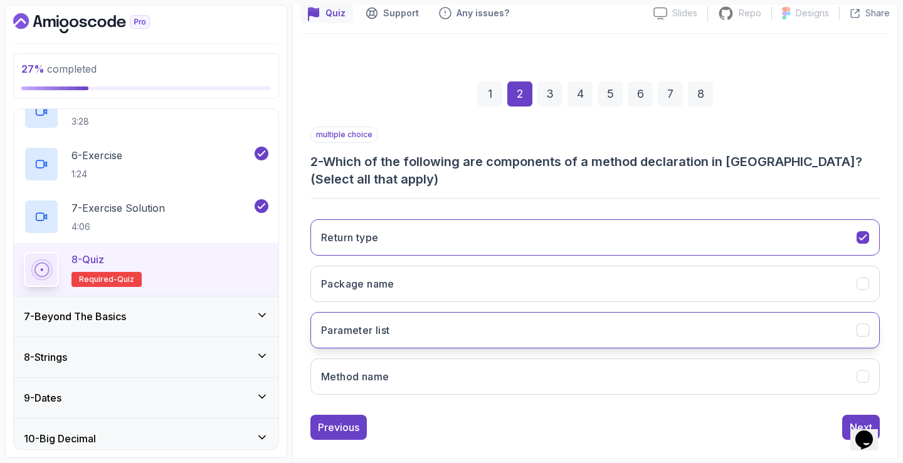
click at [626, 332] on button "Parameter list" at bounding box center [594, 330] width 569 height 36
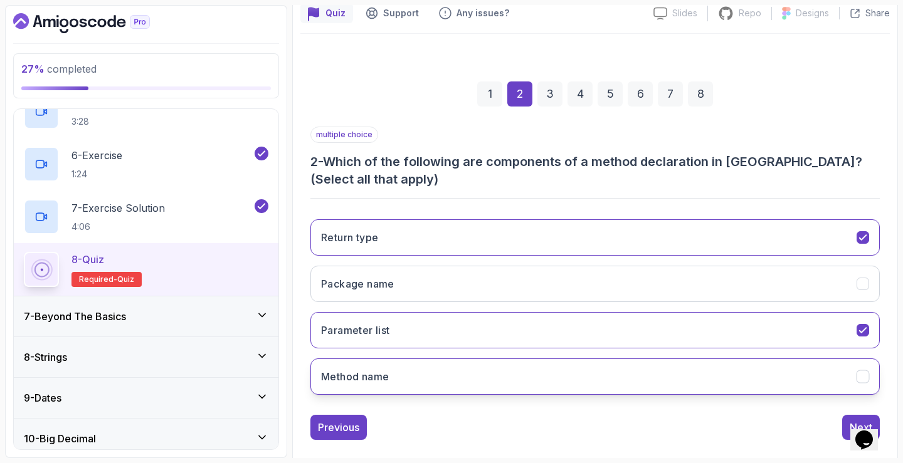
click at [632, 369] on button "Method name" at bounding box center [594, 377] width 569 height 36
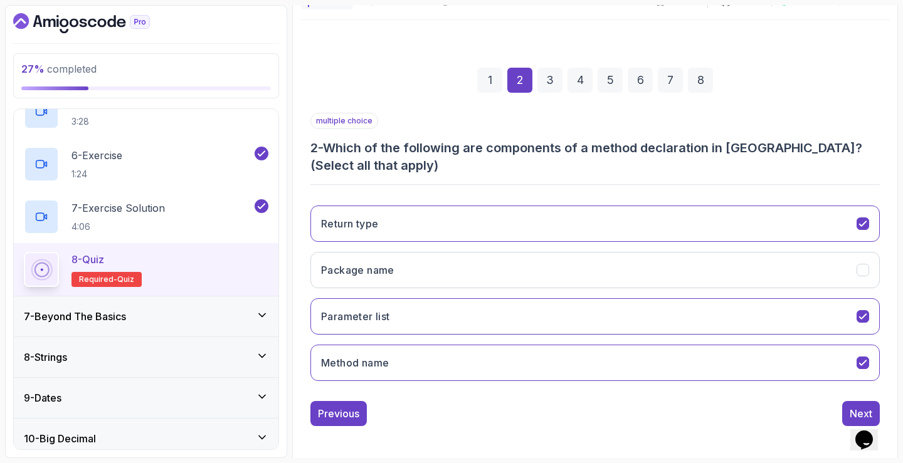
scroll to position [134, 0]
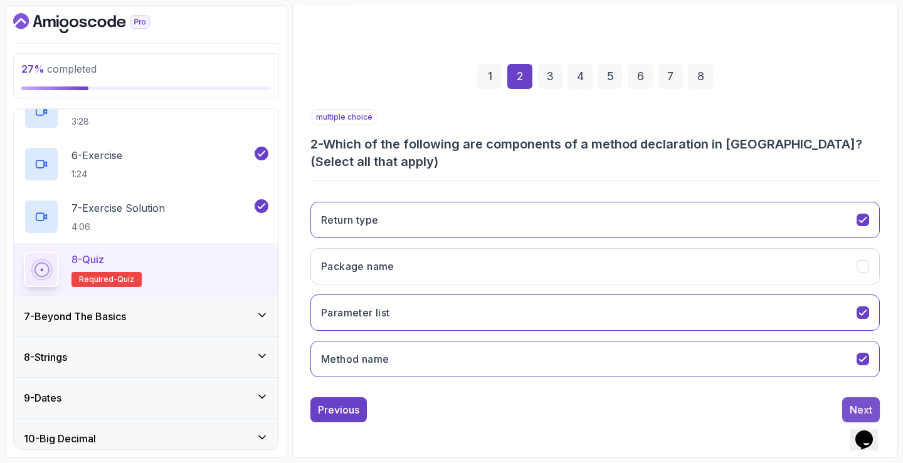
click at [845, 402] on button "Next" at bounding box center [861, 410] width 38 height 25
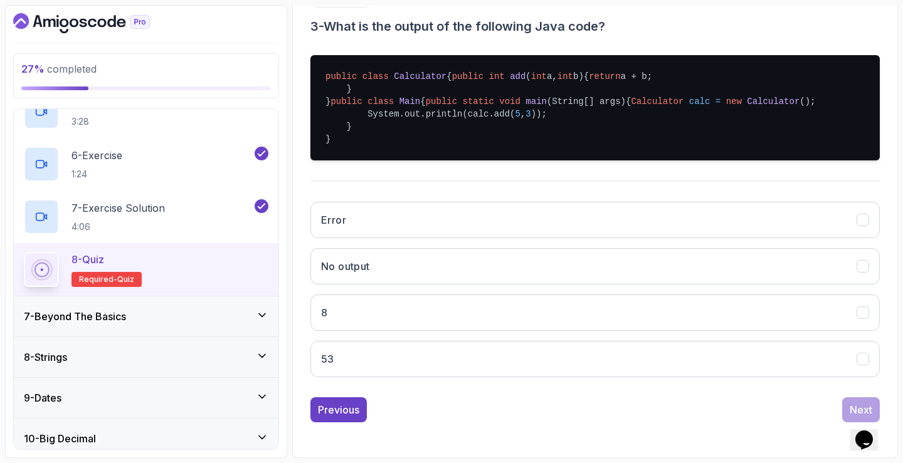
scroll to position [315, 0]
click at [640, 317] on button "8" at bounding box center [594, 313] width 569 height 36
click at [853, 401] on button "Next" at bounding box center [861, 410] width 38 height 25
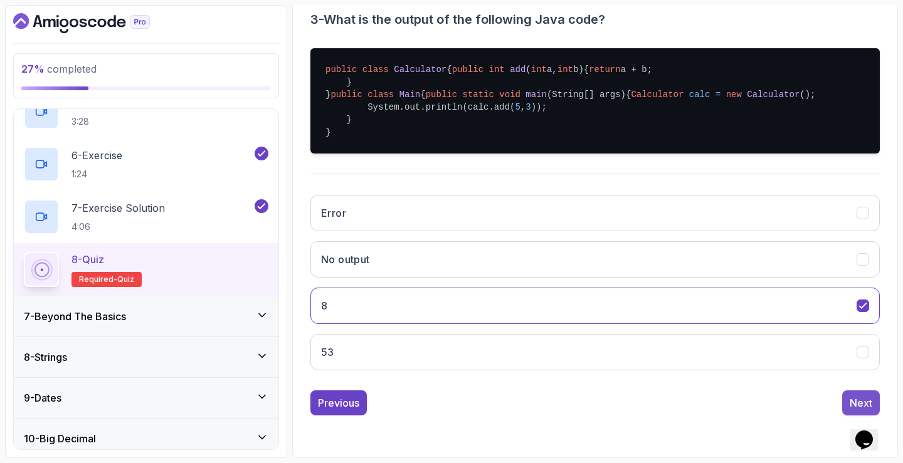
scroll to position [117, 0]
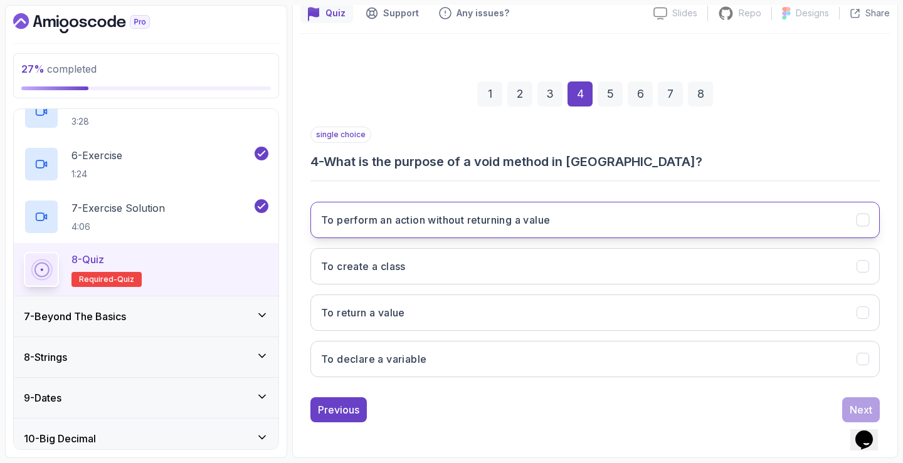
click at [680, 218] on button "To perform an action without returning a value" at bounding box center [594, 220] width 569 height 36
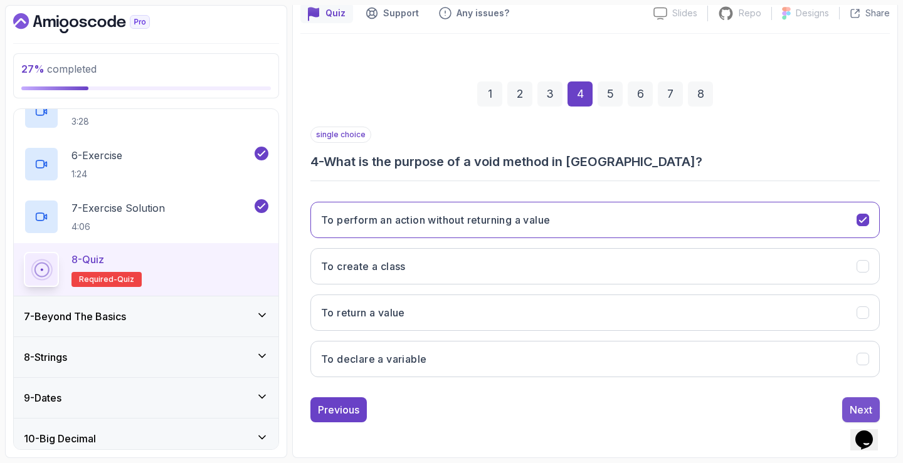
click at [851, 402] on button "Next" at bounding box center [861, 410] width 38 height 25
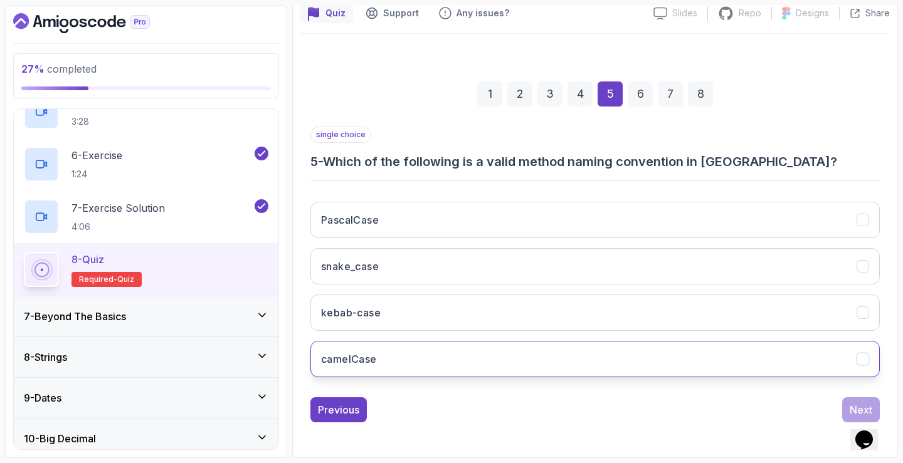
click at [497, 356] on button "camelCase" at bounding box center [594, 359] width 569 height 36
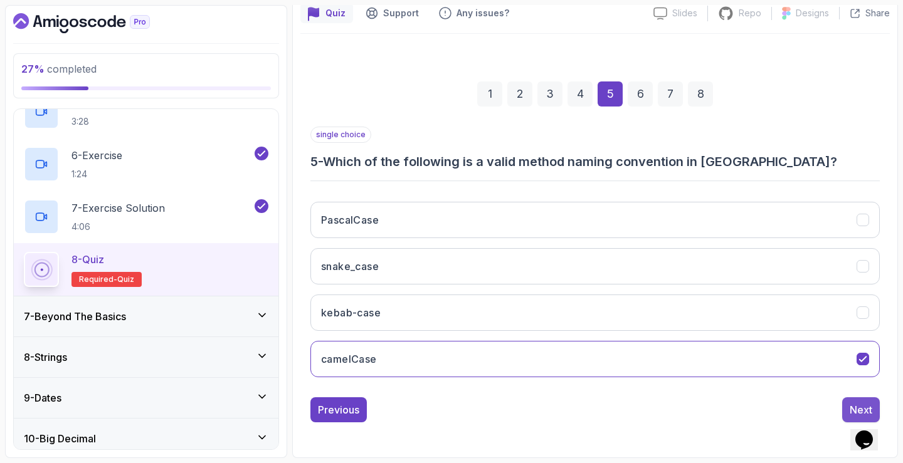
click at [850, 408] on div "Next" at bounding box center [861, 410] width 23 height 15
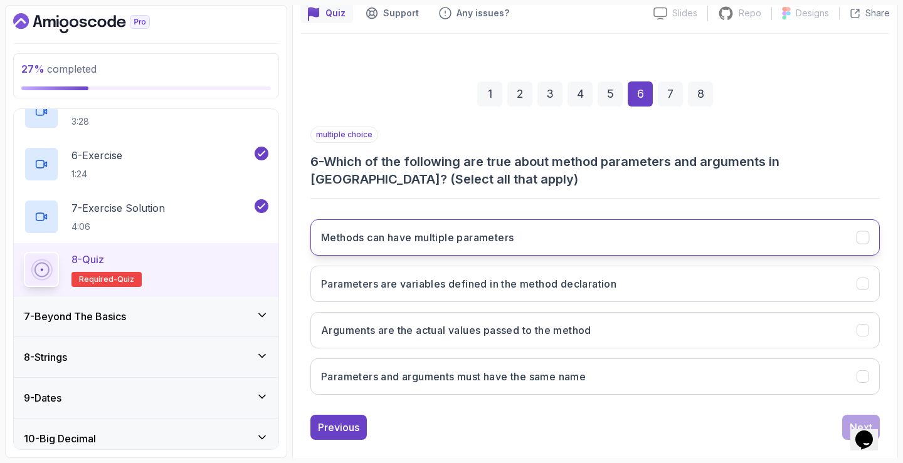
click at [653, 236] on button "Methods can have multiple parameters" at bounding box center [594, 237] width 569 height 36
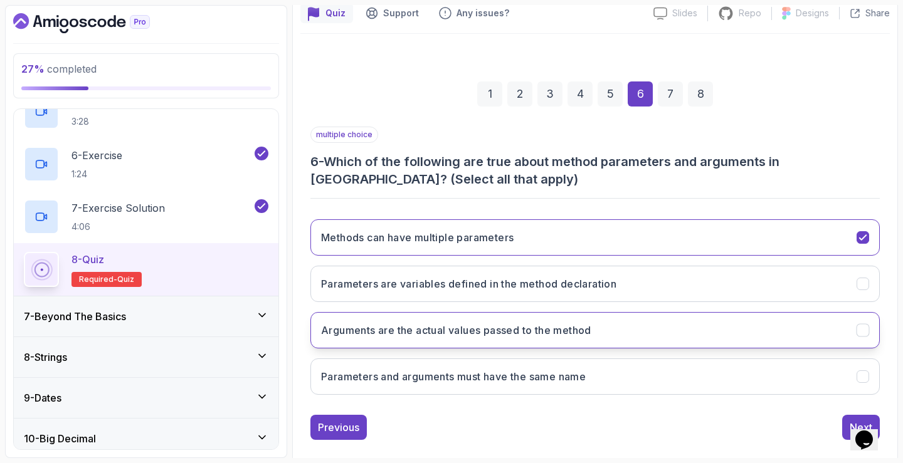
click at [677, 346] on button "Arguments are the actual values passed to the method" at bounding box center [594, 330] width 569 height 36
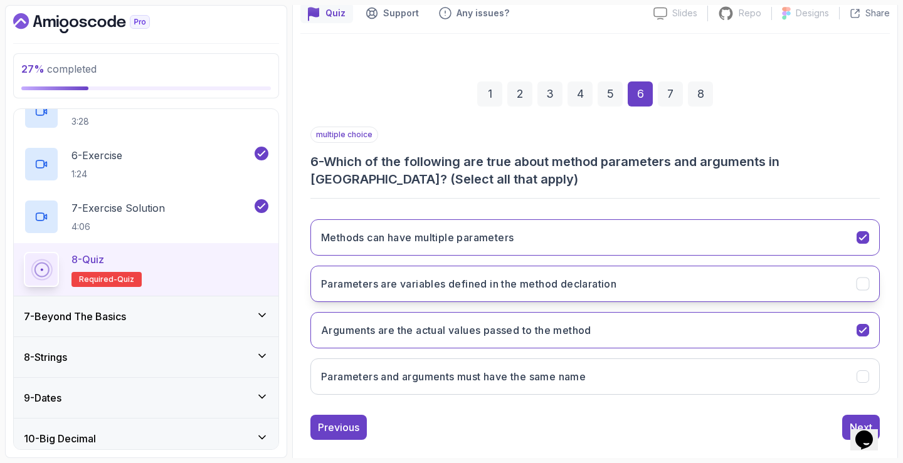
click at [650, 295] on button "Parameters are variables defined in the method declaration" at bounding box center [594, 284] width 569 height 36
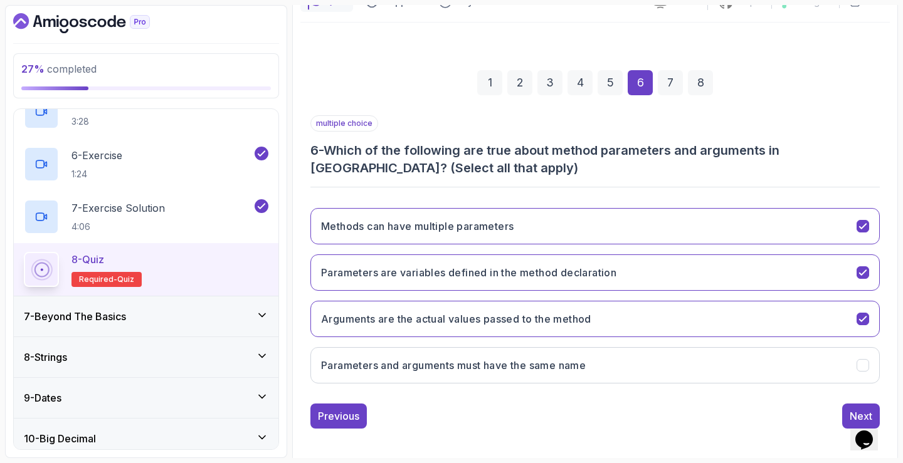
scroll to position [134, 0]
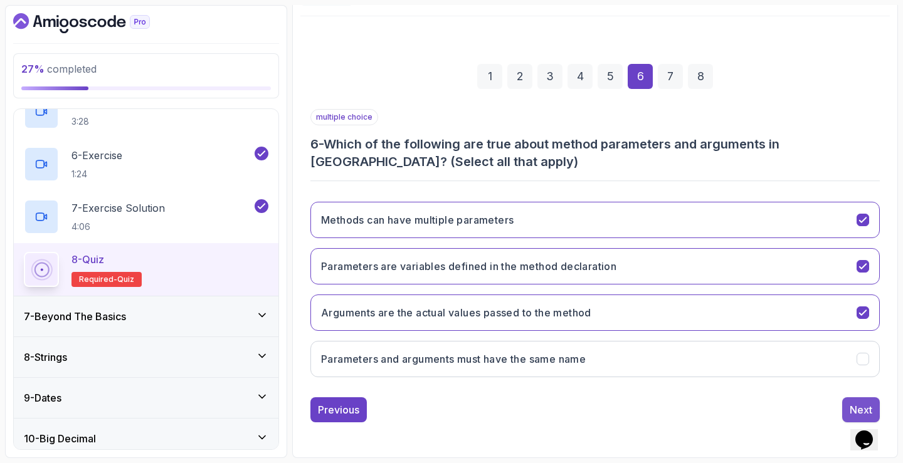
click at [855, 409] on div "Next" at bounding box center [861, 410] width 23 height 15
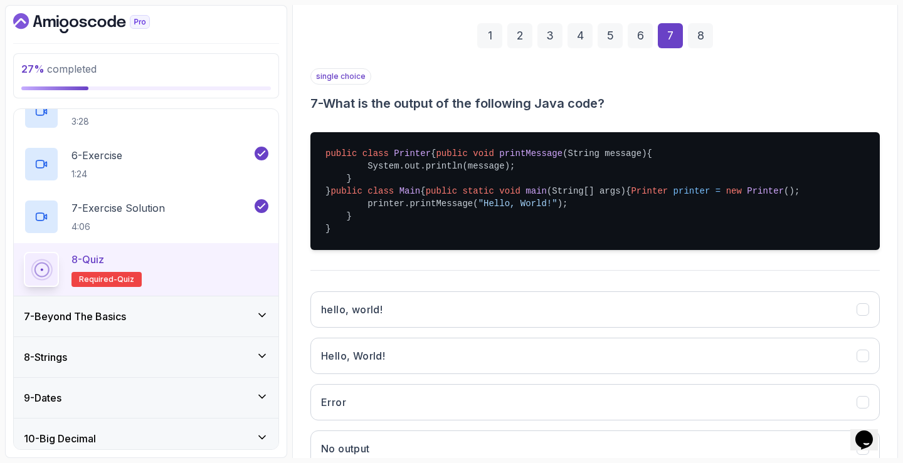
scroll to position [197, 0]
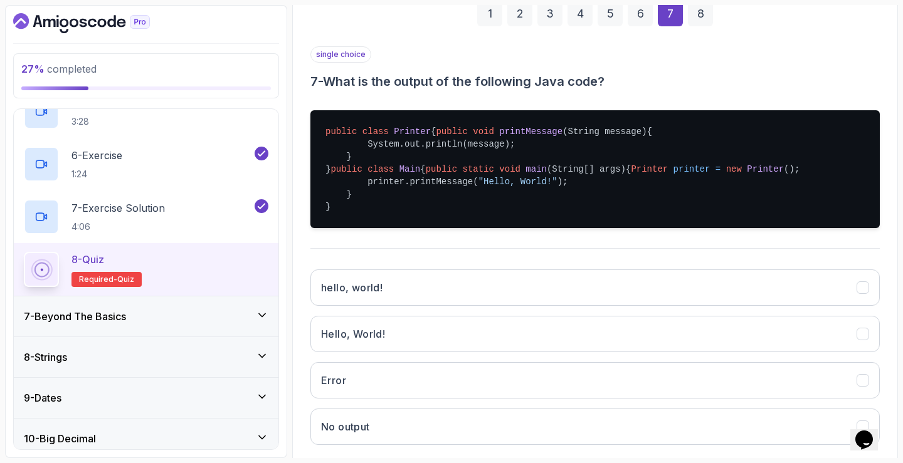
click at [615, 365] on div "hello, world! Hello, World! Error No output" at bounding box center [594, 358] width 569 height 196
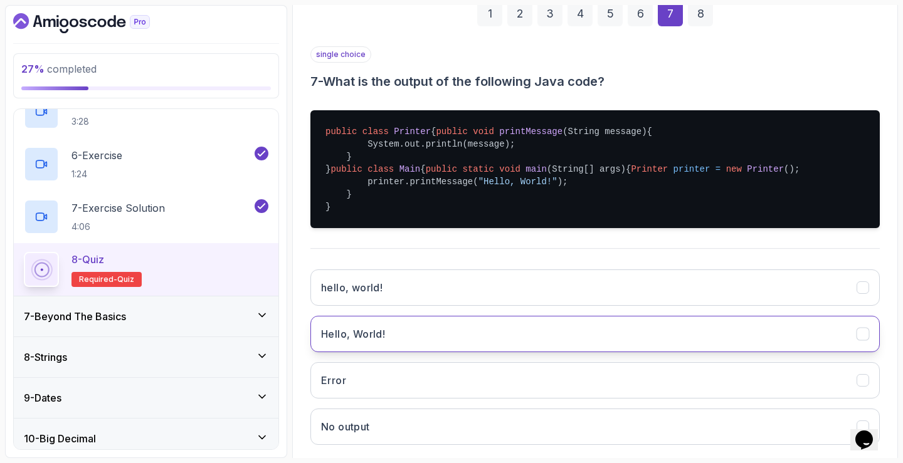
click at [613, 352] on button "Hello, World!" at bounding box center [594, 334] width 569 height 36
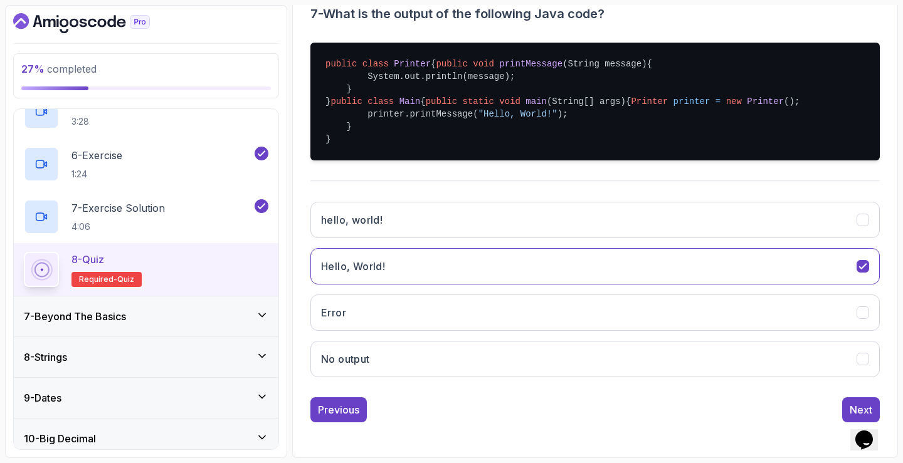
scroll to position [315, 0]
click at [846, 403] on button "Next" at bounding box center [861, 410] width 38 height 25
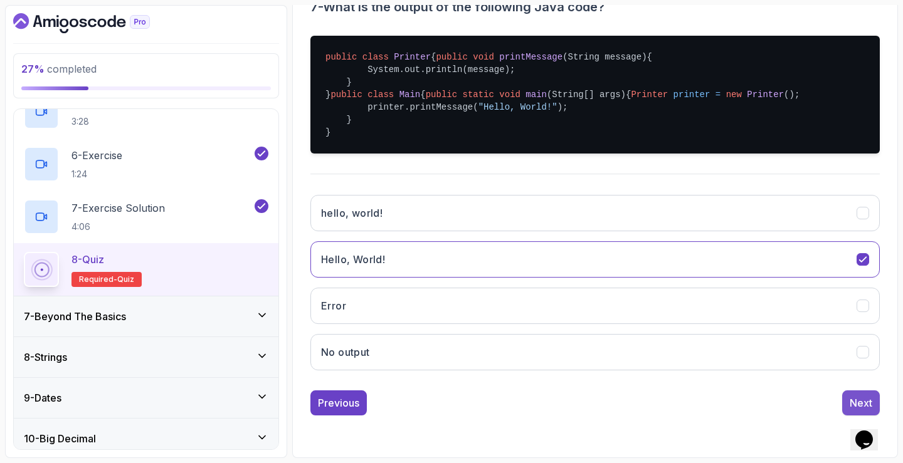
scroll to position [117, 0]
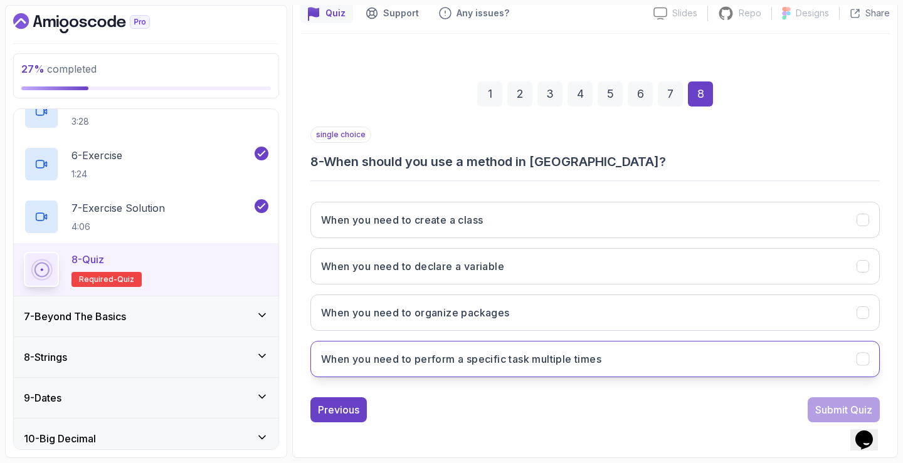
click at [611, 351] on button "When you need to perform a specific task multiple times" at bounding box center [594, 359] width 569 height 36
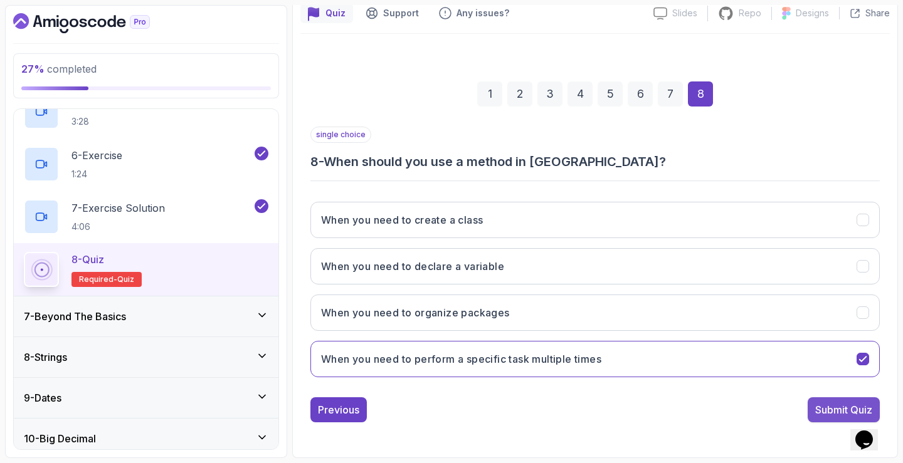
click at [831, 413] on div "Submit Quiz" at bounding box center [843, 410] width 57 height 15
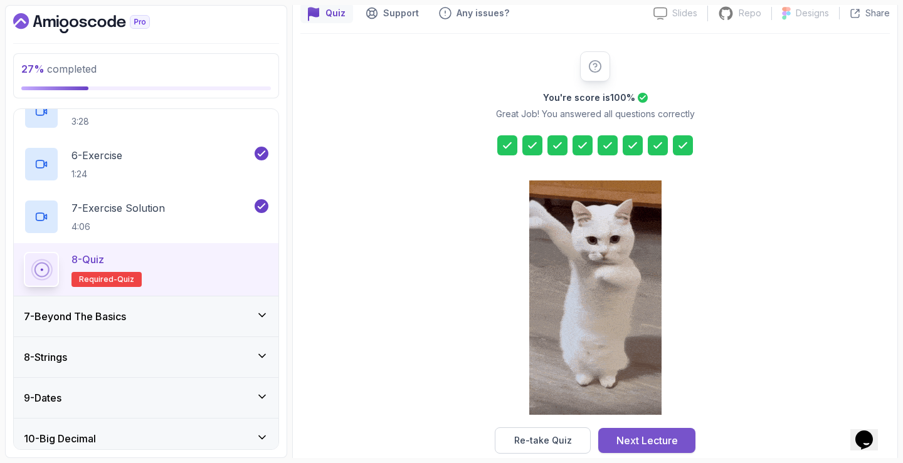
click at [670, 440] on div "Next Lecture" at bounding box center [646, 440] width 61 height 15
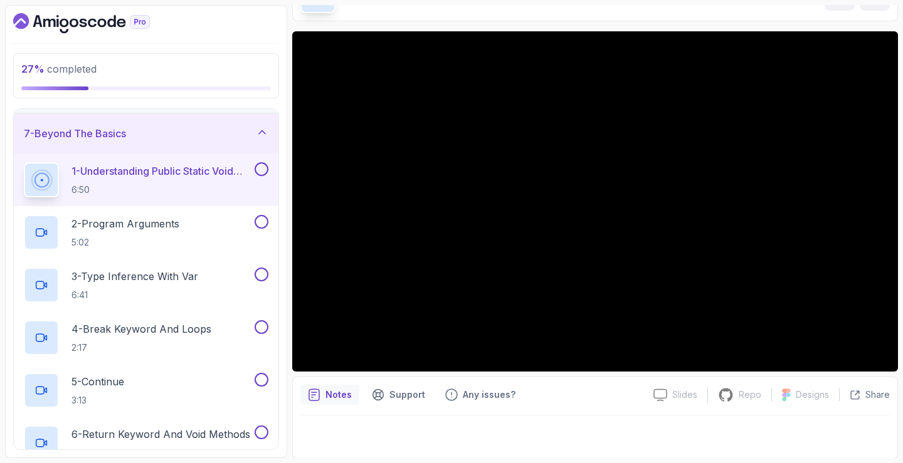
scroll to position [81, 0]
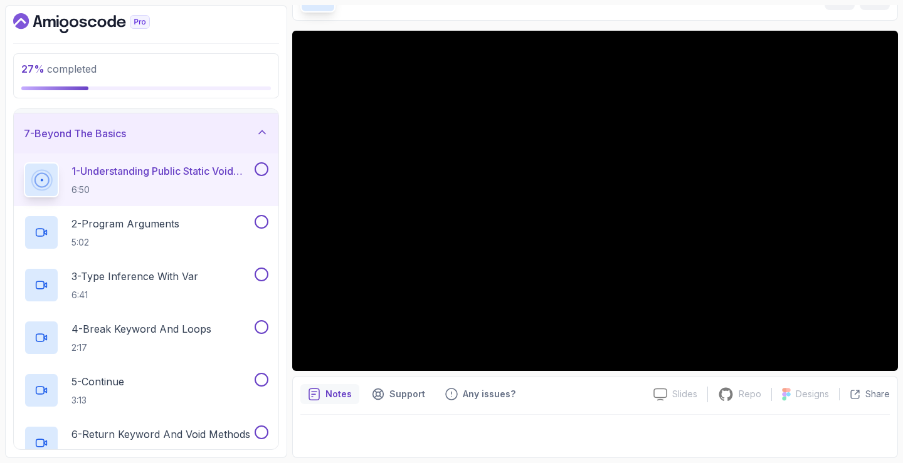
drag, startPoint x: 381, startPoint y: 408, endPoint x: 417, endPoint y: 431, distance: 42.3
click at [417, 431] on div at bounding box center [594, 432] width 589 height 35
click at [261, 167] on button at bounding box center [262, 169] width 14 height 14
click at [216, 229] on div "2 - Program Arguments 5:02" at bounding box center [138, 232] width 228 height 35
